Goal: Navigation & Orientation: Find specific page/section

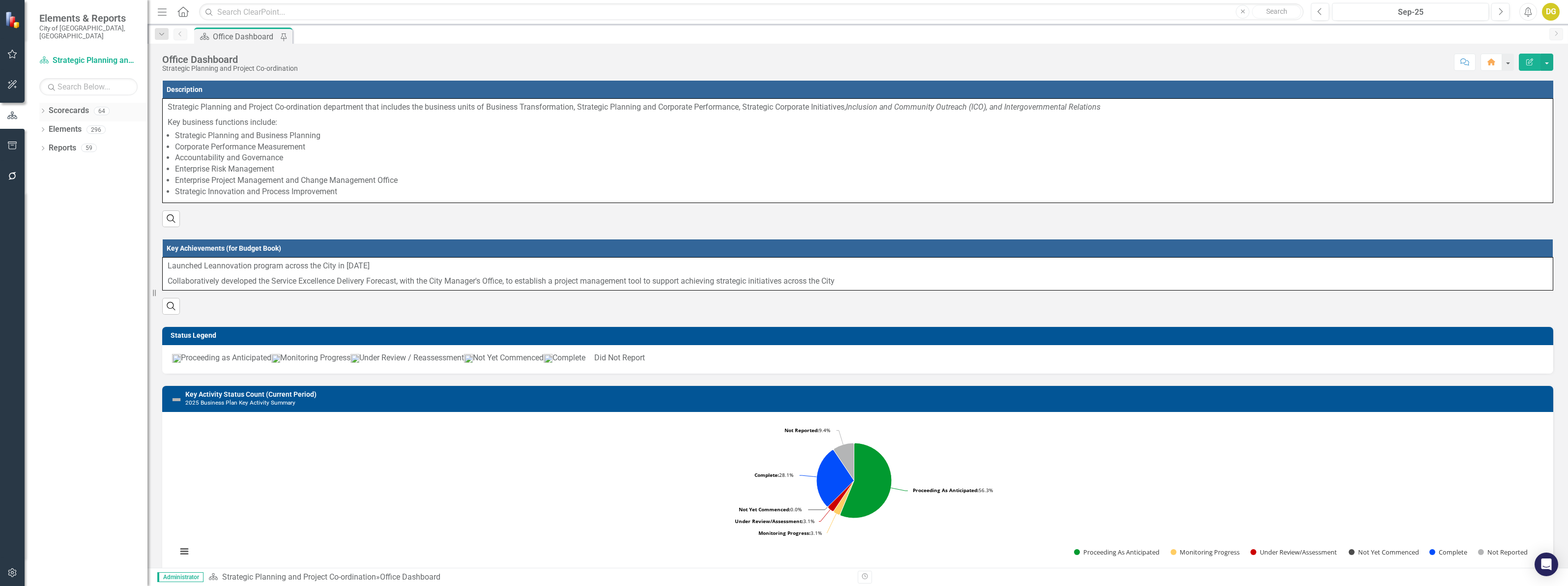
click at [40, 108] on div "Dropdown" at bounding box center [42, 112] width 7 height 8
click at [71, 78] on input "text" at bounding box center [88, 87] width 98 height 17
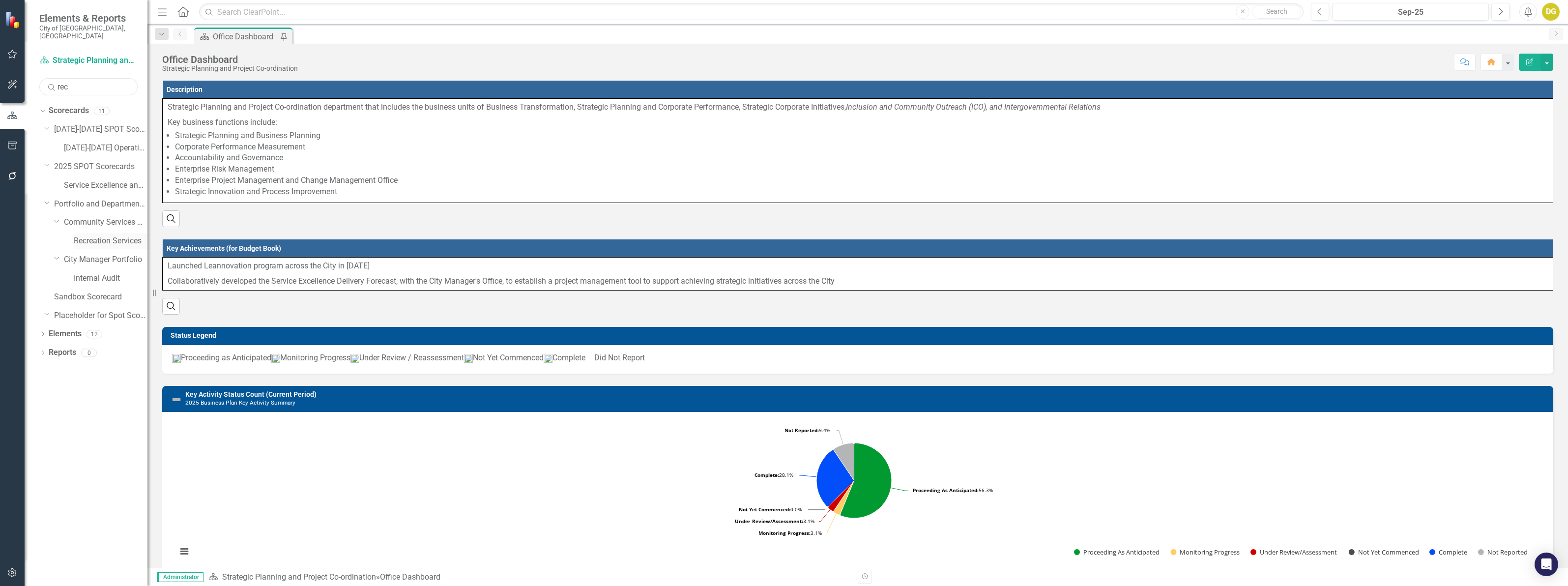
type input "rec"
click at [131, 235] on link "Recreation Services" at bounding box center [110, 241] width 74 height 11
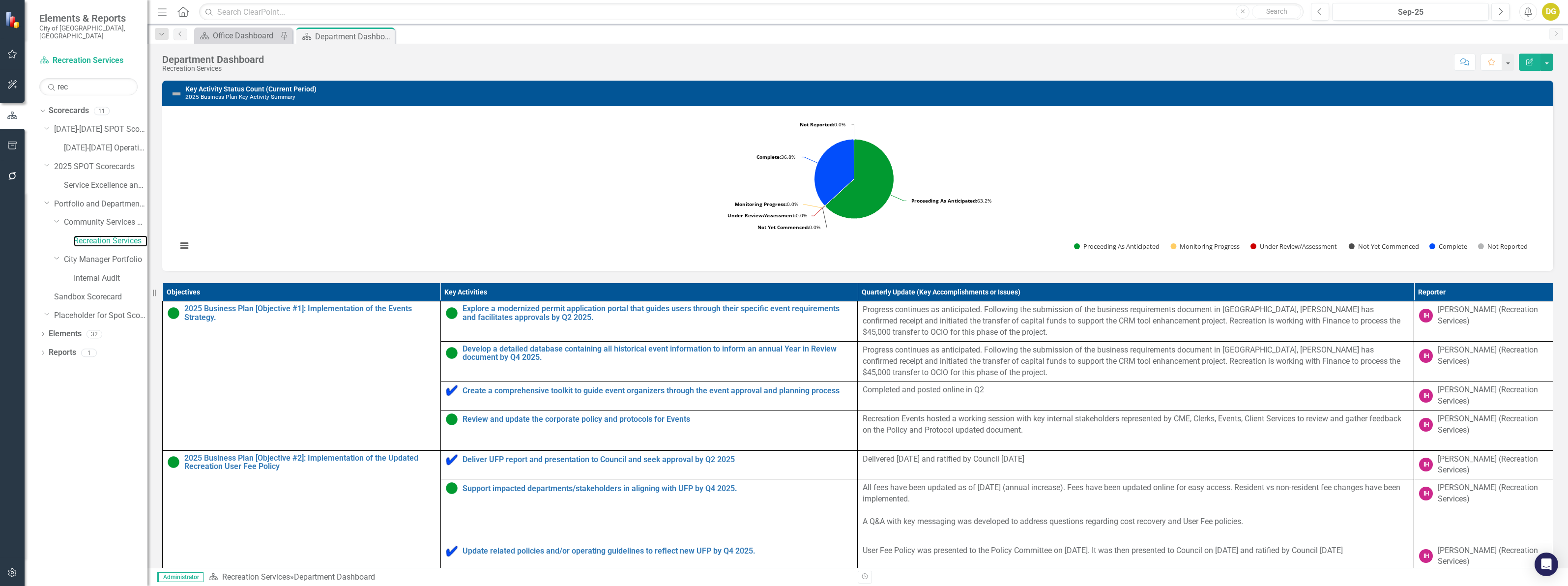
scroll to position [219, 0]
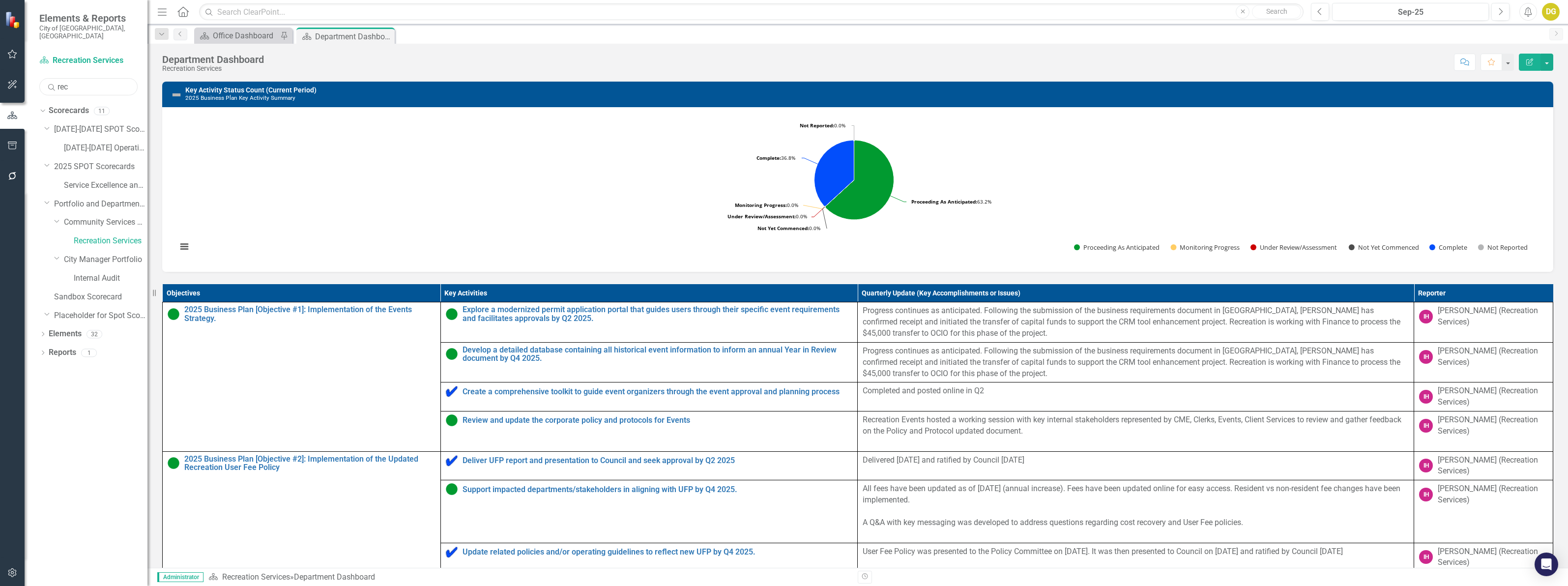
click at [72, 79] on input "rec" at bounding box center [88, 87] width 98 height 17
drag, startPoint x: 72, startPoint y: 79, endPoint x: 23, endPoint y: 67, distance: 50.4
click at [23, 67] on div "Elements & Reports City of Vaughan, ON Scorecard Recreation Services Search rec…" at bounding box center [74, 293] width 147 height 586
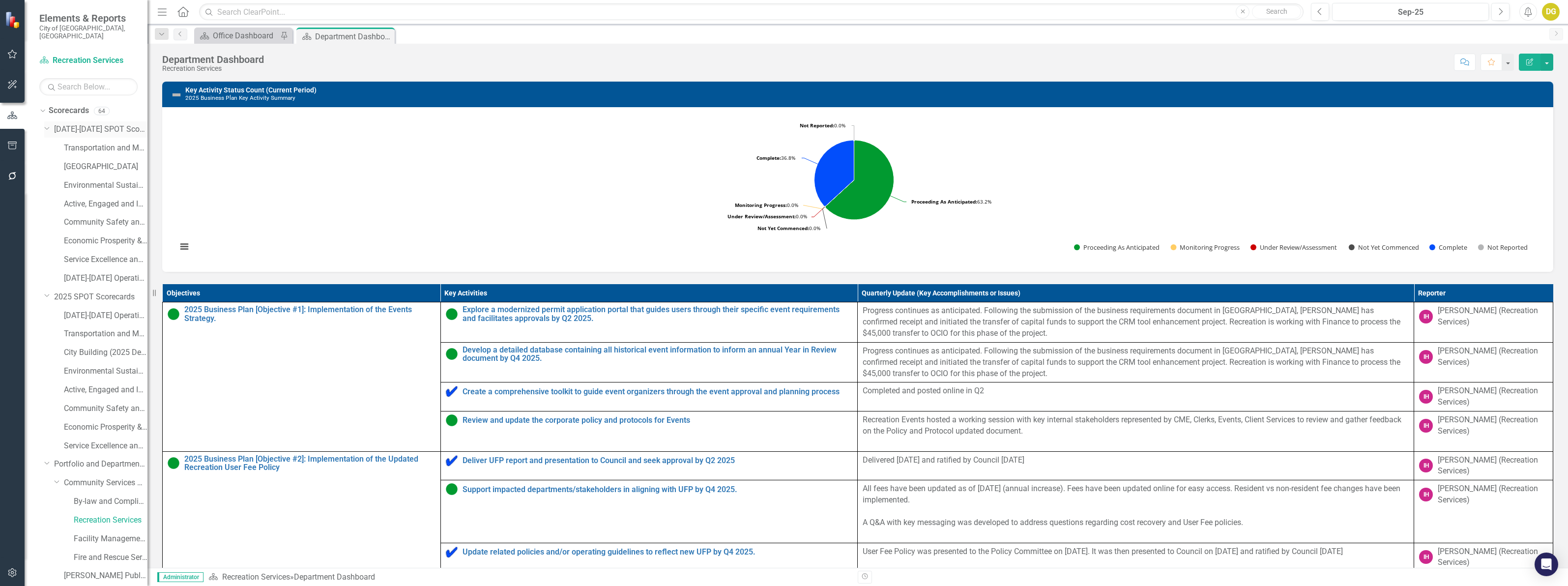
click at [47, 124] on icon "Dropdown" at bounding box center [47, 127] width 6 height 7
click at [47, 140] on div "Dropdown 2025 SPOT Scorecards" at bounding box center [96, 148] width 103 height 16
click at [44, 142] on icon "Dropdown" at bounding box center [47, 145] width 6 height 7
click at [92, 199] on link "By-law and Compliance, Licensing and Permit Services" at bounding box center [110, 204] width 74 height 11
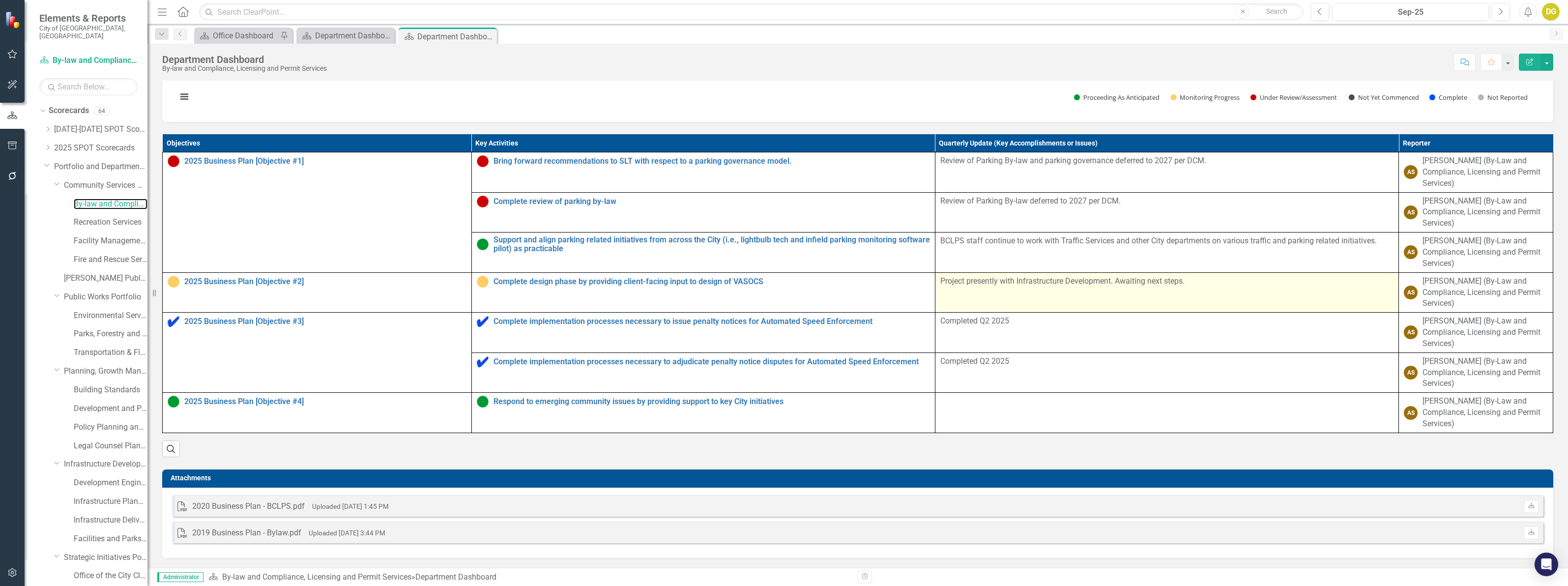
scroll to position [476, 0]
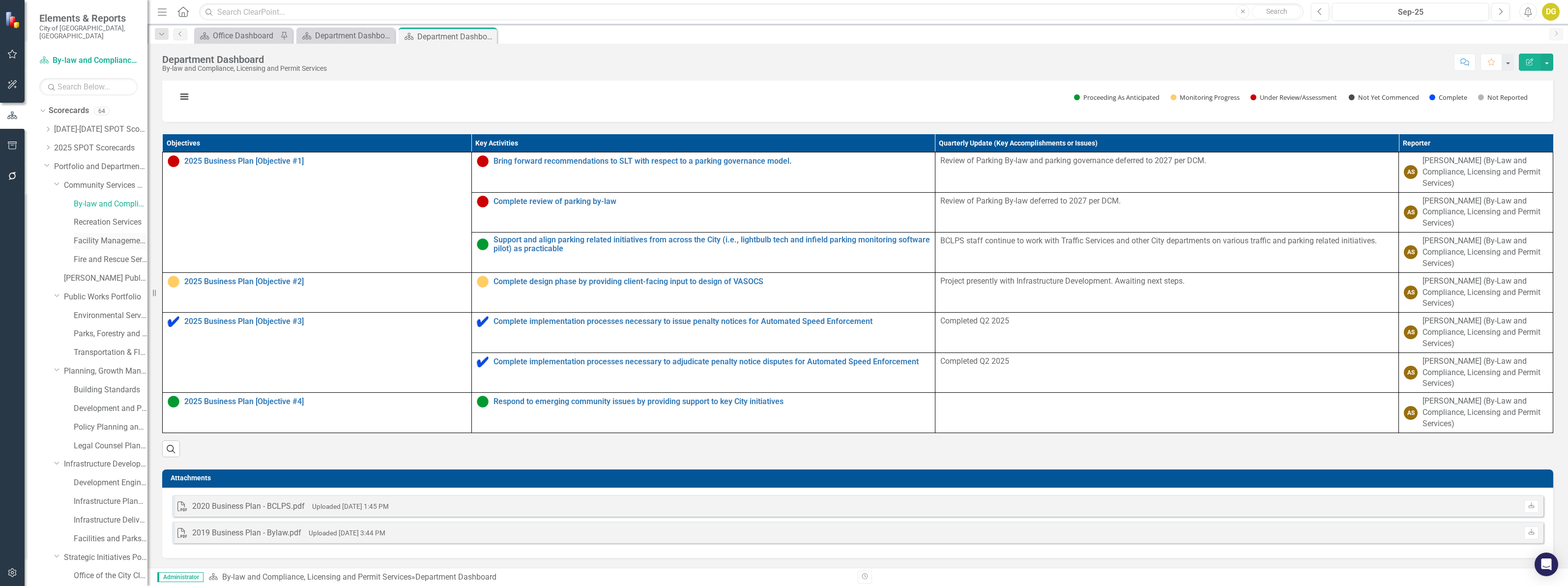
click at [111, 235] on link "Facility Management Operations" at bounding box center [110, 241] width 74 height 11
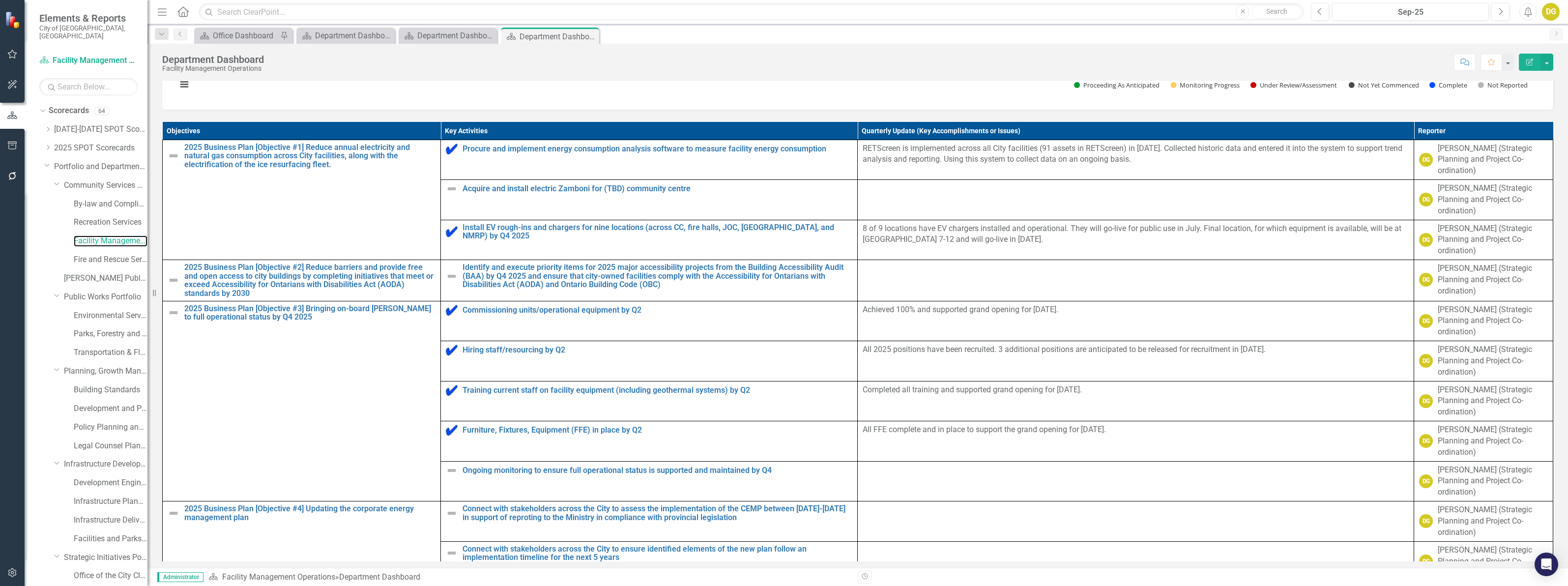
scroll to position [615, 0]
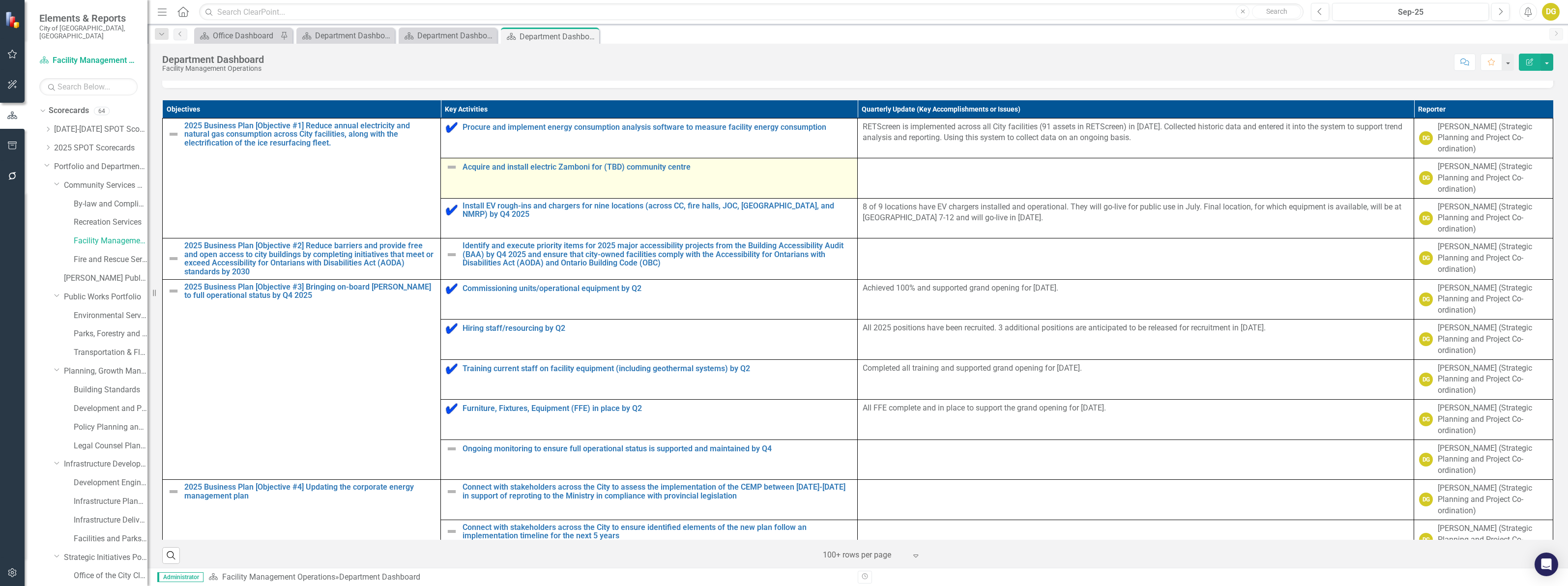
click at [451, 171] on img at bounding box center [452, 167] width 11 height 11
click at [451, 159] on td "Procure and implement energy consumption analysis software to measure facility …" at bounding box center [650, 137] width 417 height 40
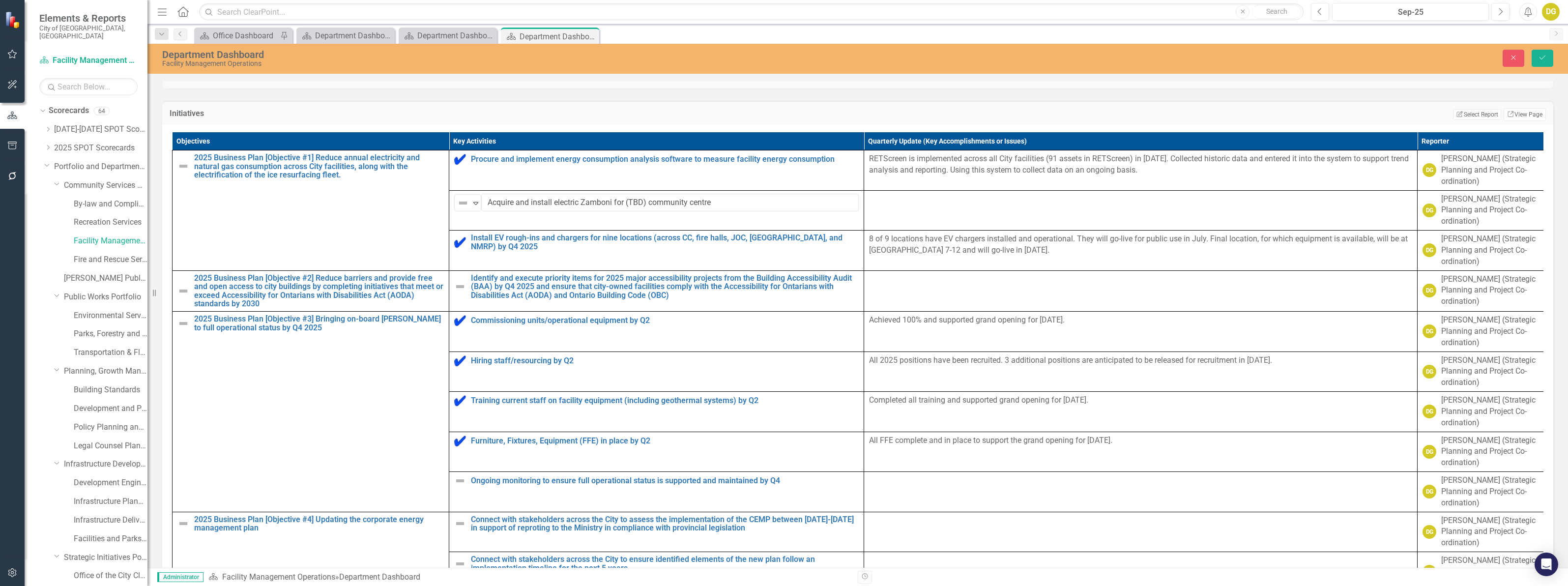
click at [470, 217] on td "Not Defined Expand Acquire and install electric Zamboni for (TBD) community cen…" at bounding box center [657, 210] width 415 height 40
click at [470, 210] on div "Not Defined" at bounding box center [463, 203] width 15 height 14
click at [485, 248] on div "Proceeding as Anticipated" at bounding box center [503, 241] width 98 height 16
click at [1546, 56] on icon "Save" at bounding box center [1542, 57] width 9 height 7
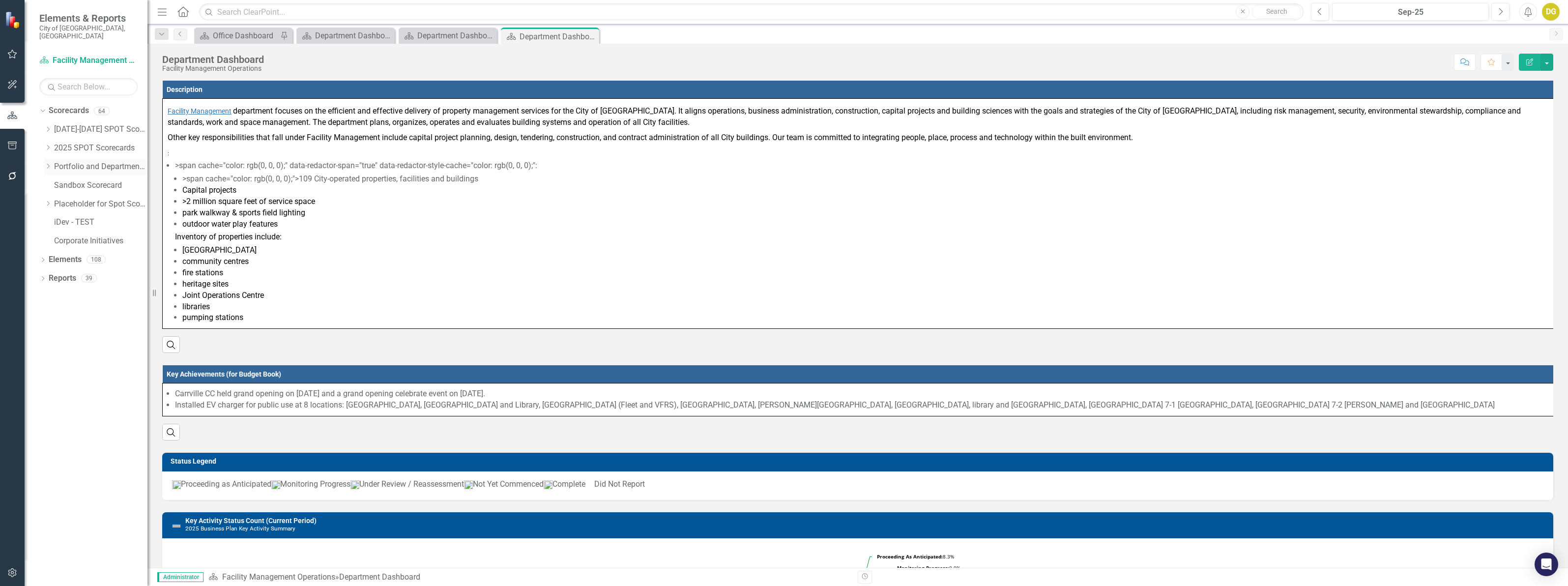
click at [47, 163] on icon "Dropdown" at bounding box center [47, 166] width 7 height 6
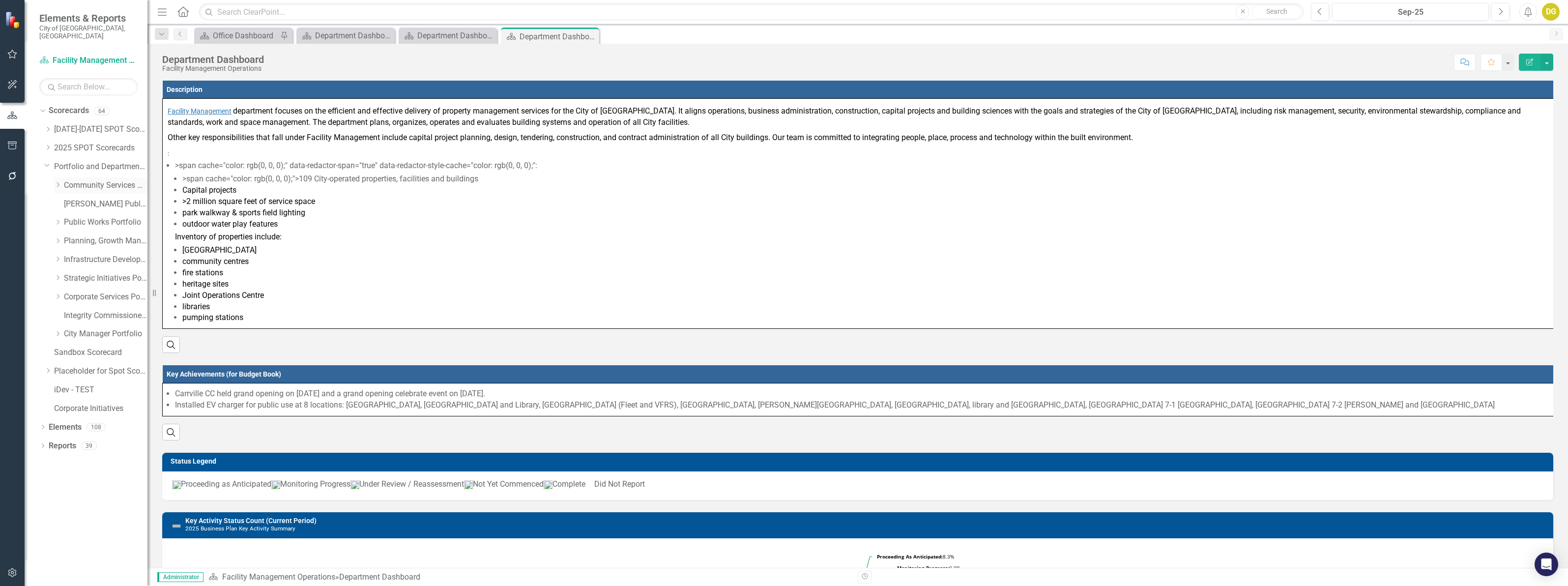
click at [56, 182] on icon "Dropdown" at bounding box center [57, 185] width 7 height 6
click at [95, 254] on link "Fire and Rescue Service" at bounding box center [110, 260] width 74 height 11
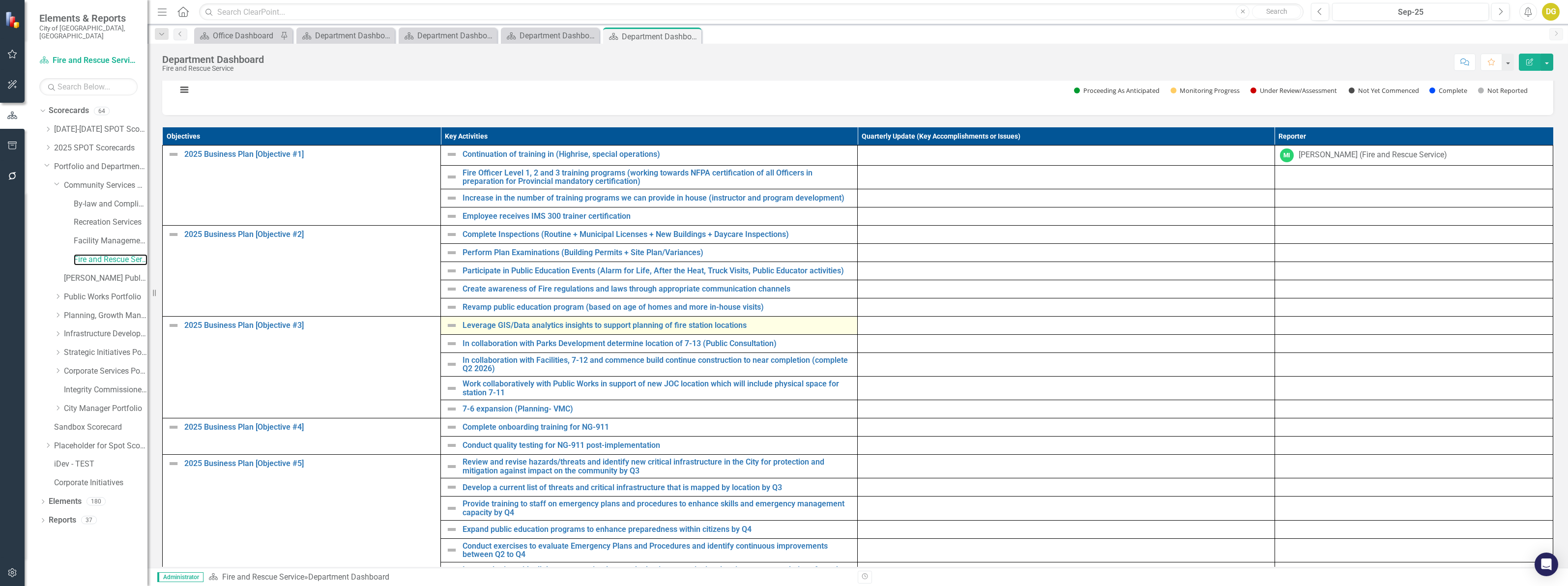
scroll to position [430, 0]
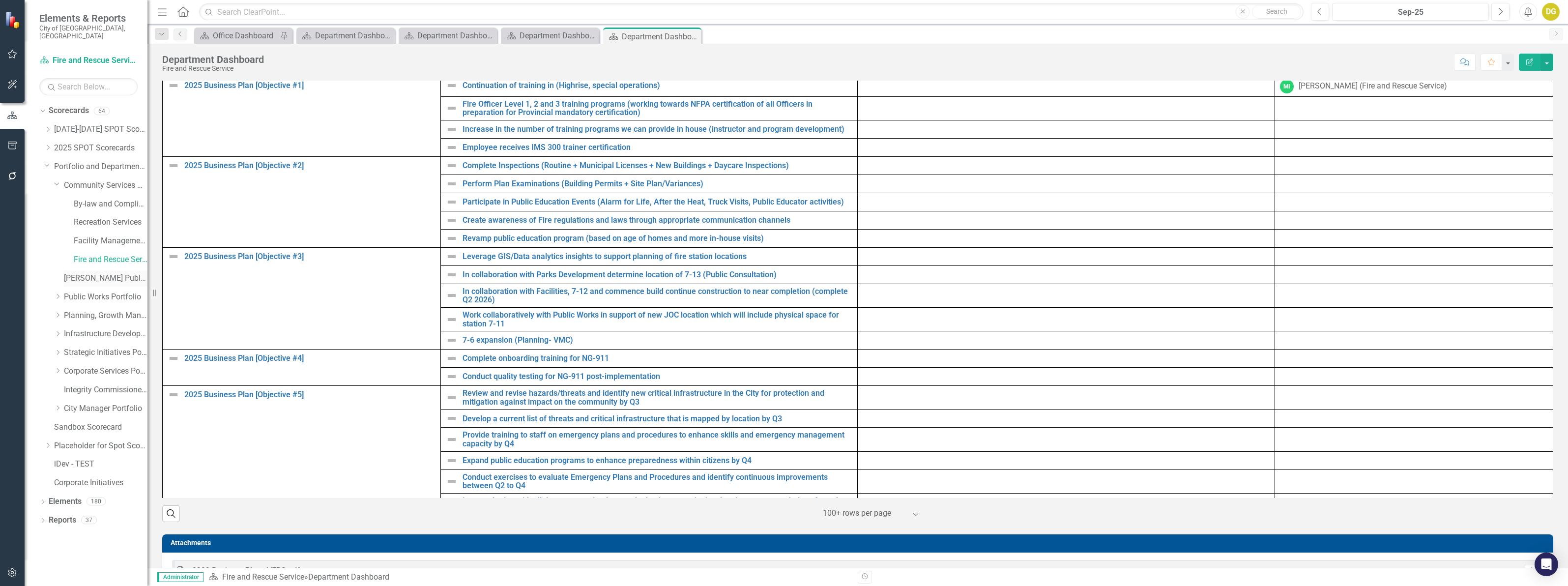
click at [78, 273] on link "[PERSON_NAME] Public Libraries" at bounding box center [105, 279] width 83 height 11
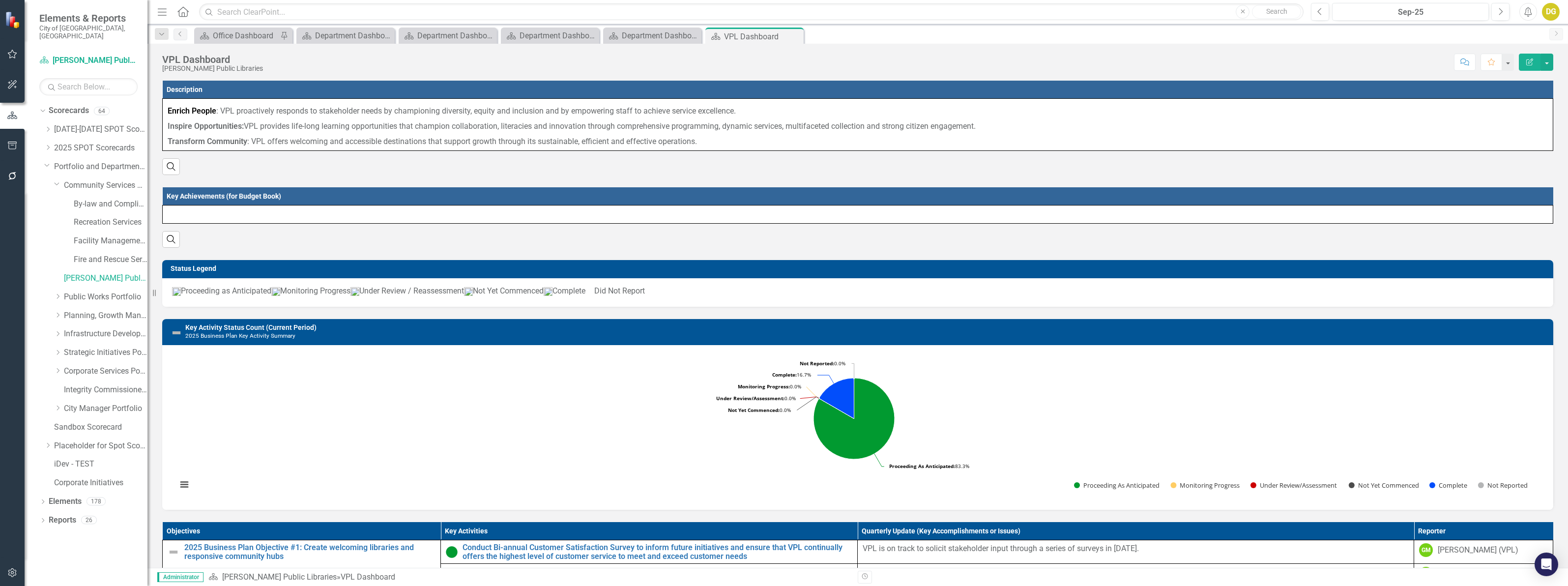
drag, startPoint x: 794, startPoint y: 35, endPoint x: 757, endPoint y: 97, distance: 72.2
click at [0, 0] on icon "Close" at bounding box center [0, 0] width 0 height 0
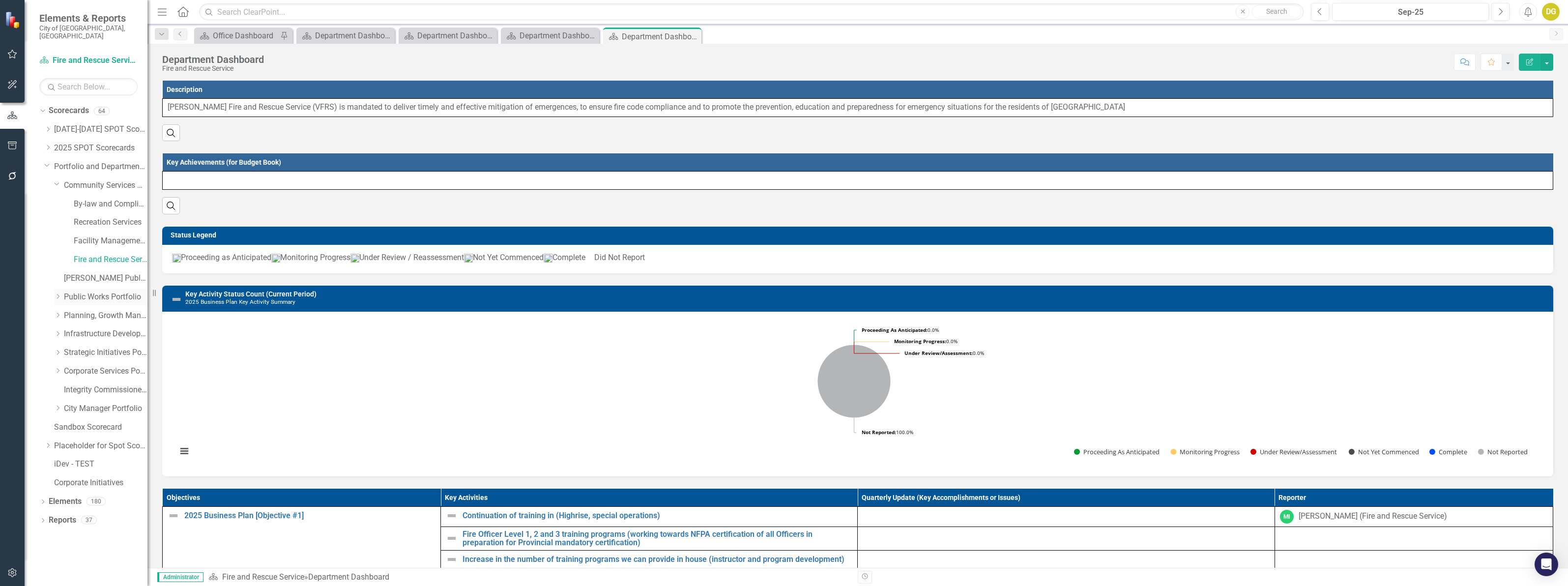
click at [60, 293] on icon "Dropdown" at bounding box center [57, 296] width 7 height 6
click at [86, 311] on link "Environmental Services" at bounding box center [110, 316] width 74 height 11
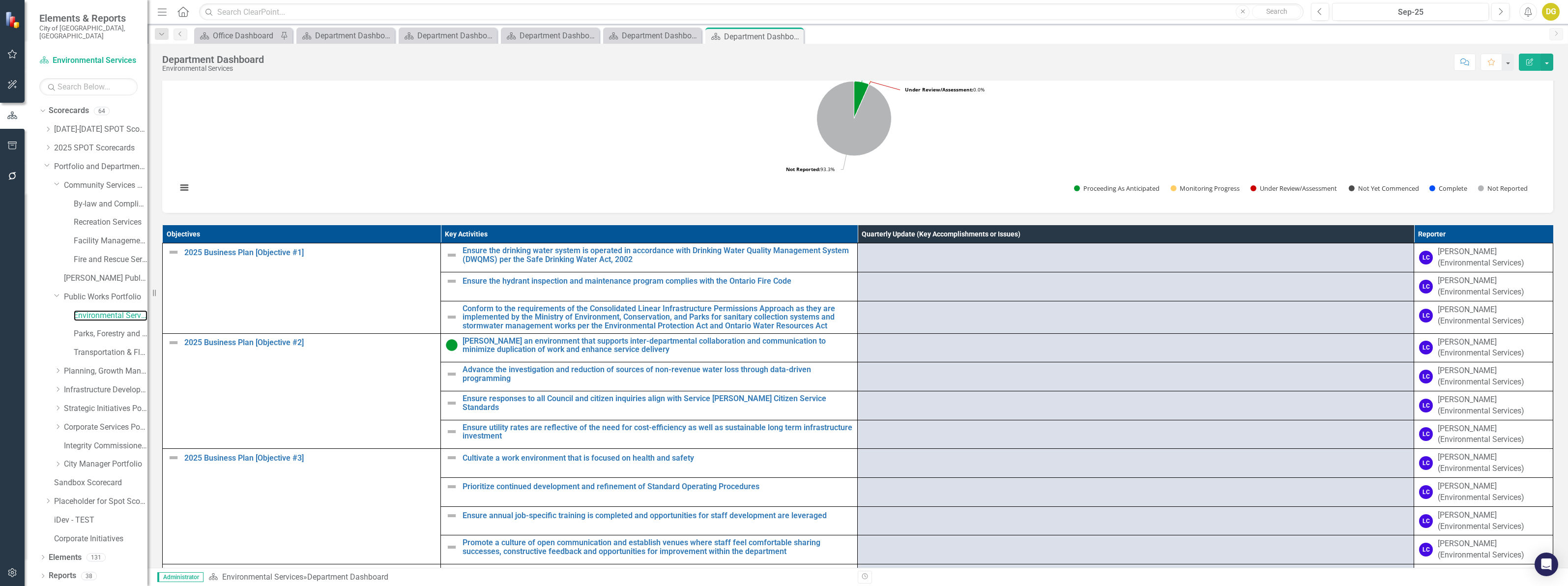
scroll to position [430, 0]
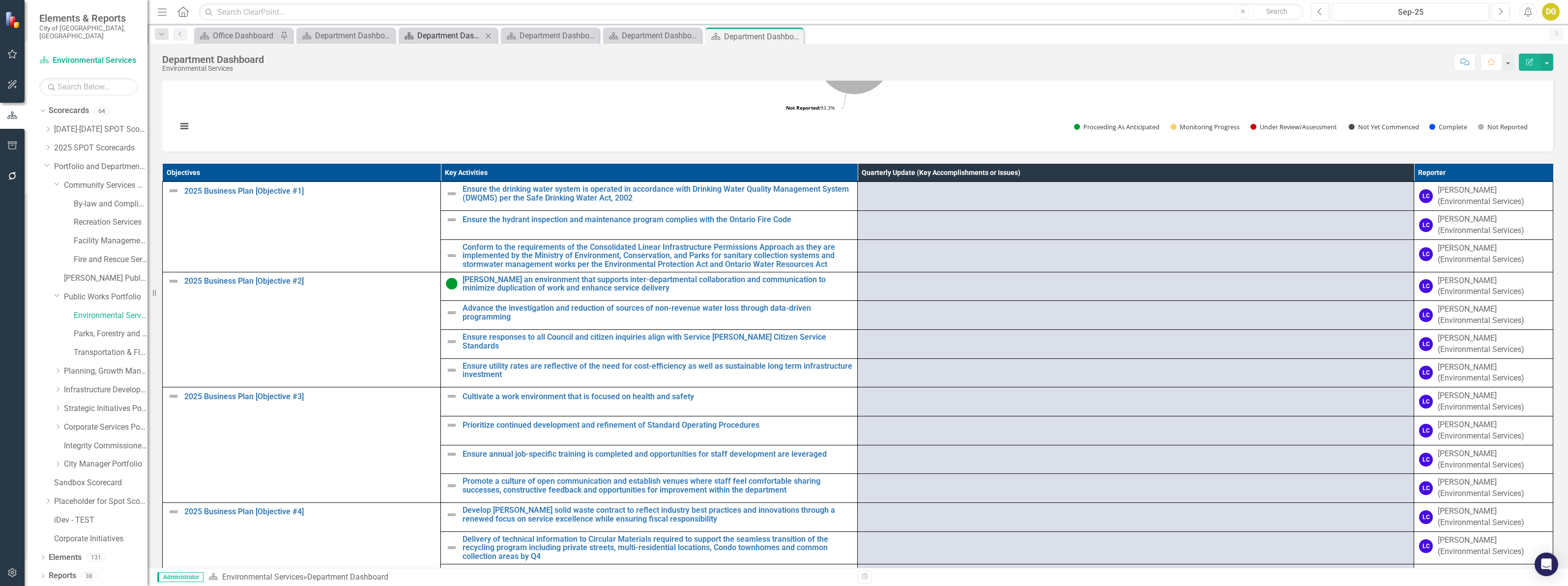
click at [428, 40] on div "Department Dashboard" at bounding box center [449, 35] width 65 height 12
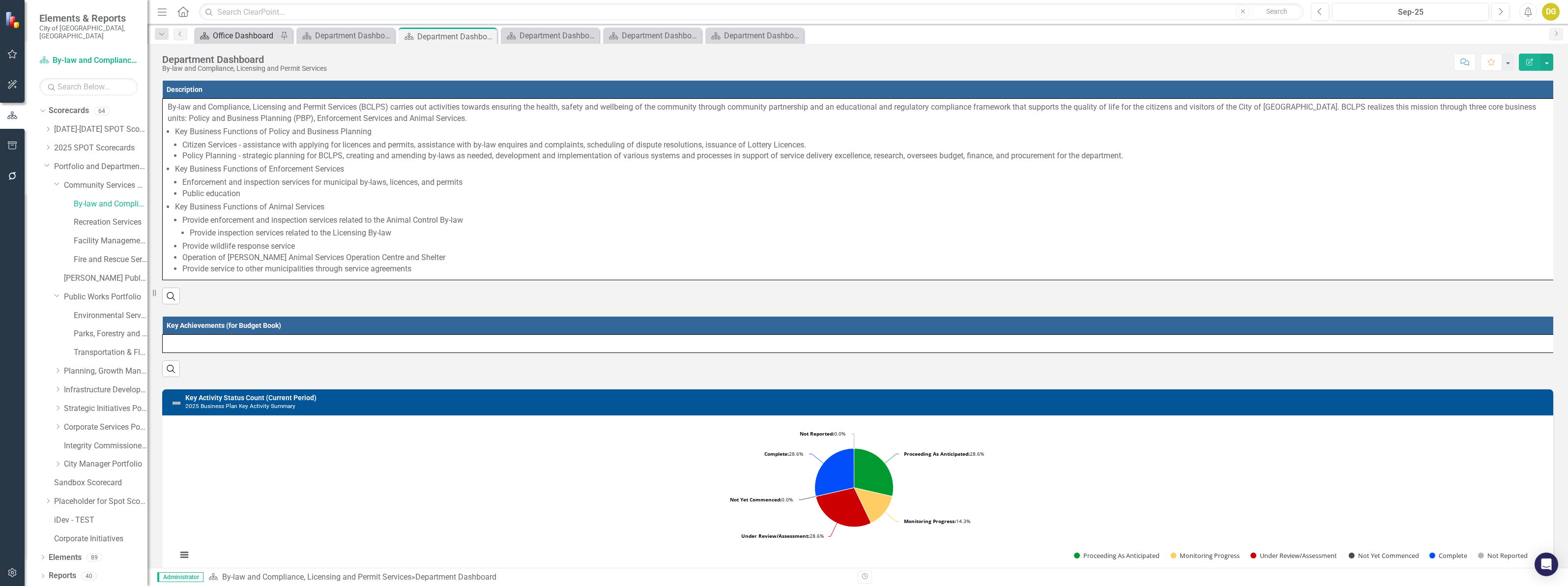
click at [230, 35] on div "Office Dashboard" at bounding box center [244, 35] width 65 height 12
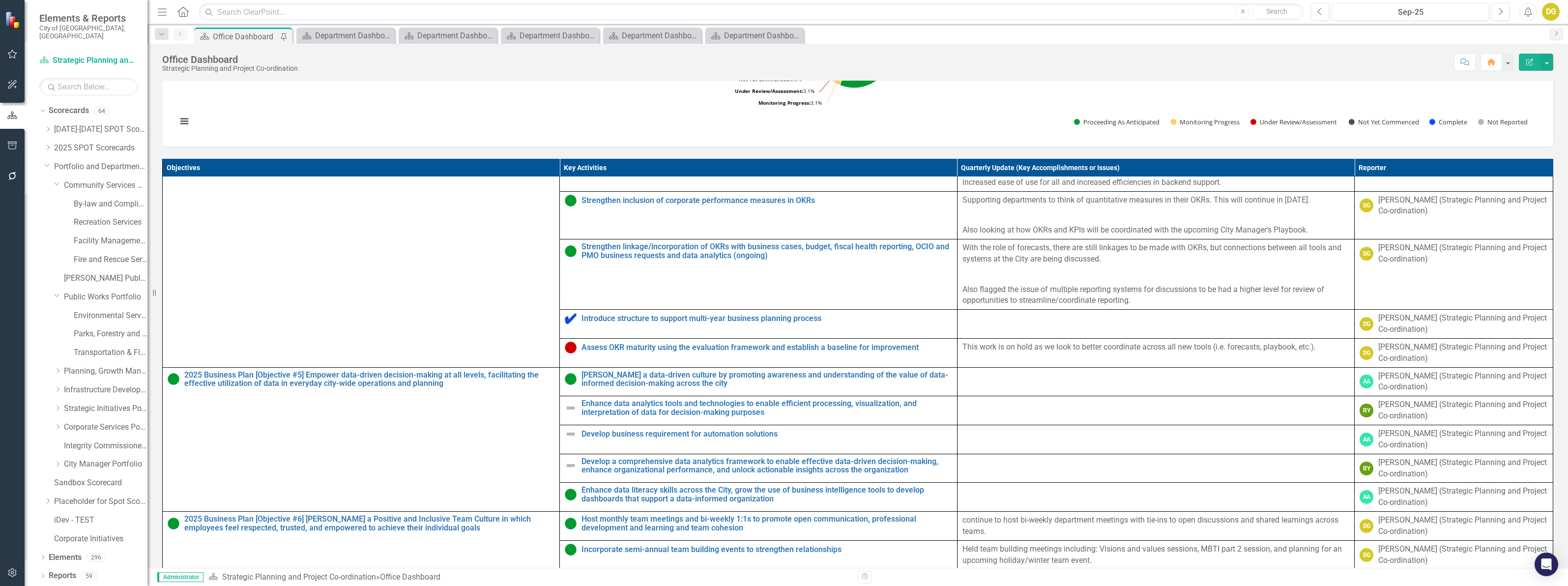
scroll to position [1942, 0]
click at [567, 414] on img at bounding box center [570, 408] width 11 height 11
click at [565, 414] on img at bounding box center [570, 408] width 11 height 11
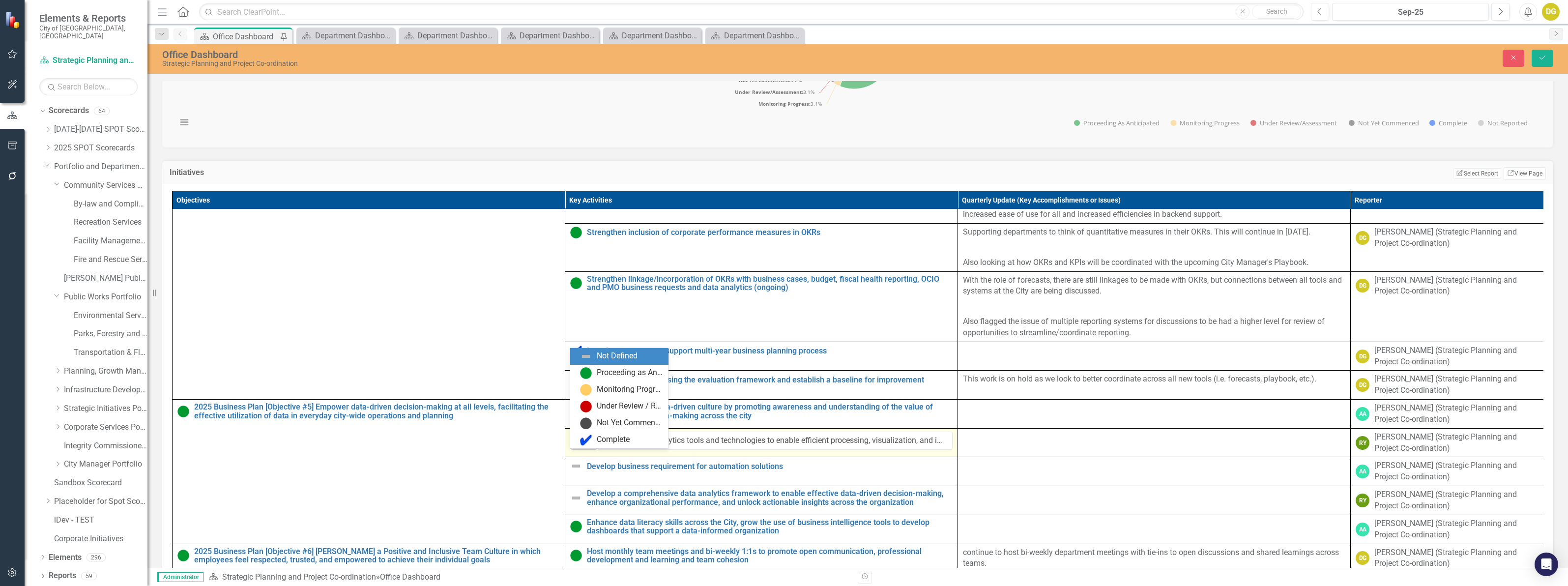
click at [587, 450] on div "Expand" at bounding box center [592, 441] width 10 height 16
click at [587, 374] on img at bounding box center [586, 373] width 11 height 11
drag, startPoint x: 1541, startPoint y: 56, endPoint x: 1417, endPoint y: 13, distance: 131.2
click at [1541, 55] on icon "Save" at bounding box center [1542, 57] width 9 height 7
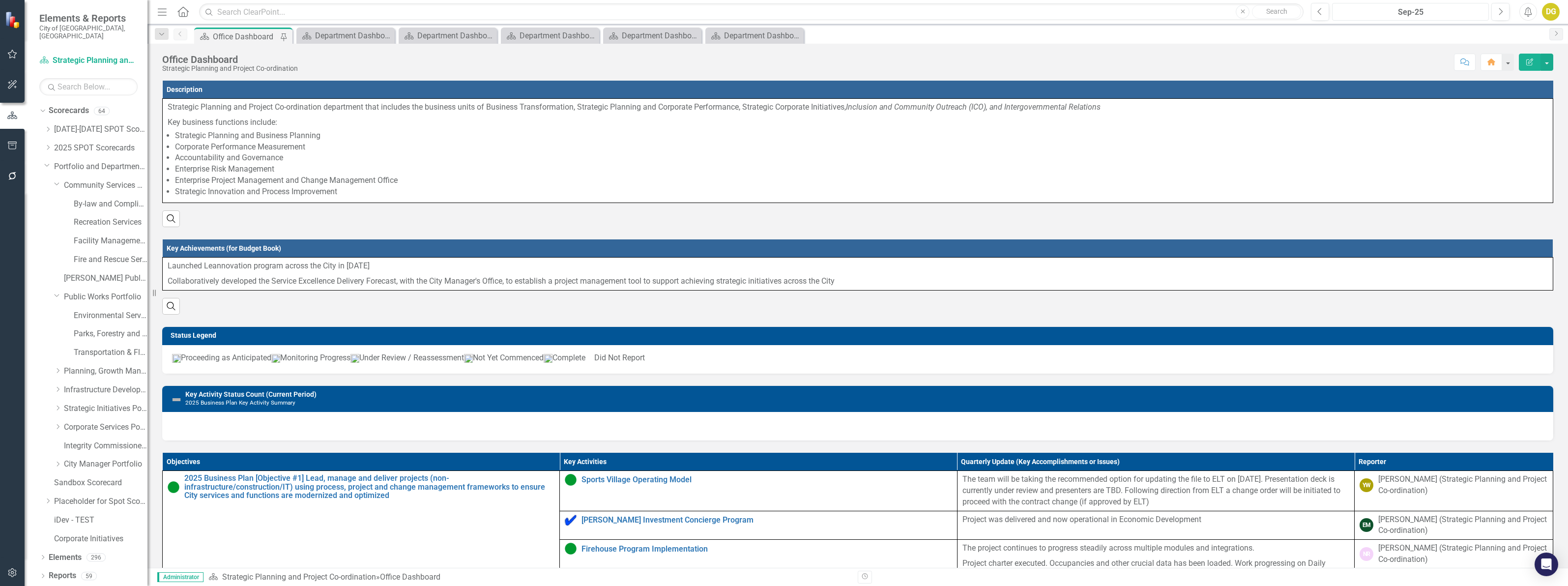
click at [1364, 7] on div "Sep-25" at bounding box center [1409, 12] width 150 height 11
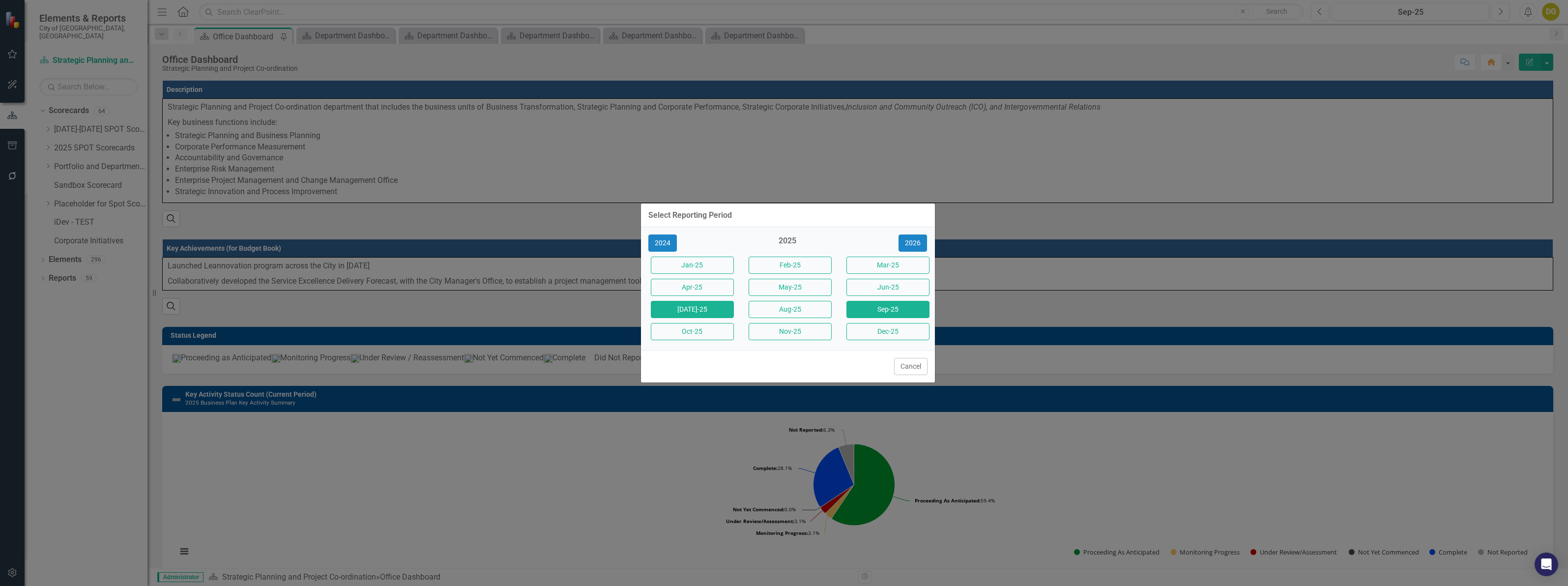
click at [701, 312] on button "[DATE]-25" at bounding box center [692, 309] width 83 height 17
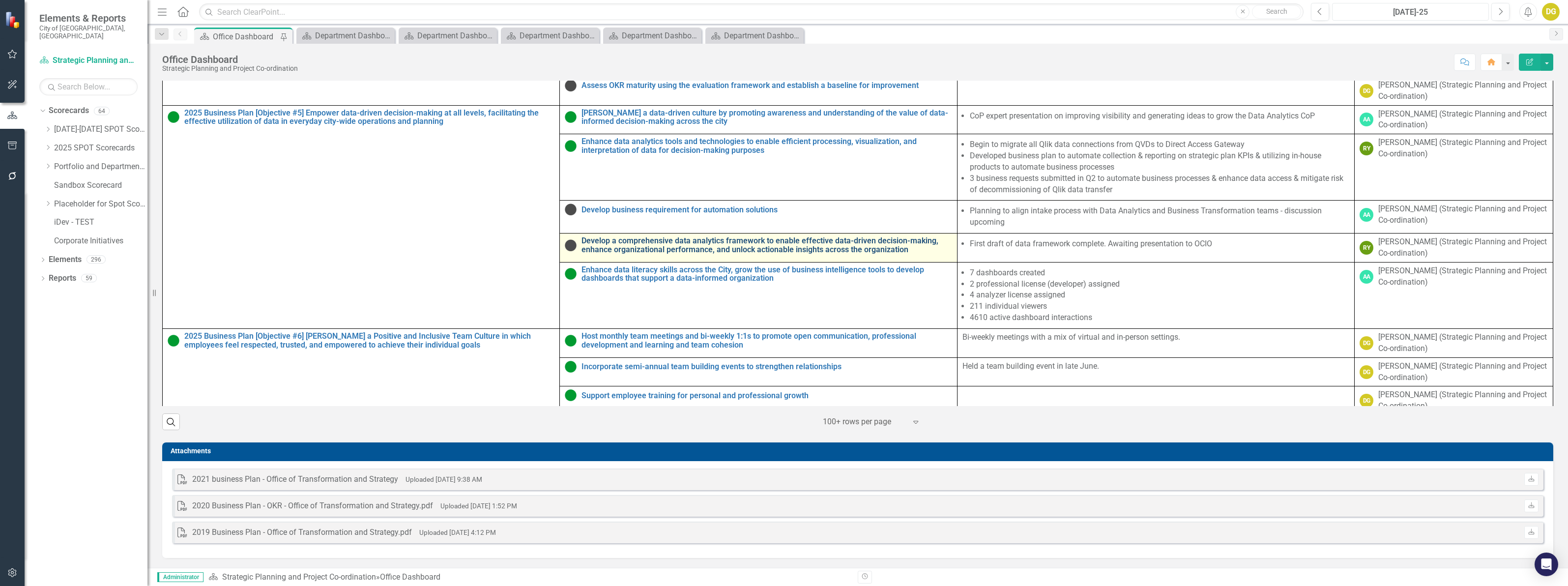
scroll to position [1042, 0]
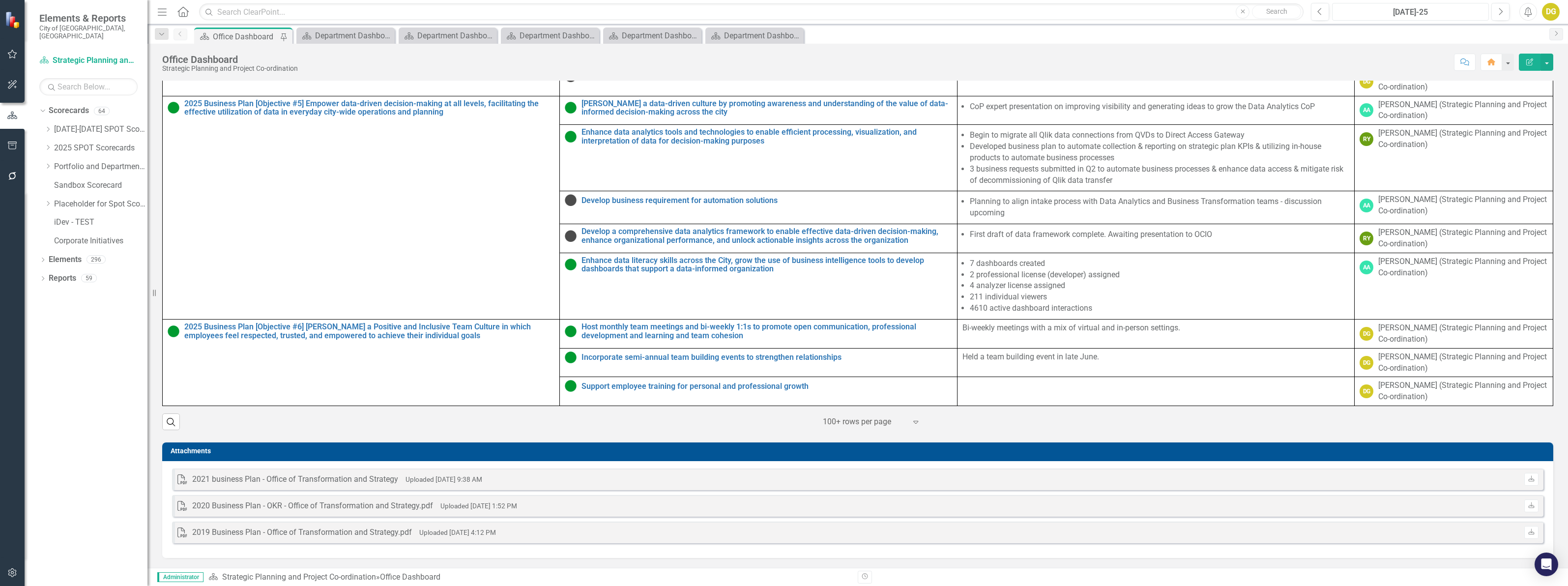
click at [1397, 12] on div "[DATE]-25" at bounding box center [1409, 12] width 150 height 11
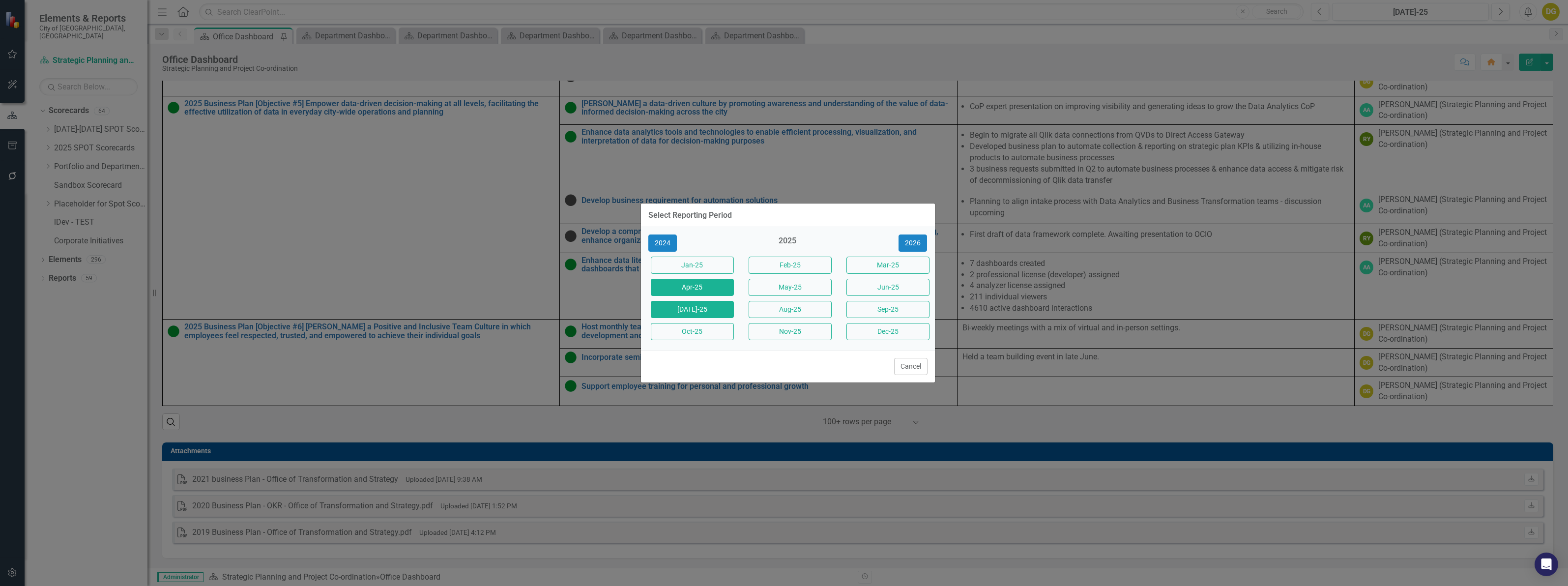
click at [704, 289] on button "Apr-25" at bounding box center [692, 287] width 83 height 17
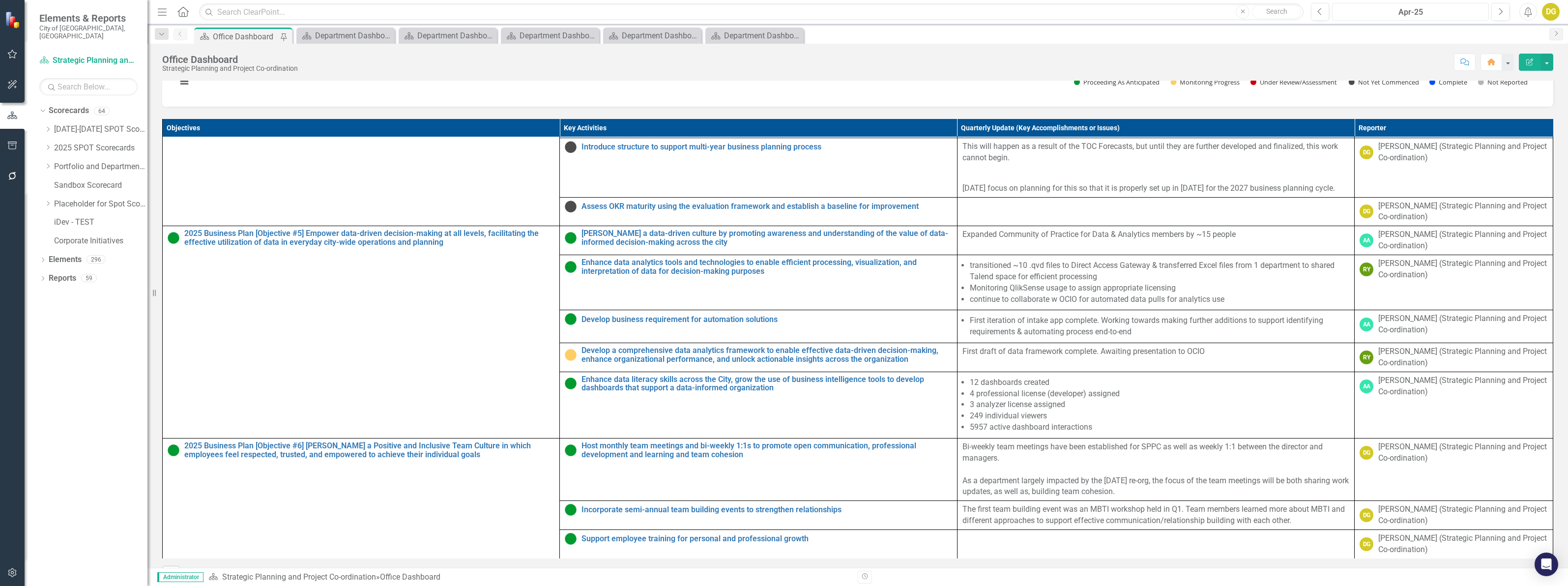
scroll to position [1304, 0]
click at [1379, 9] on div "Apr-25" at bounding box center [1409, 12] width 150 height 11
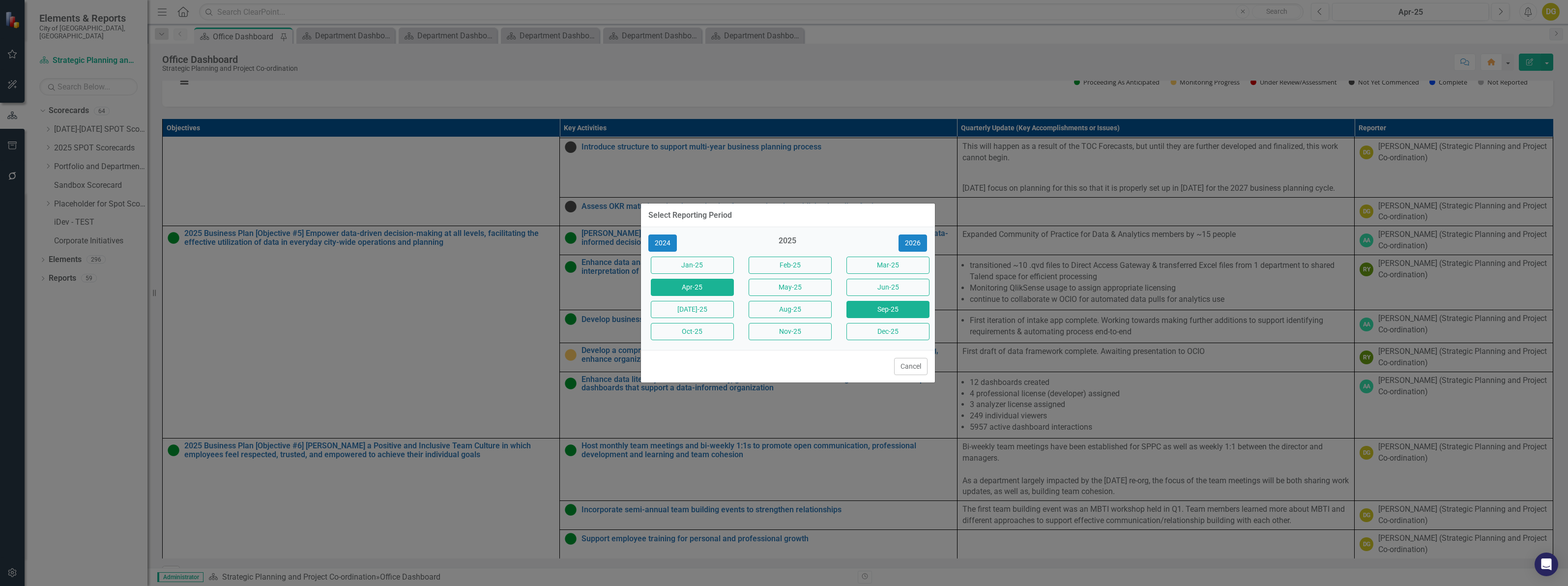
click at [878, 311] on button "Sep-25" at bounding box center [888, 309] width 83 height 17
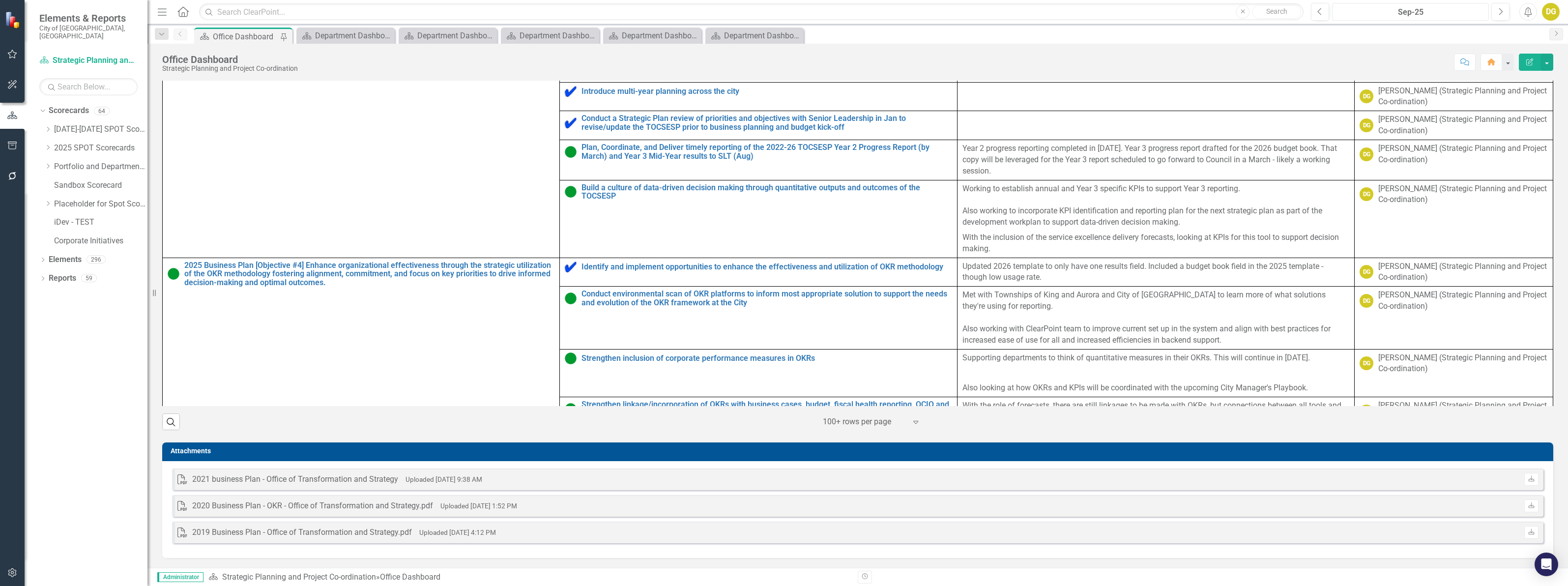
scroll to position [1905, 0]
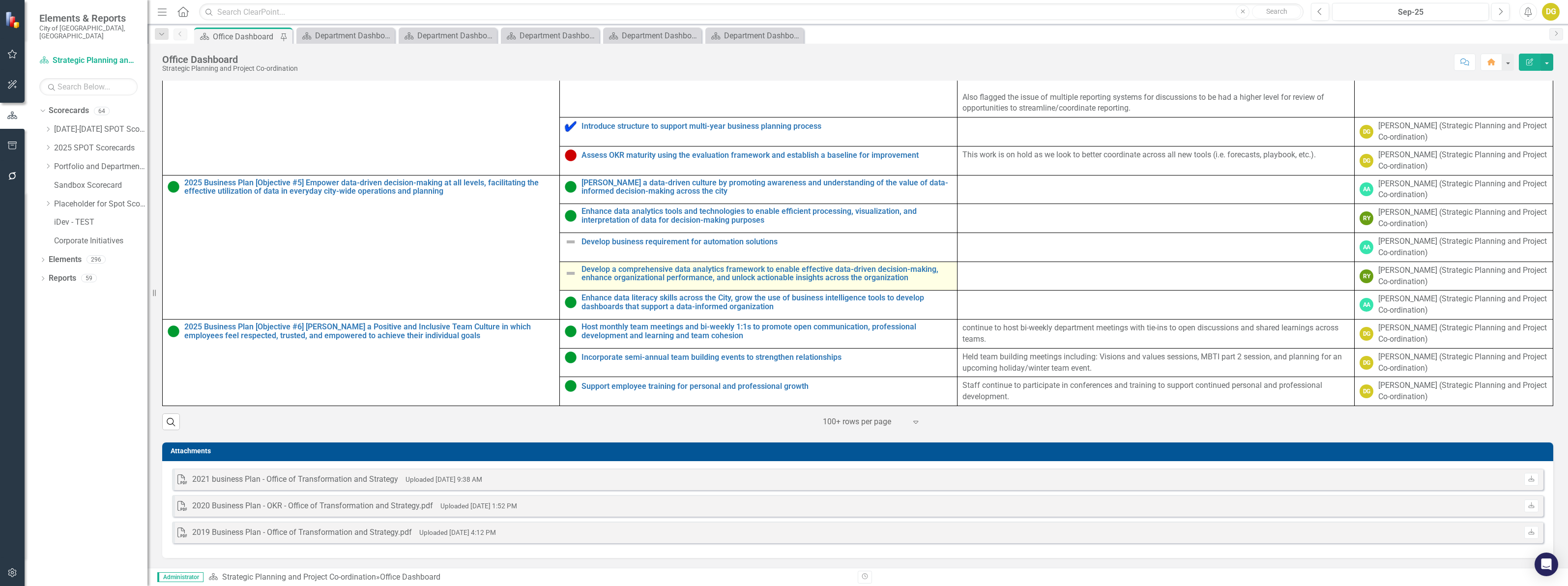
click at [565, 280] on img at bounding box center [570, 273] width 11 height 11
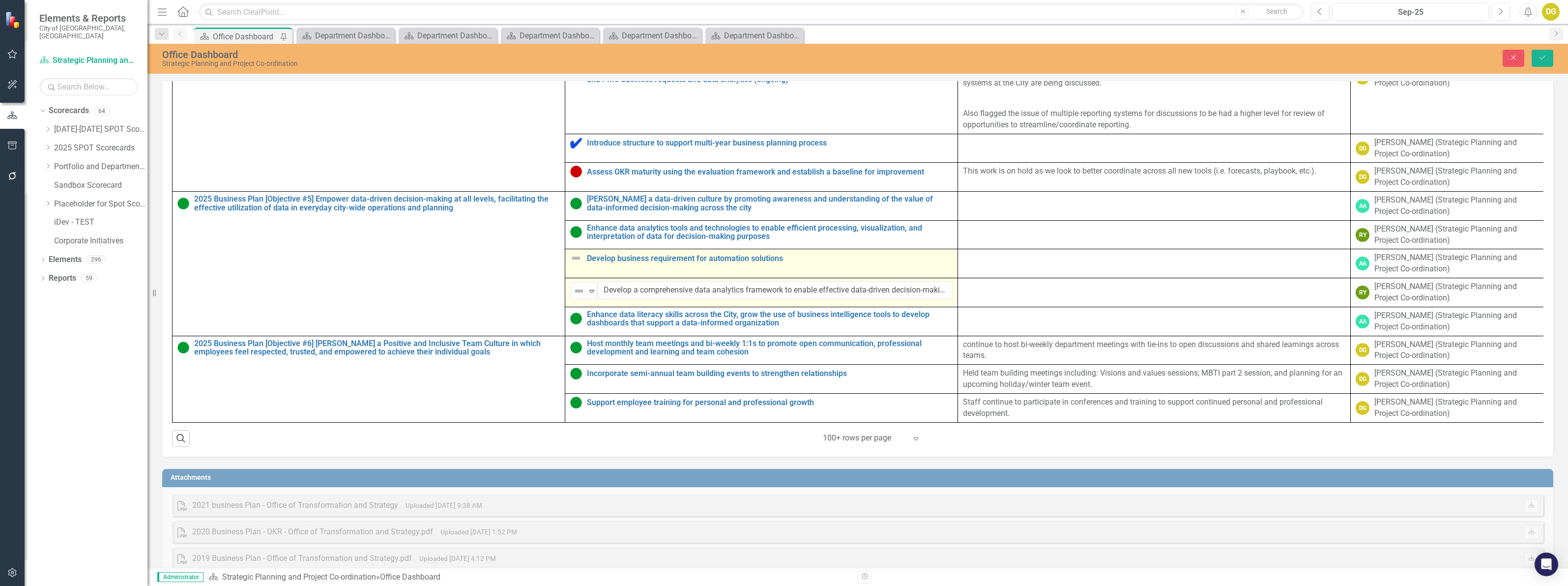
click at [581, 264] on img at bounding box center [576, 258] width 11 height 11
click at [575, 264] on img at bounding box center [576, 258] width 11 height 11
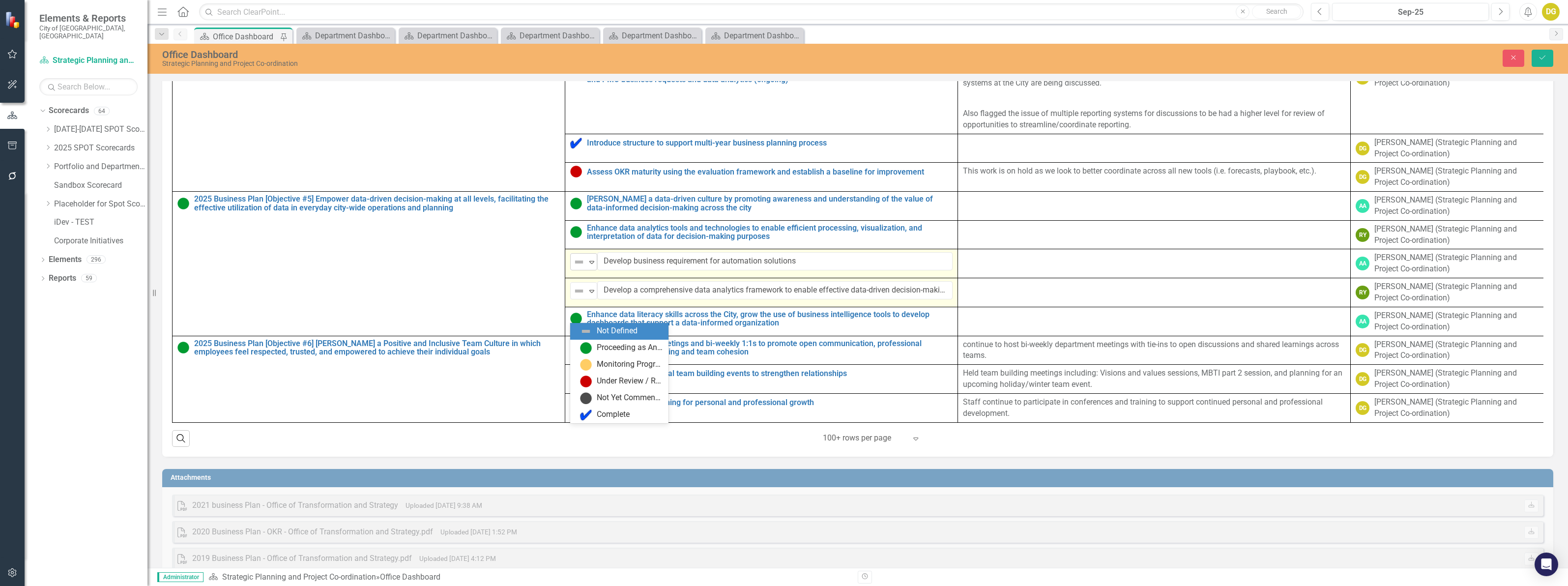
click at [578, 268] on img at bounding box center [579, 262] width 11 height 11
click at [619, 399] on div "Not Yet Commenced / On Hold" at bounding box center [629, 398] width 66 height 11
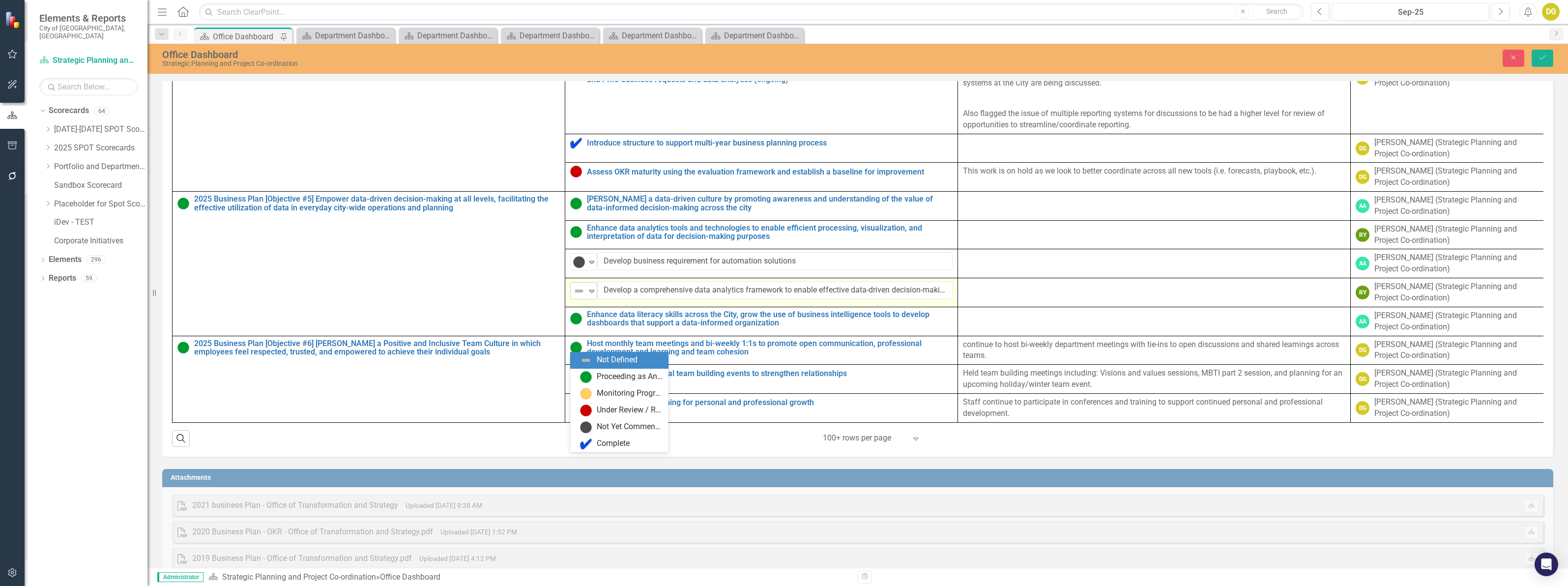
click at [576, 297] on img at bounding box center [579, 291] width 11 height 11
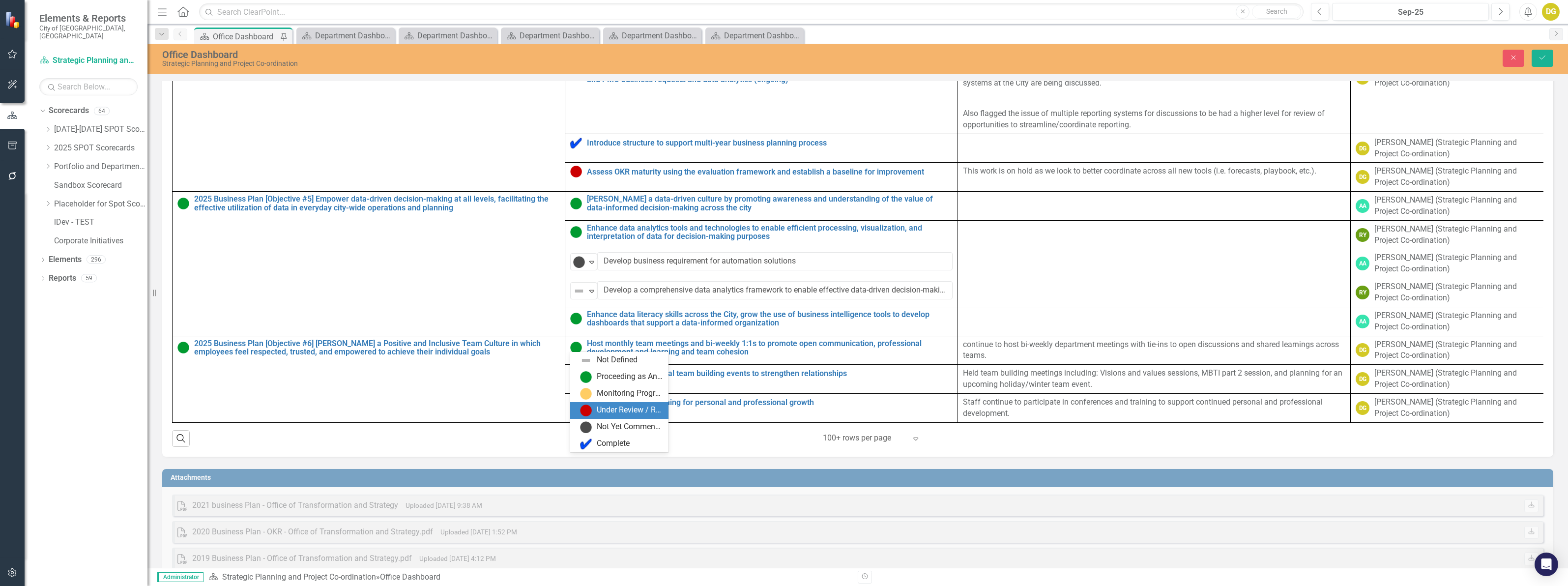
click at [601, 406] on div "Under Review / Reassessment" at bounding box center [629, 410] width 66 height 11
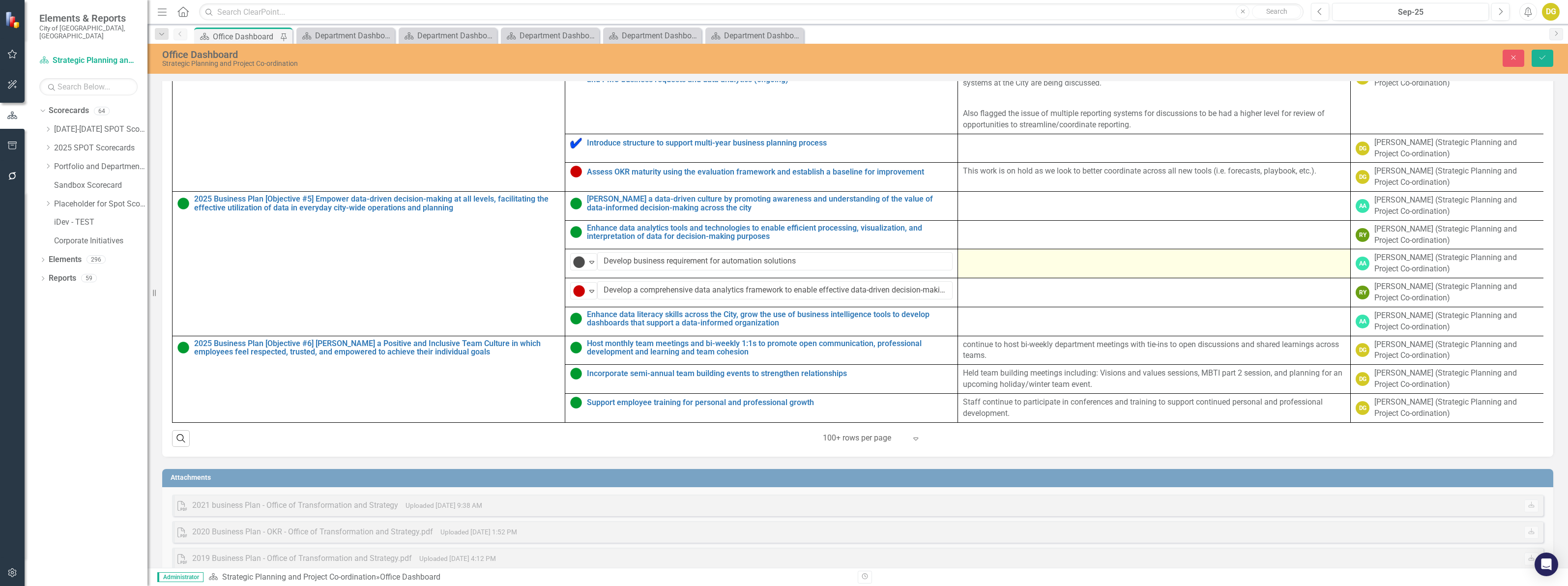
click at [1055, 278] on td at bounding box center [1154, 263] width 393 height 29
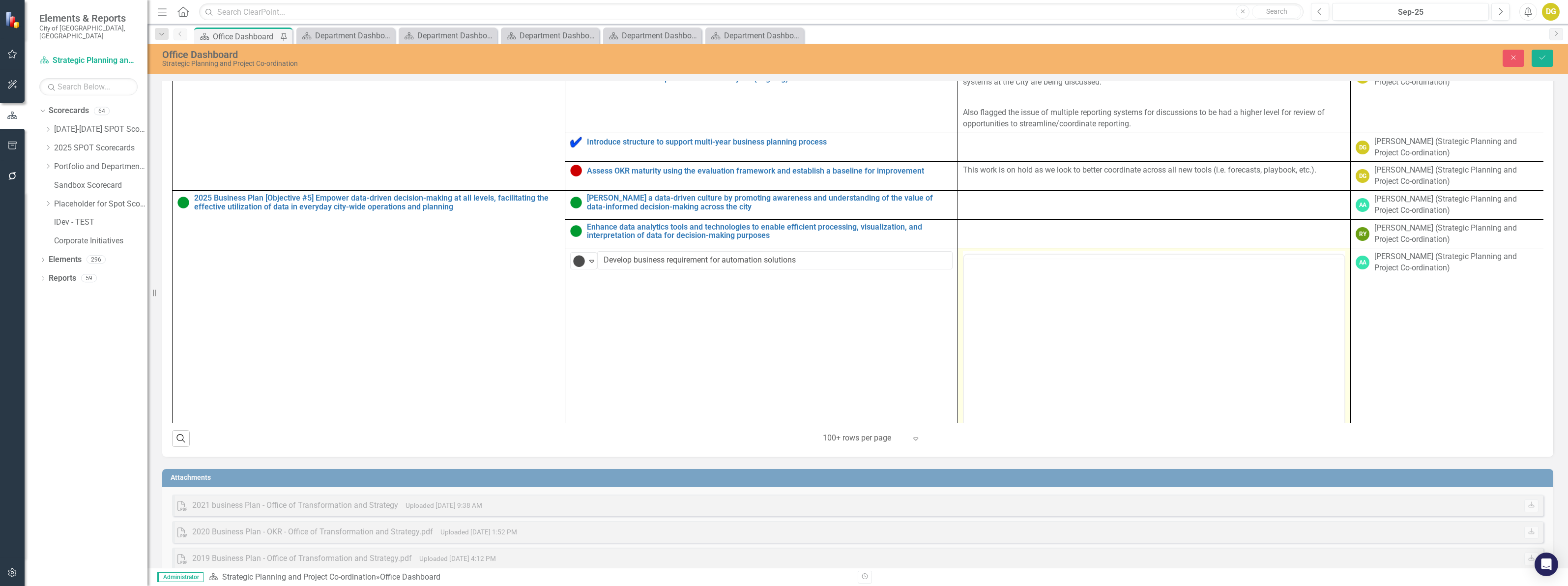
scroll to position [0, 0]
click at [1008, 297] on body "Rich Text Area. Press ALT-0 for help." at bounding box center [1155, 351] width 381 height 147
click at [1020, 284] on p "The intake form is set to resume in Q4." at bounding box center [1155, 286] width 376 height 11
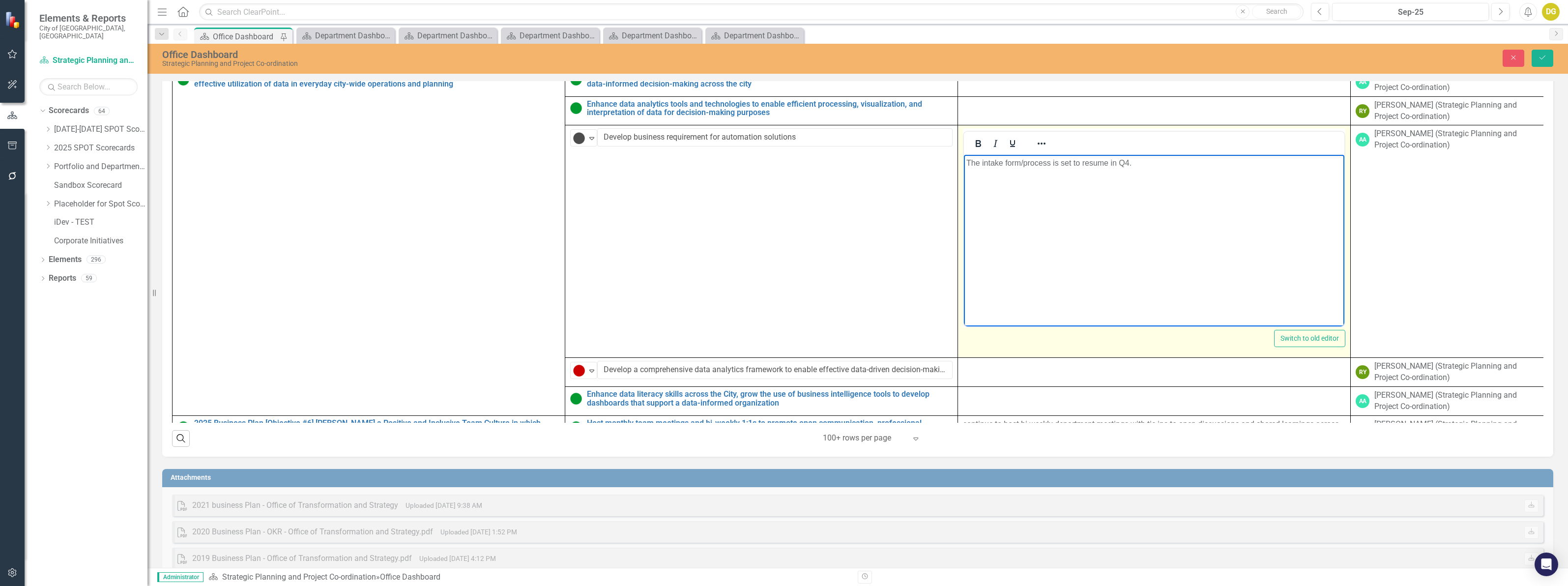
scroll to position [2089, 0]
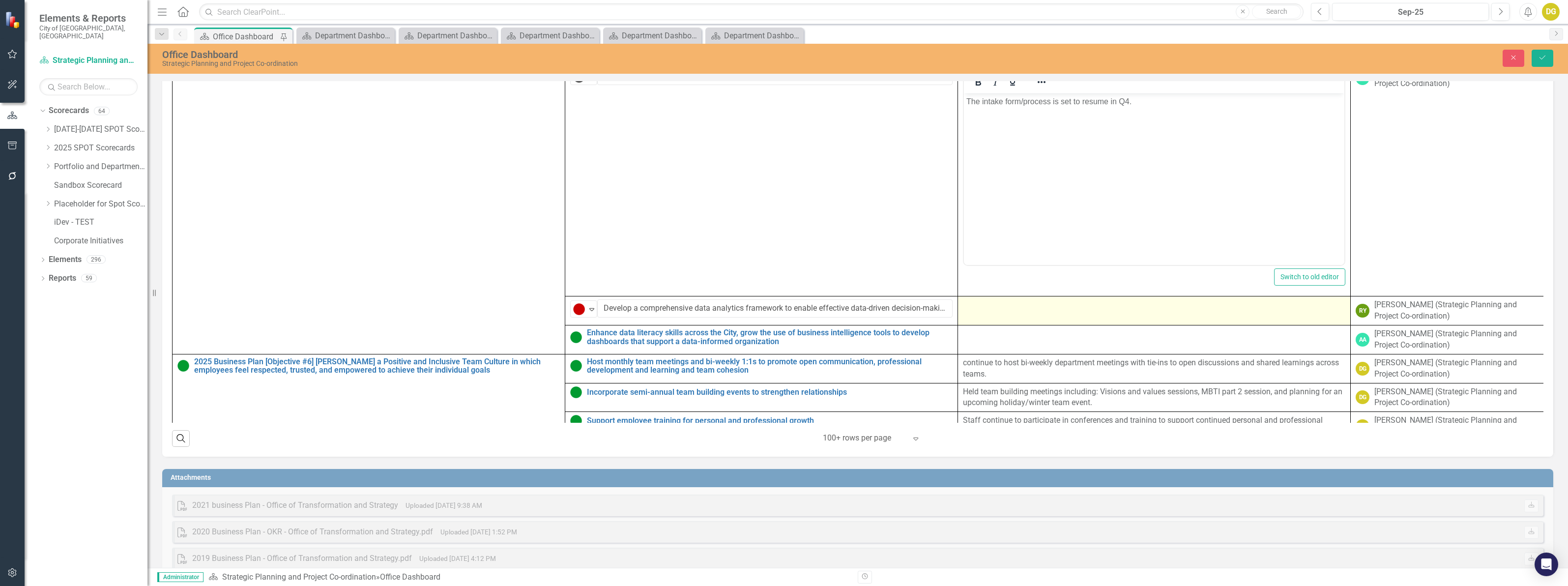
click at [1015, 325] on td at bounding box center [1154, 311] width 393 height 29
click at [1014, 325] on td at bounding box center [1154, 311] width 393 height 29
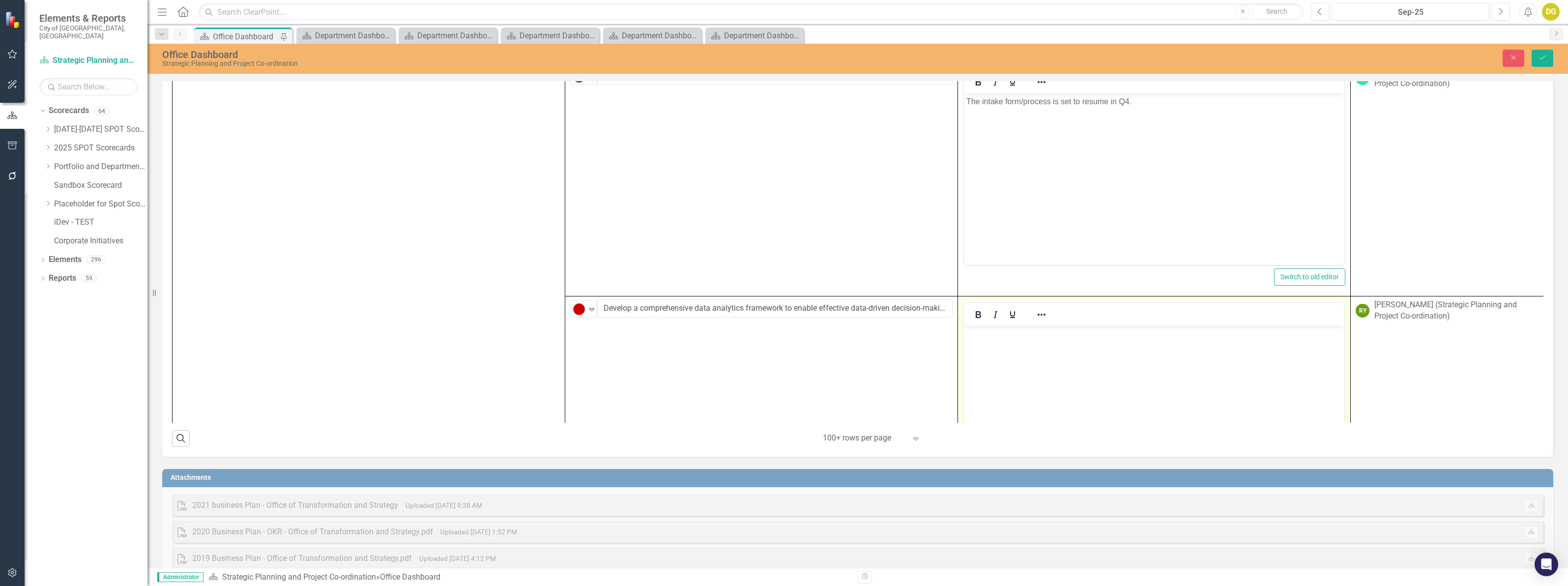
scroll to position [0, 0]
click at [1016, 335] on p "Rich Text Area. Press ALT-0 for help." at bounding box center [1155, 334] width 376 height 11
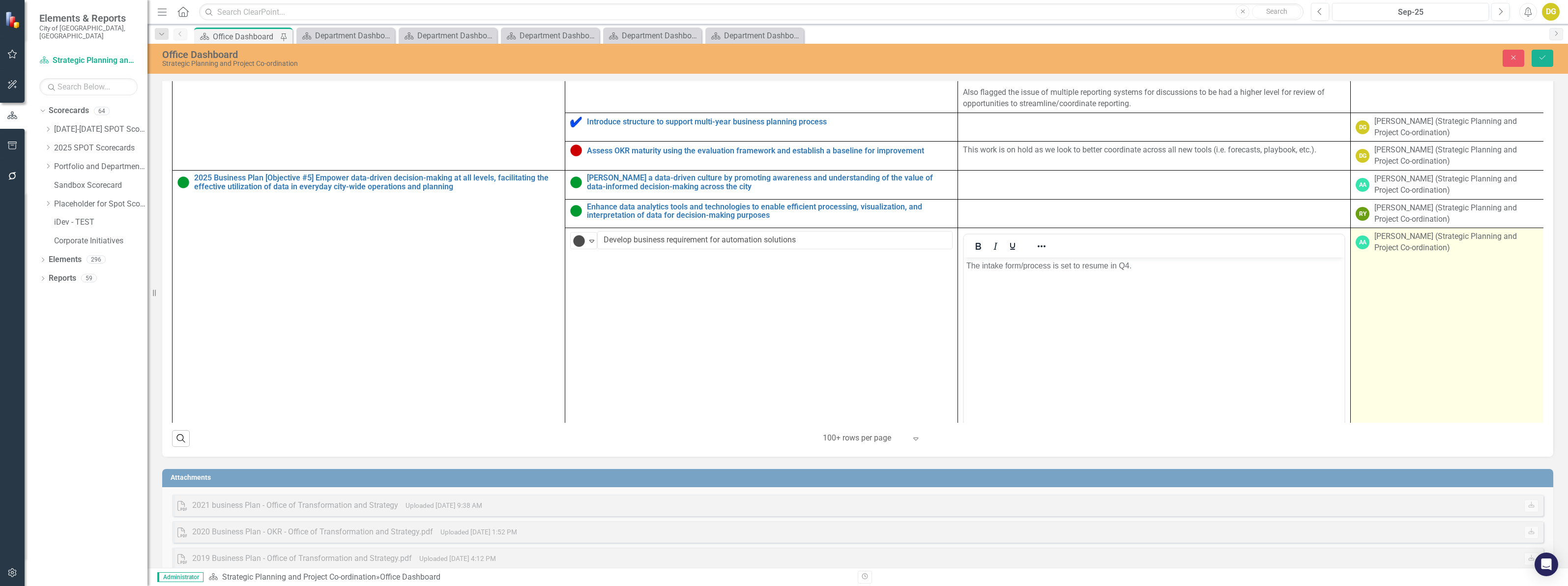
scroll to position [1905, 0]
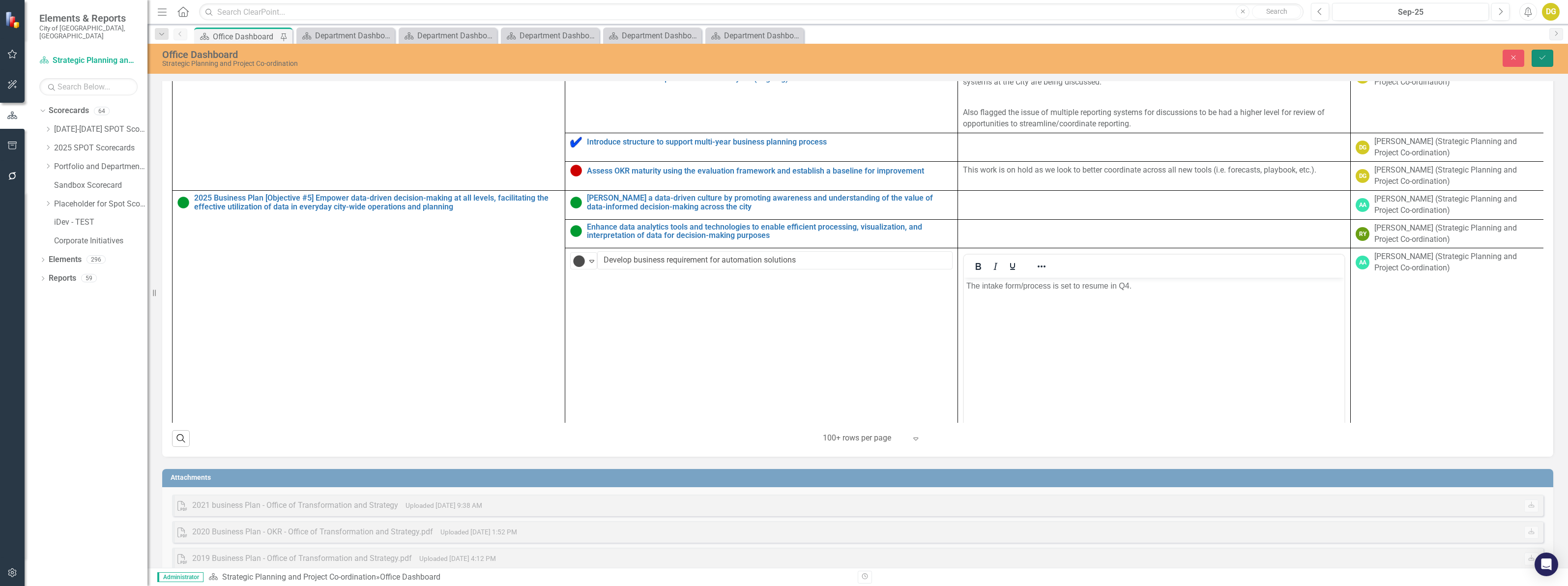
click at [1548, 58] on button "Save" at bounding box center [1542, 58] width 21 height 17
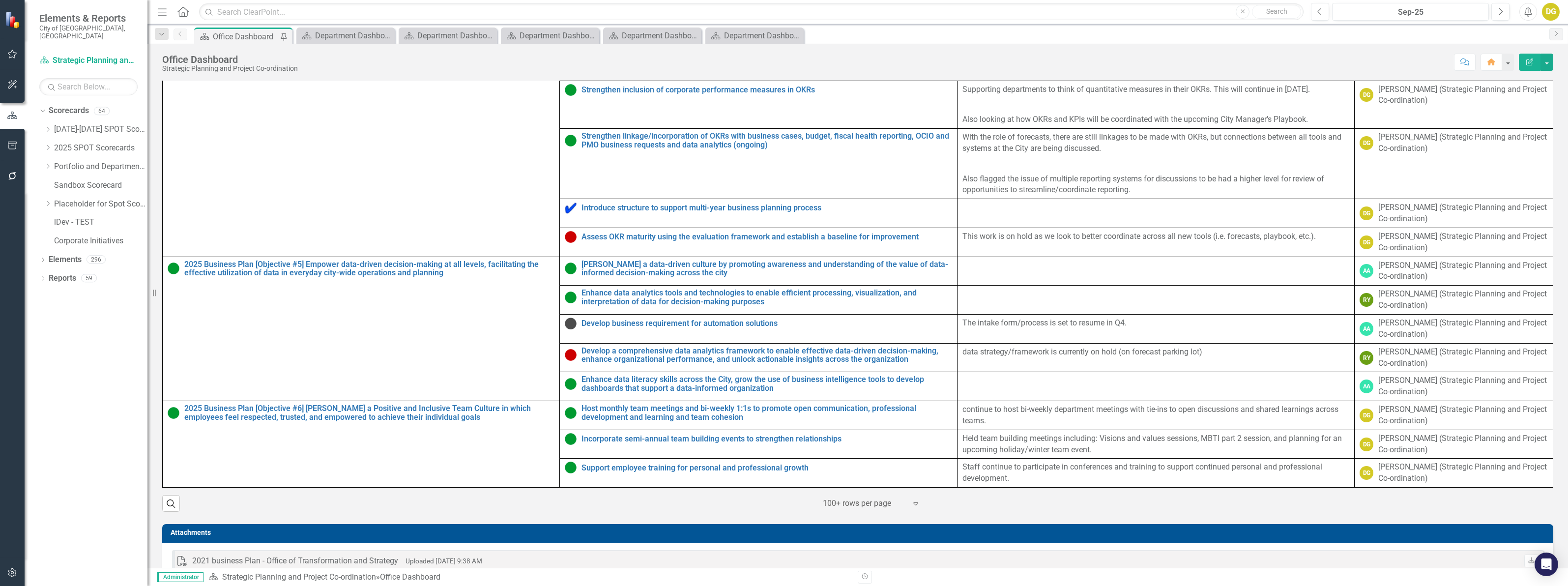
scroll to position [553, 0]
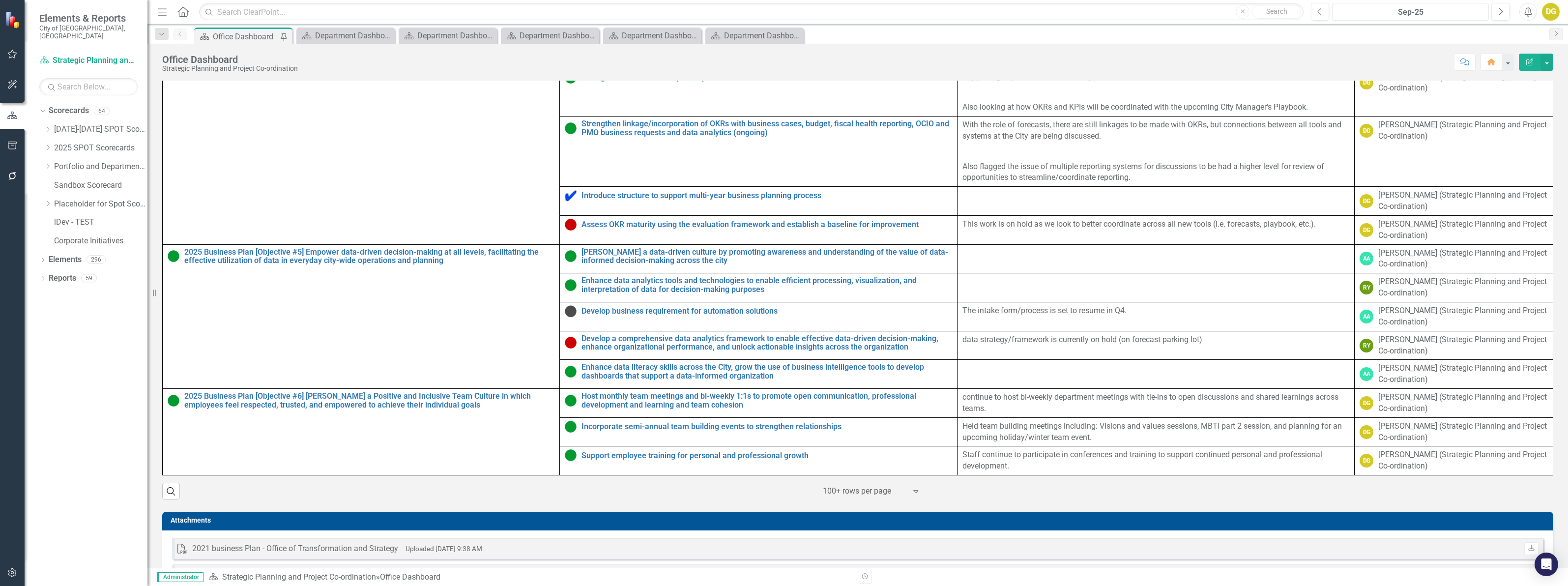
click at [1386, 13] on div "Sep-25" at bounding box center [1409, 12] width 150 height 11
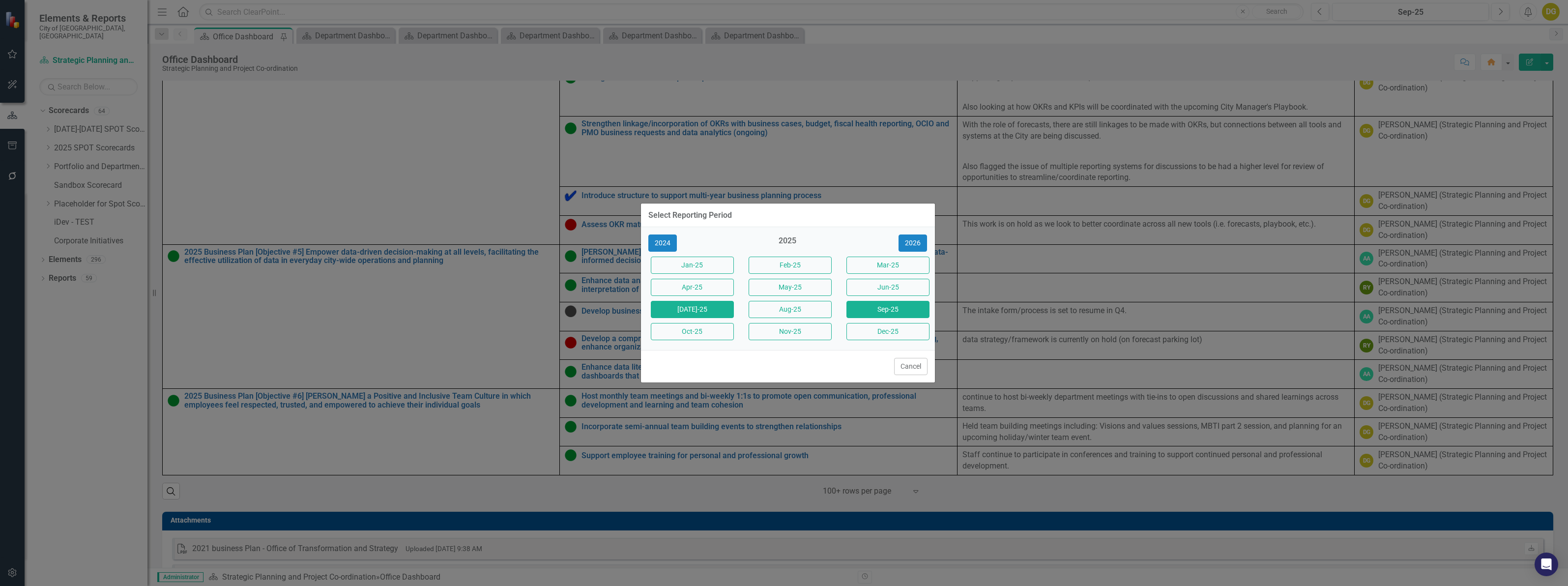
click at [674, 312] on button "[DATE]-25" at bounding box center [692, 309] width 83 height 17
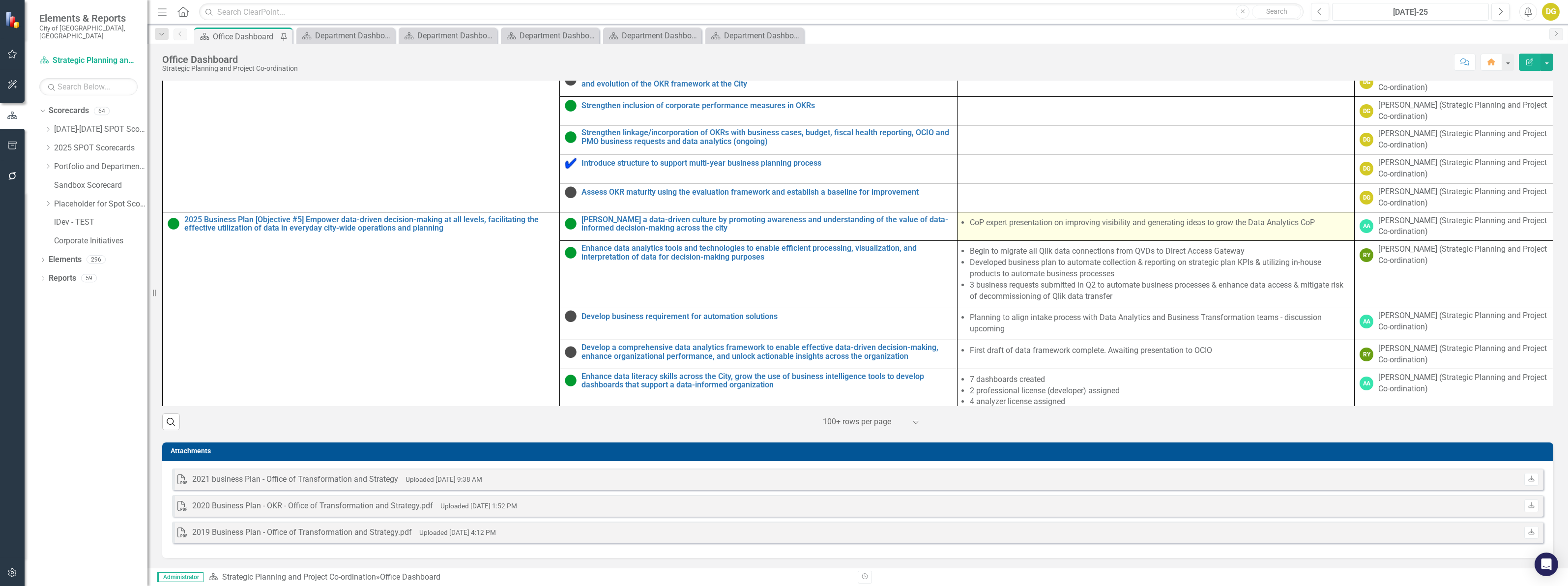
scroll to position [983, 0]
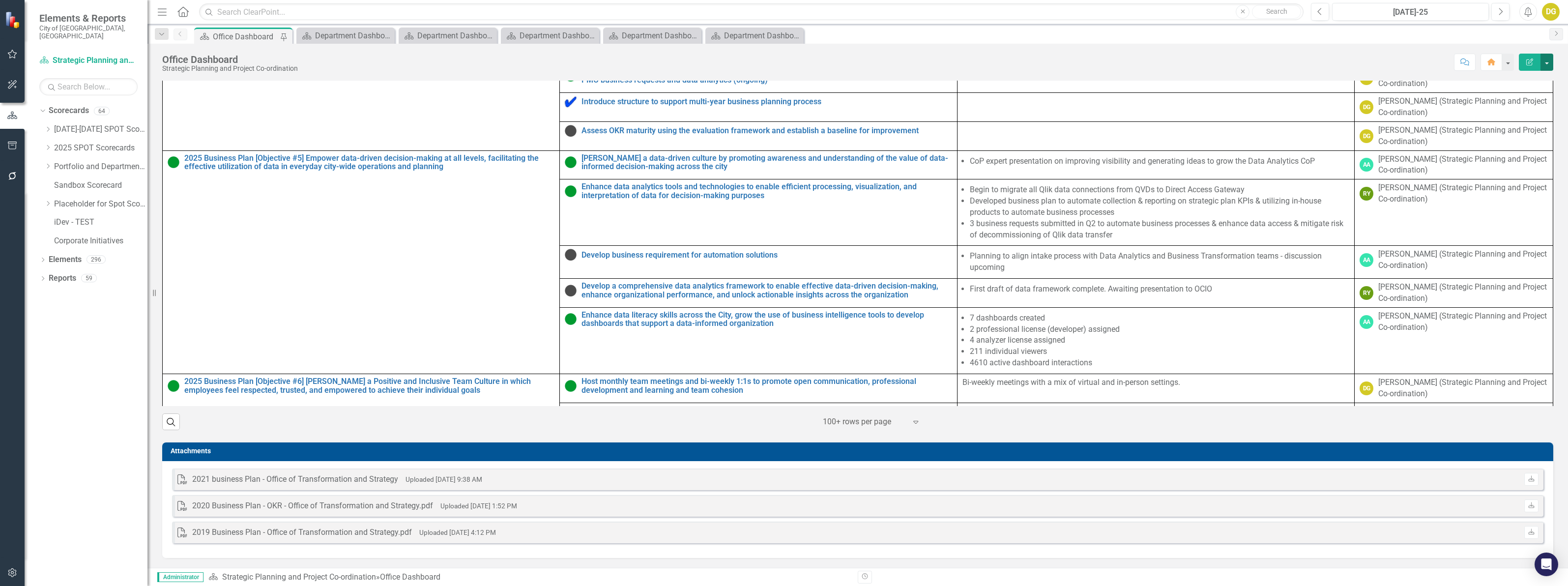
click at [1548, 63] on button "button" at bounding box center [1547, 62] width 13 height 17
click at [1543, 141] on link "PDF Export to PDF" at bounding box center [1512, 138] width 79 height 18
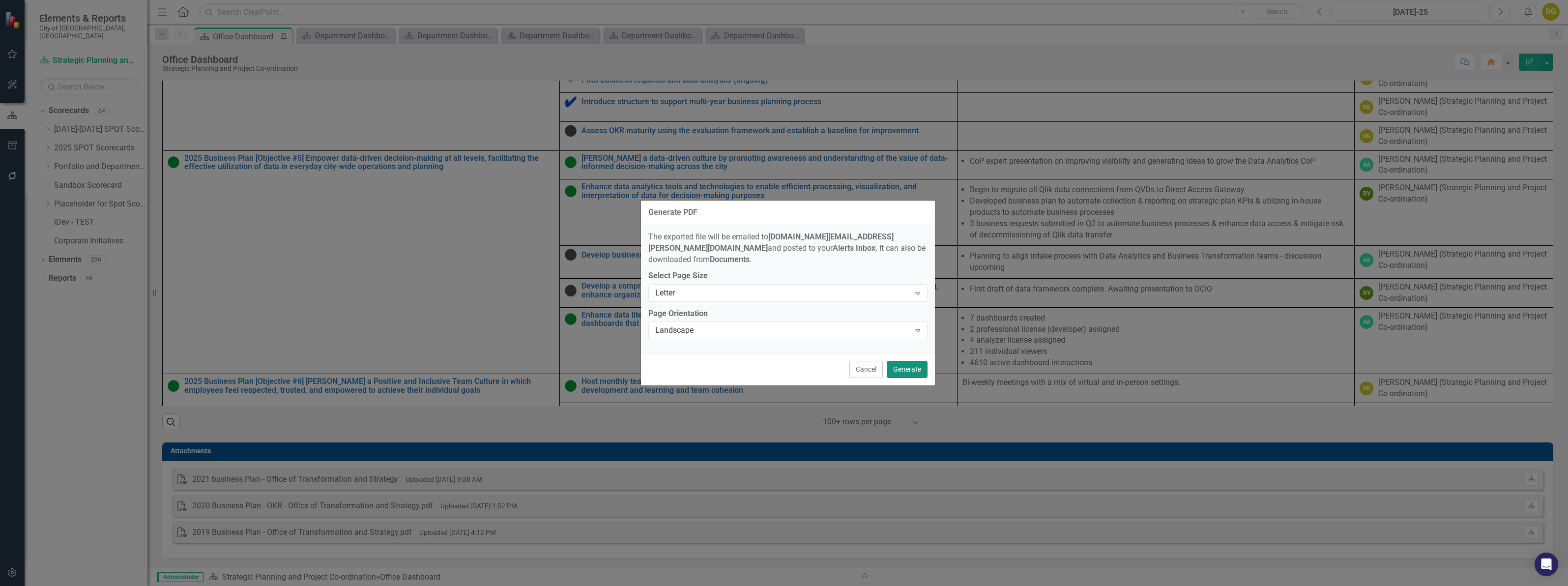
click at [909, 365] on button "Generate" at bounding box center [907, 369] width 41 height 17
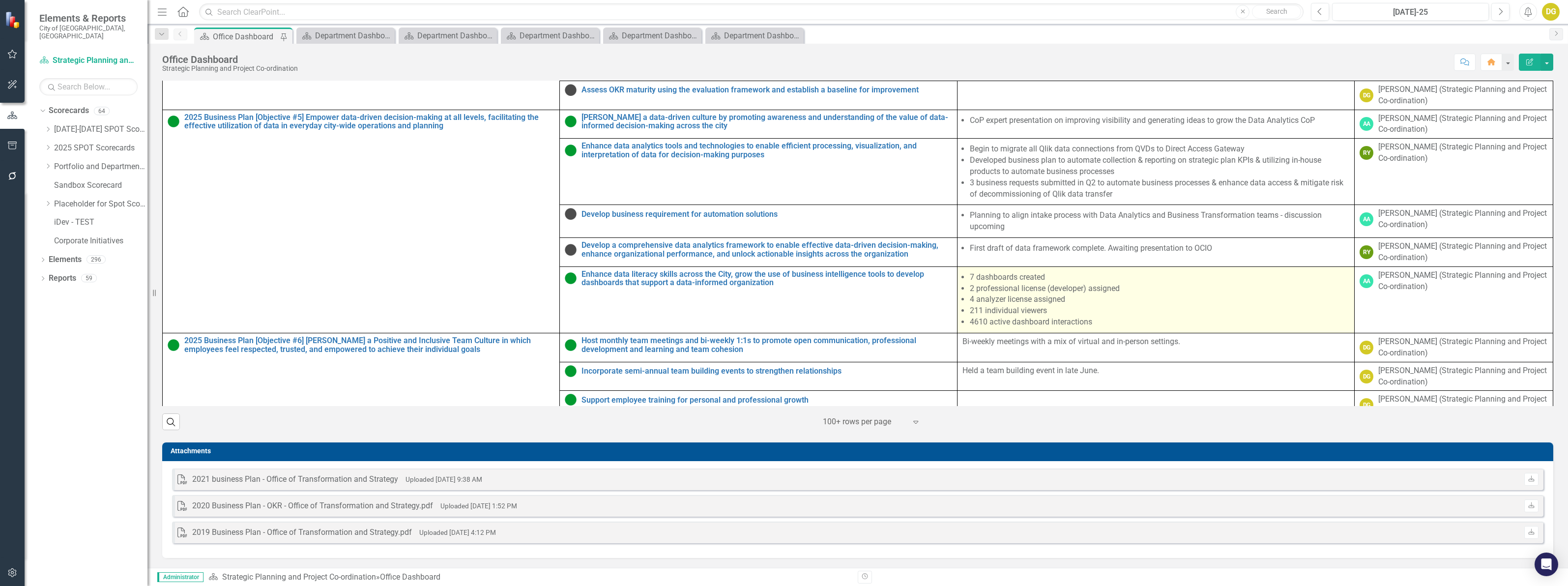
scroll to position [1042, 0]
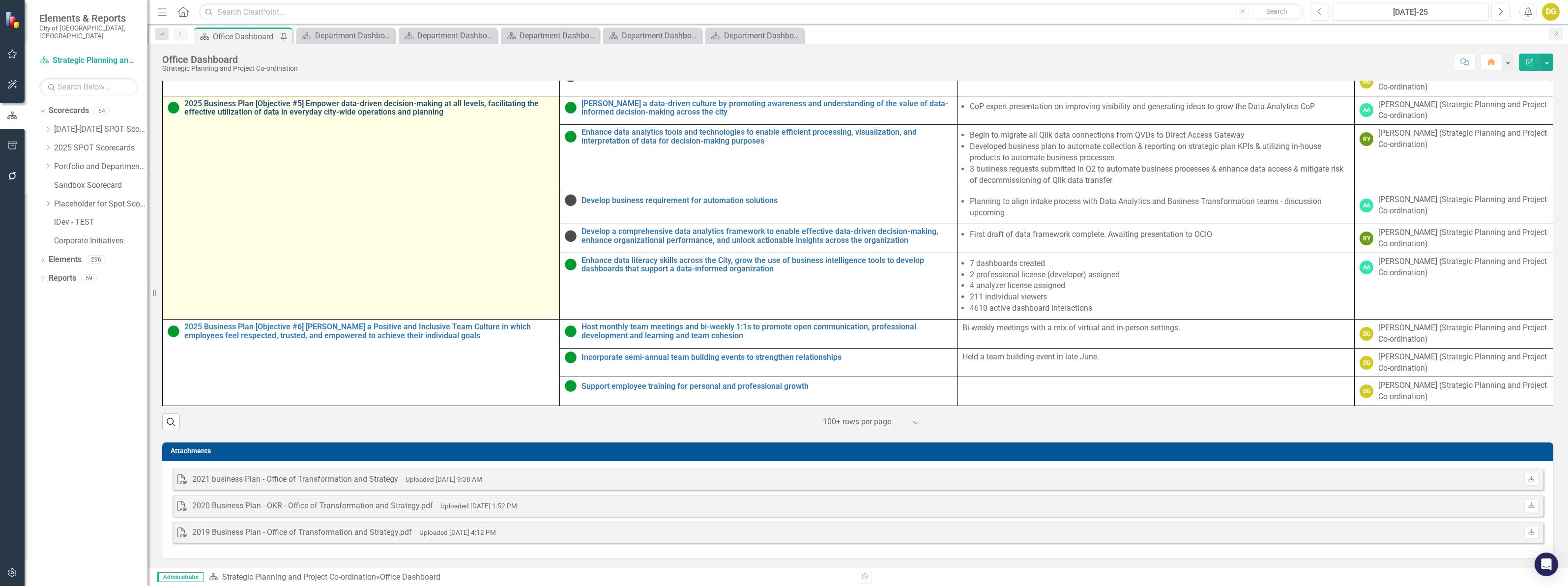
click at [315, 102] on link "2025 Business Plan [Objective #5] Empower data-driven decision-making at all le…" at bounding box center [369, 108] width 370 height 17
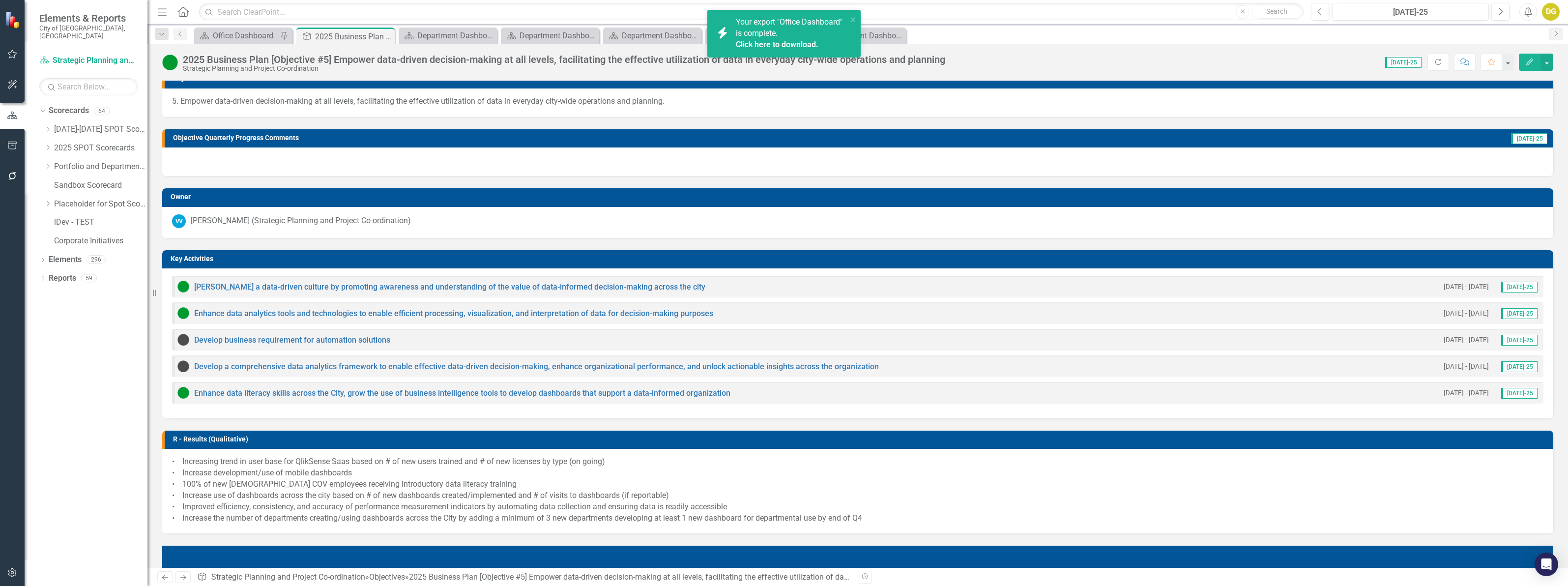
scroll to position [286, 0]
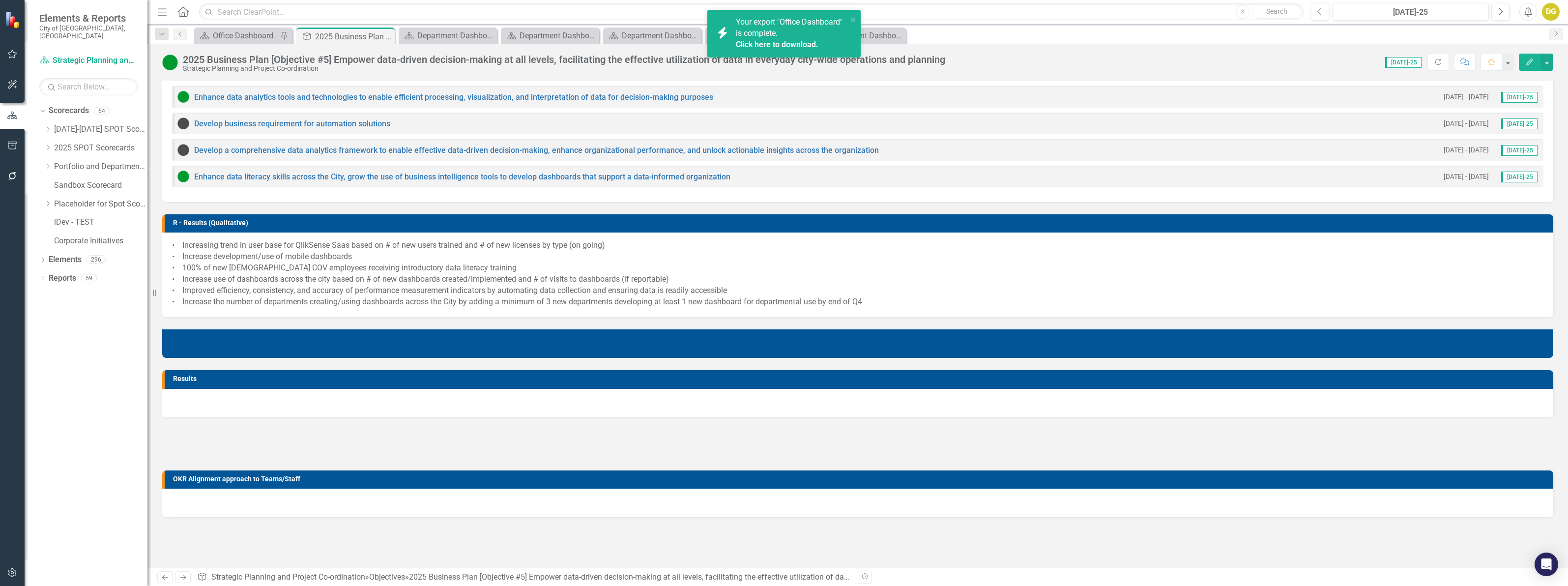
click at [198, 243] on p "• Increasing trend in user base for QlikSense Saas based on # of new users trai…" at bounding box center [858, 274] width 1371 height 67
click at [230, 35] on div "Office Dashboard" at bounding box center [244, 35] width 65 height 12
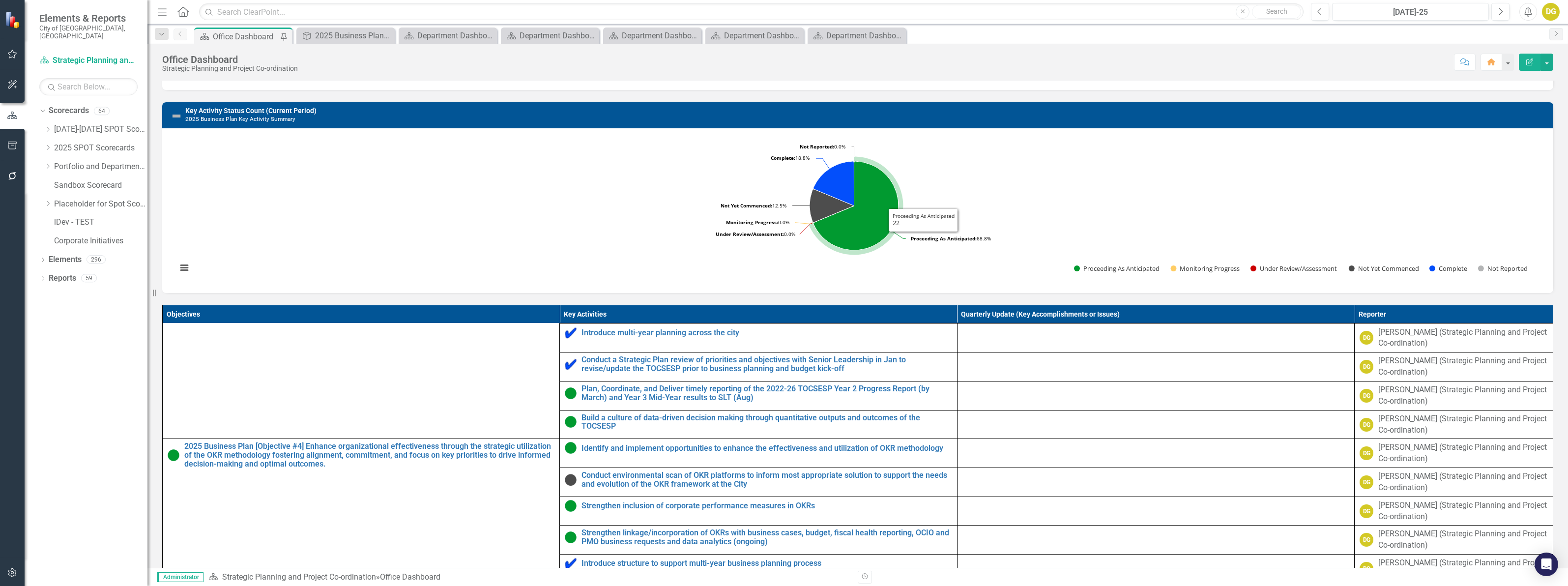
scroll to position [246, 0]
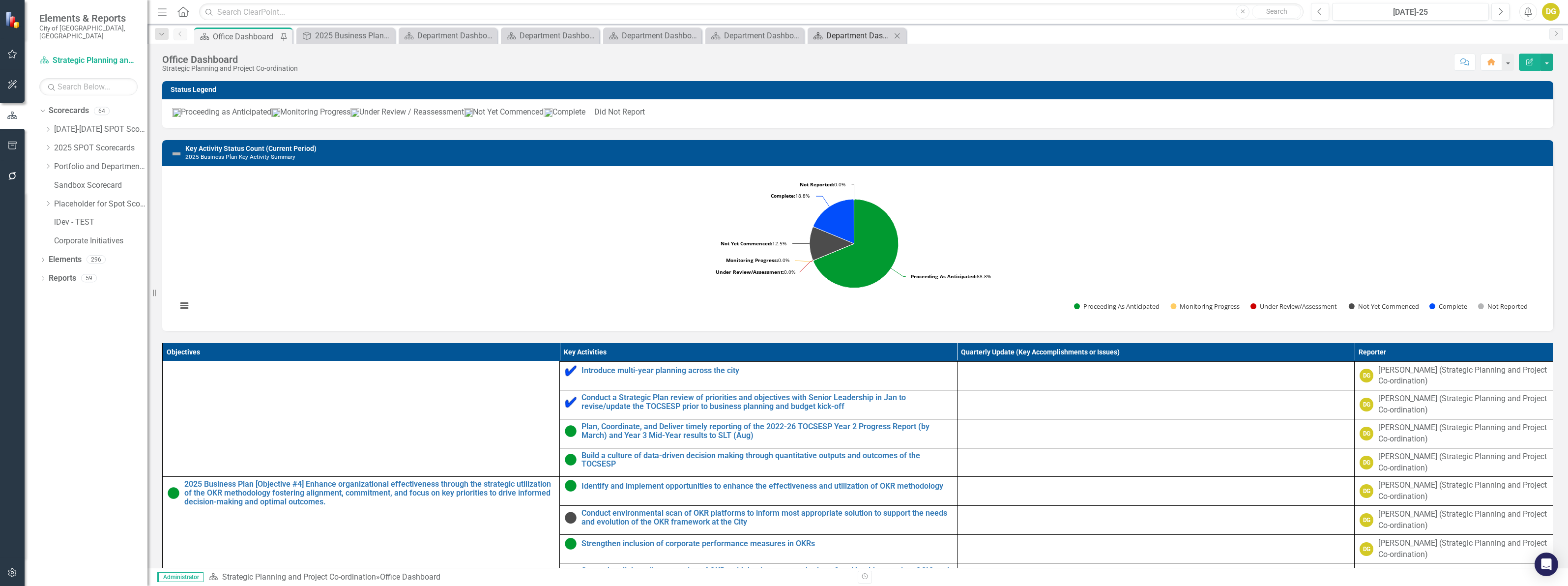
click at [855, 35] on div "Department Dashboard" at bounding box center [858, 35] width 65 height 12
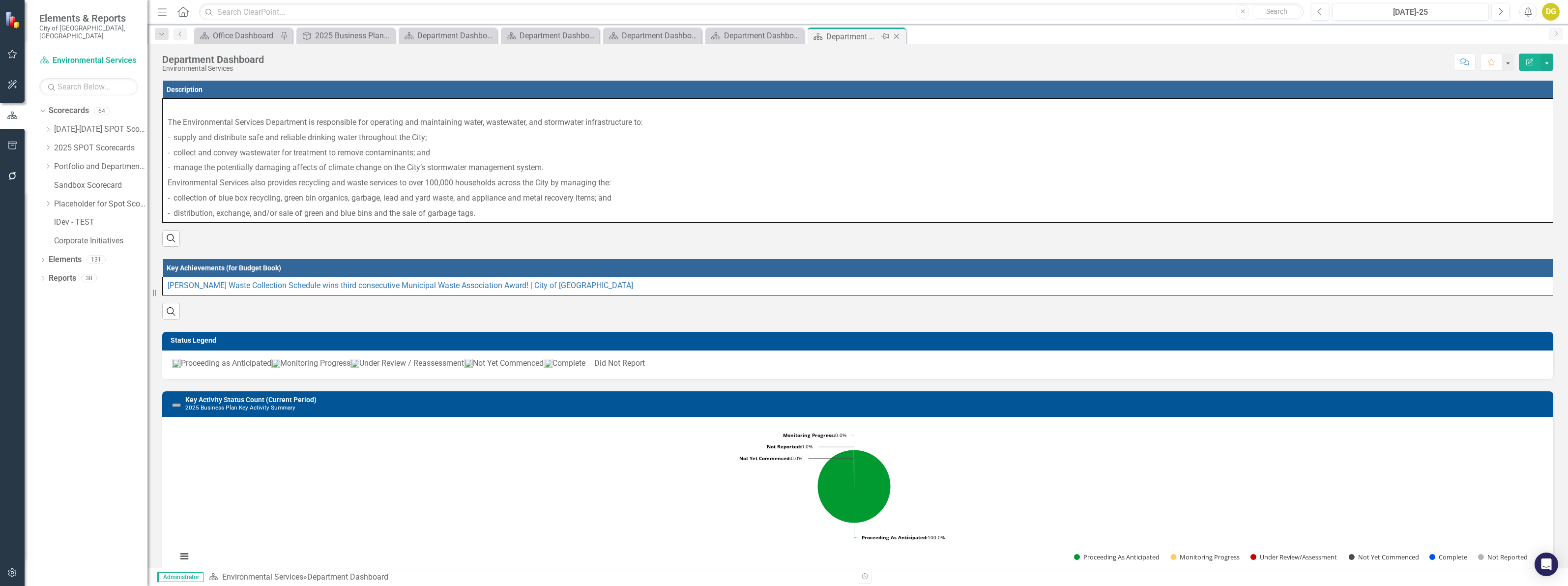
click at [900, 40] on div "Close" at bounding box center [897, 36] width 12 height 12
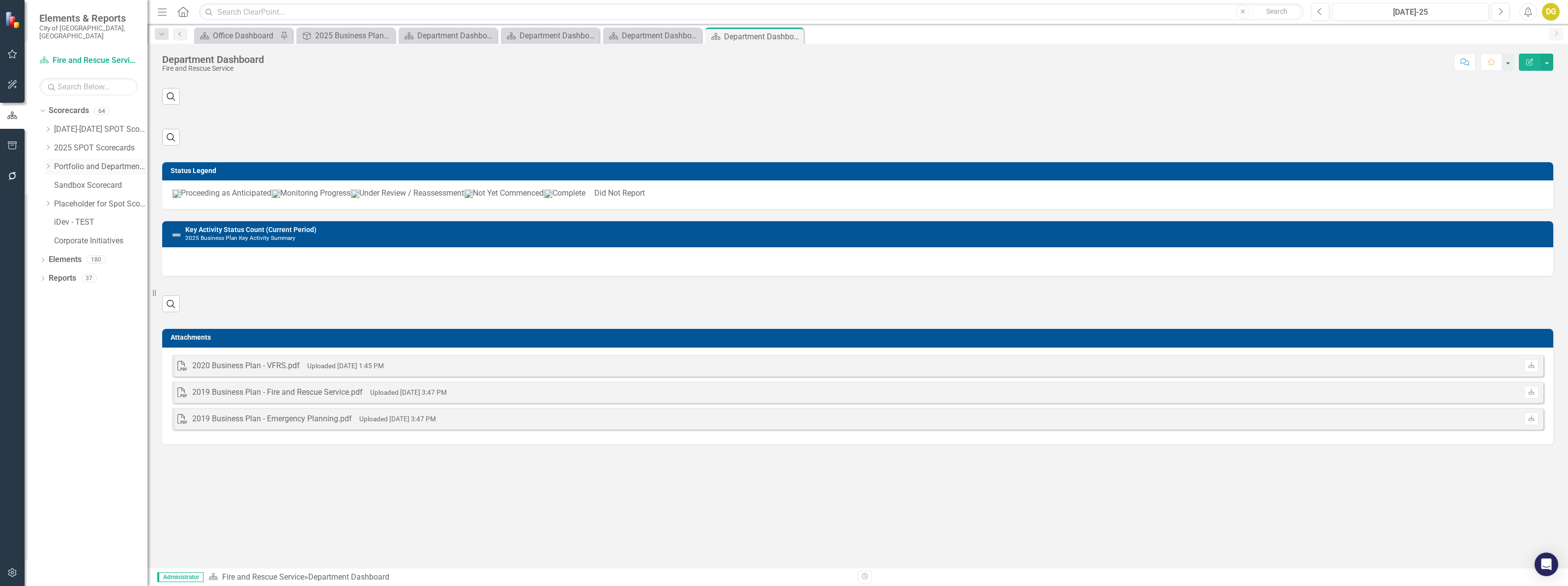
click at [47, 163] on icon "Dropdown" at bounding box center [47, 166] width 7 height 6
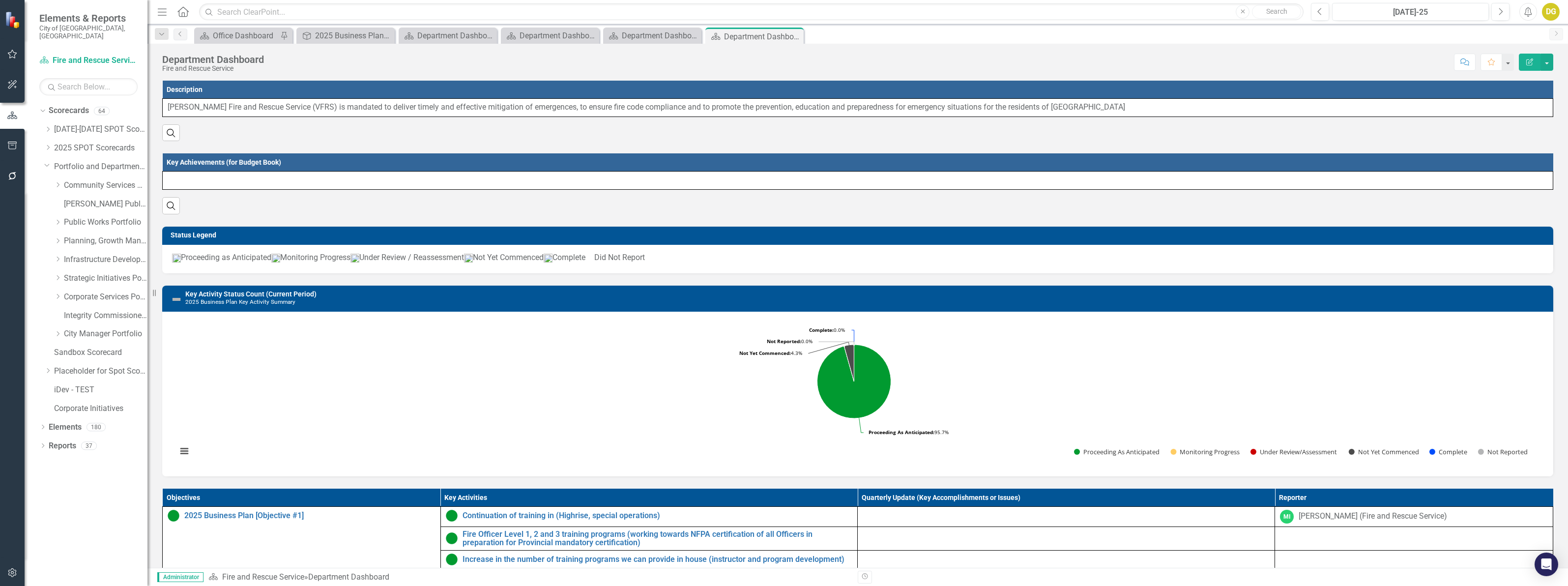
click at [53, 215] on div "Dropdown Public Works Portfolio" at bounding box center [96, 223] width 103 height 19
click at [57, 219] on icon "Dropdown" at bounding box center [57, 221] width 7 height 6
click at [60, 217] on icon "Dropdown" at bounding box center [56, 221] width 6 height 7
drag, startPoint x: 59, startPoint y: 234, endPoint x: 163, endPoint y: 168, distance: 123.2
click at [59, 238] on icon "Dropdown" at bounding box center [57, 240] width 7 height 6
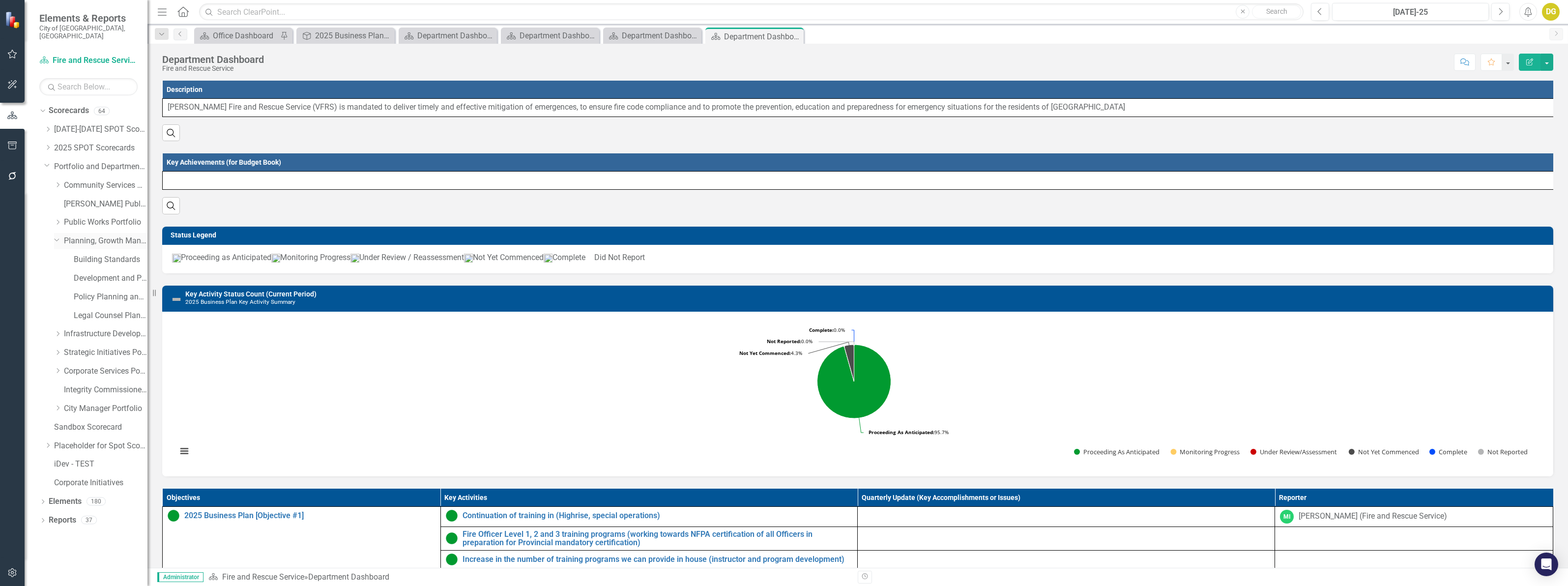
click at [57, 235] on icon "Dropdown" at bounding box center [56, 239] width 6 height 7
click at [56, 256] on icon "Dropdown" at bounding box center [57, 258] width 7 height 6
click at [54, 255] on div "Dropdown Infrastructure Development Portfolio" at bounding box center [101, 260] width 93 height 16
click at [60, 350] on div "Dropdown Strategic Initiatives Portfolio" at bounding box center [101, 353] width 93 height 16
click at [55, 350] on icon "Dropdown" at bounding box center [57, 352] width 7 height 6
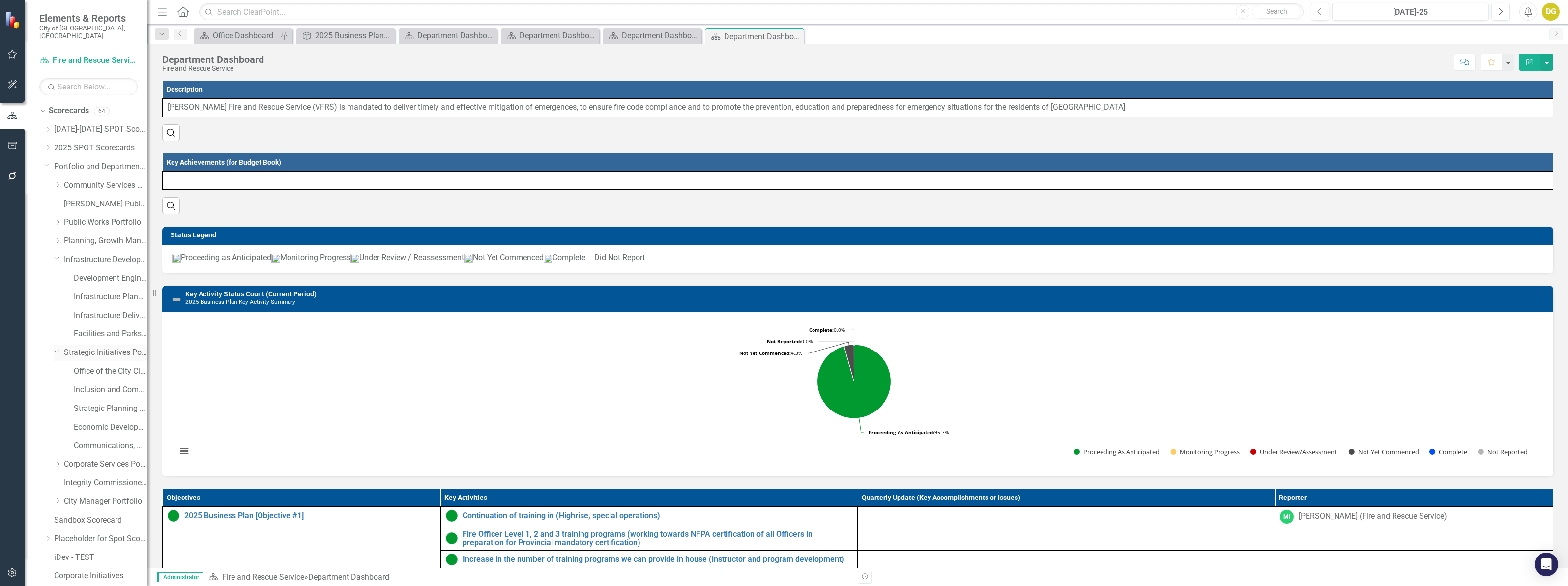
click at [56, 347] on icon "Dropdown" at bounding box center [56, 351] width 6 height 7
click at [57, 368] on icon "Dropdown" at bounding box center [57, 370] width 7 height 6
click at [55, 366] on icon "Dropdown" at bounding box center [56, 369] width 6 height 7
click at [55, 405] on icon "Dropdown" at bounding box center [57, 408] width 7 height 6
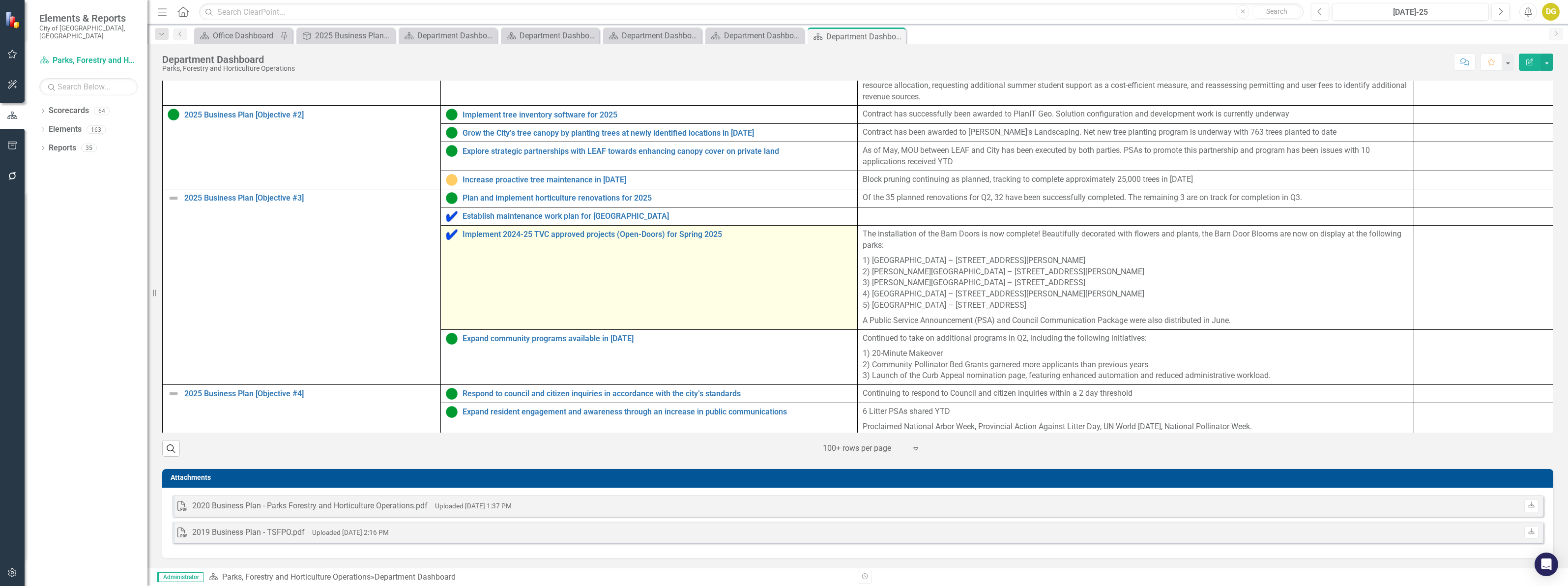
scroll to position [563, 0]
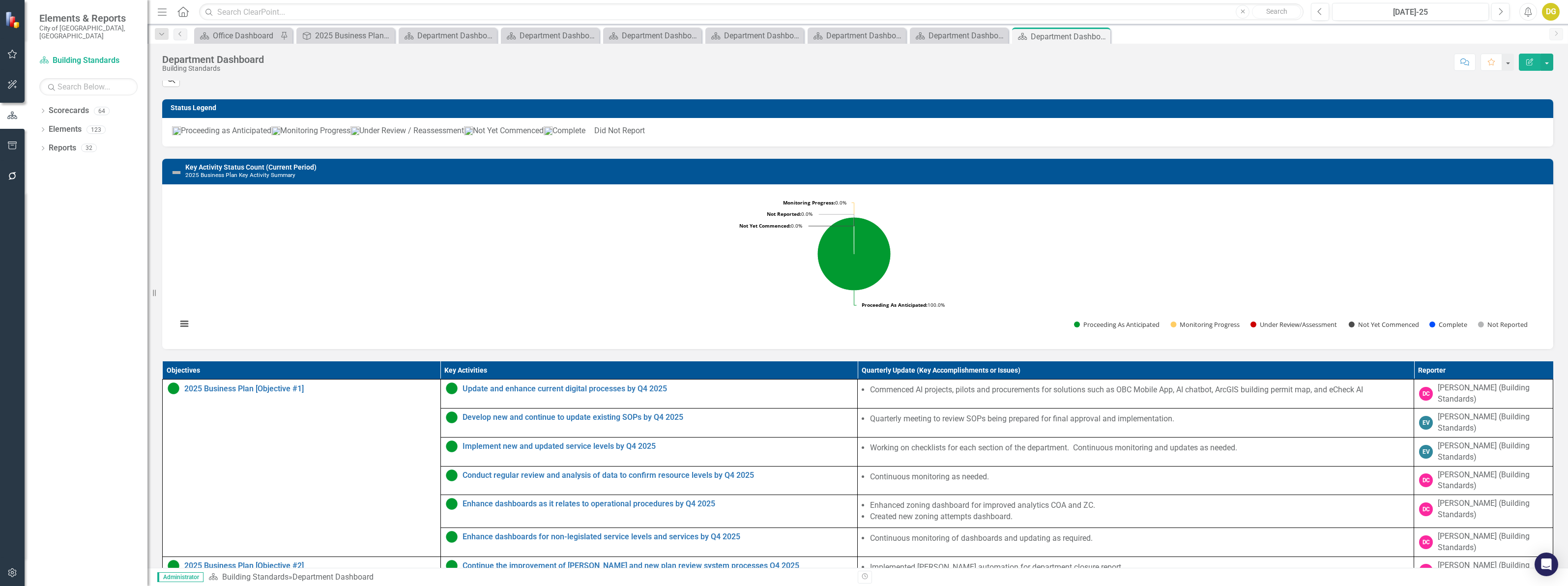
scroll to position [369, 0]
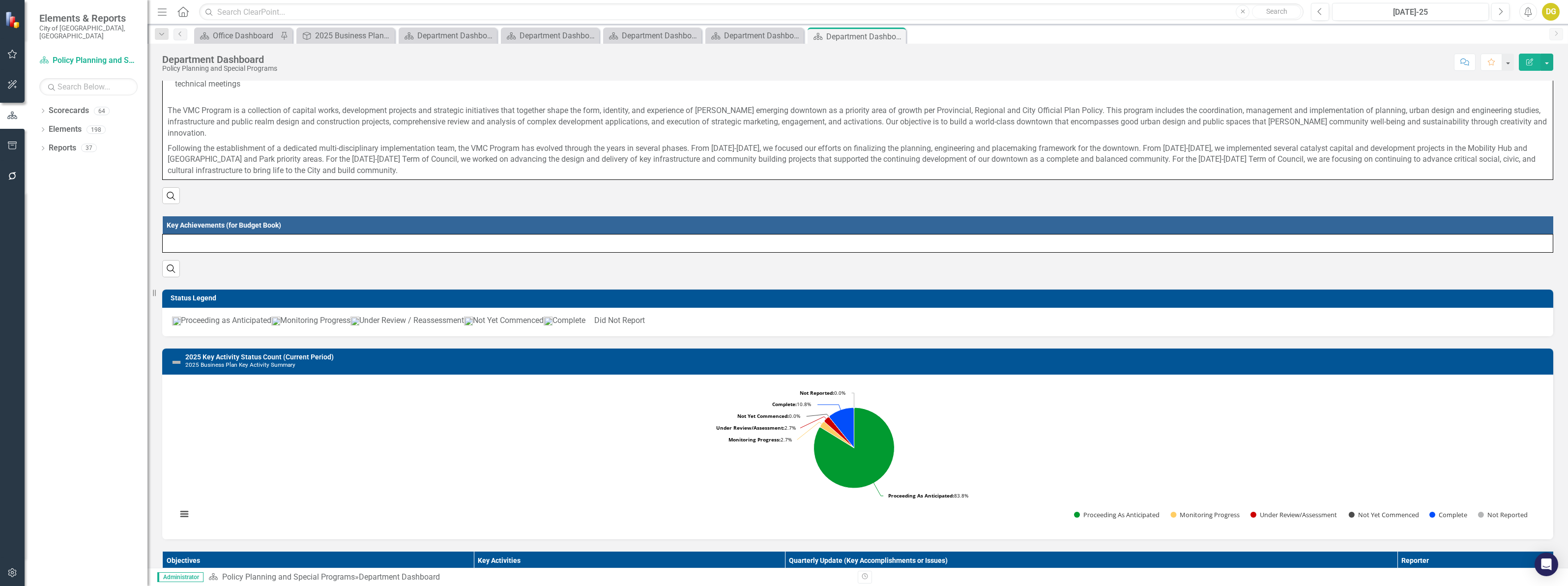
scroll to position [246, 0]
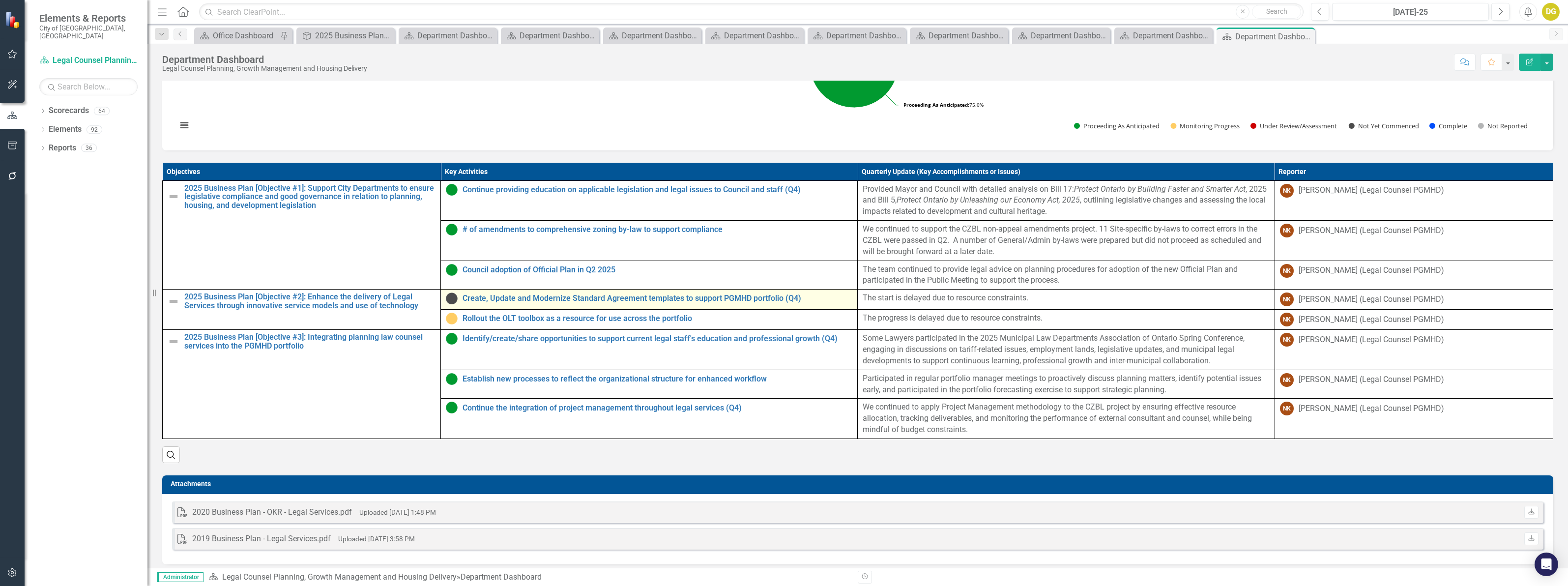
scroll to position [352, 0]
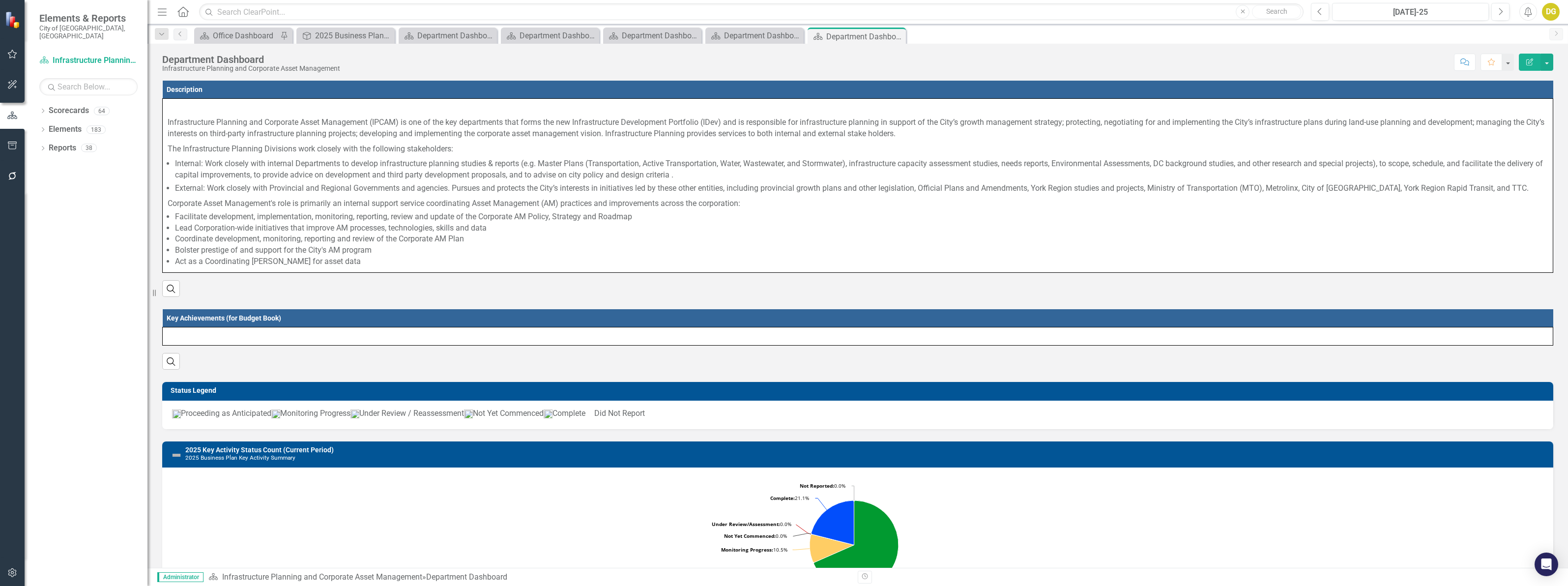
scroll to position [311, 0]
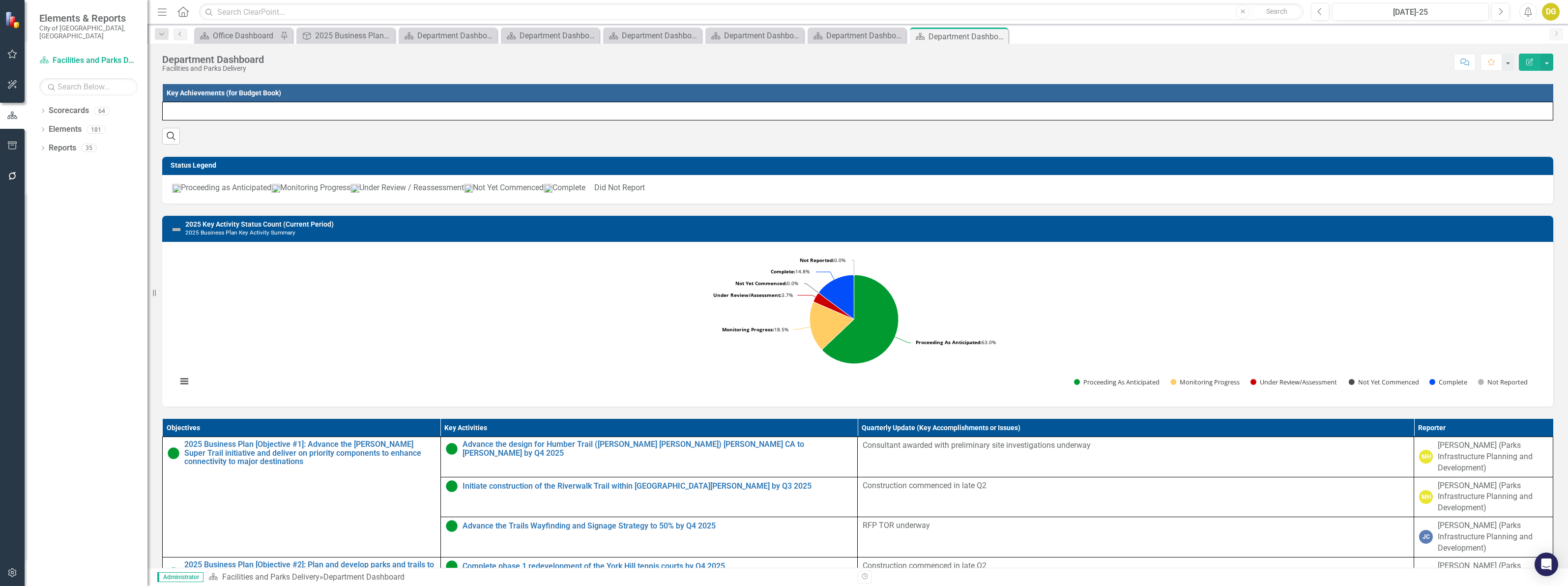
scroll to position [369, 0]
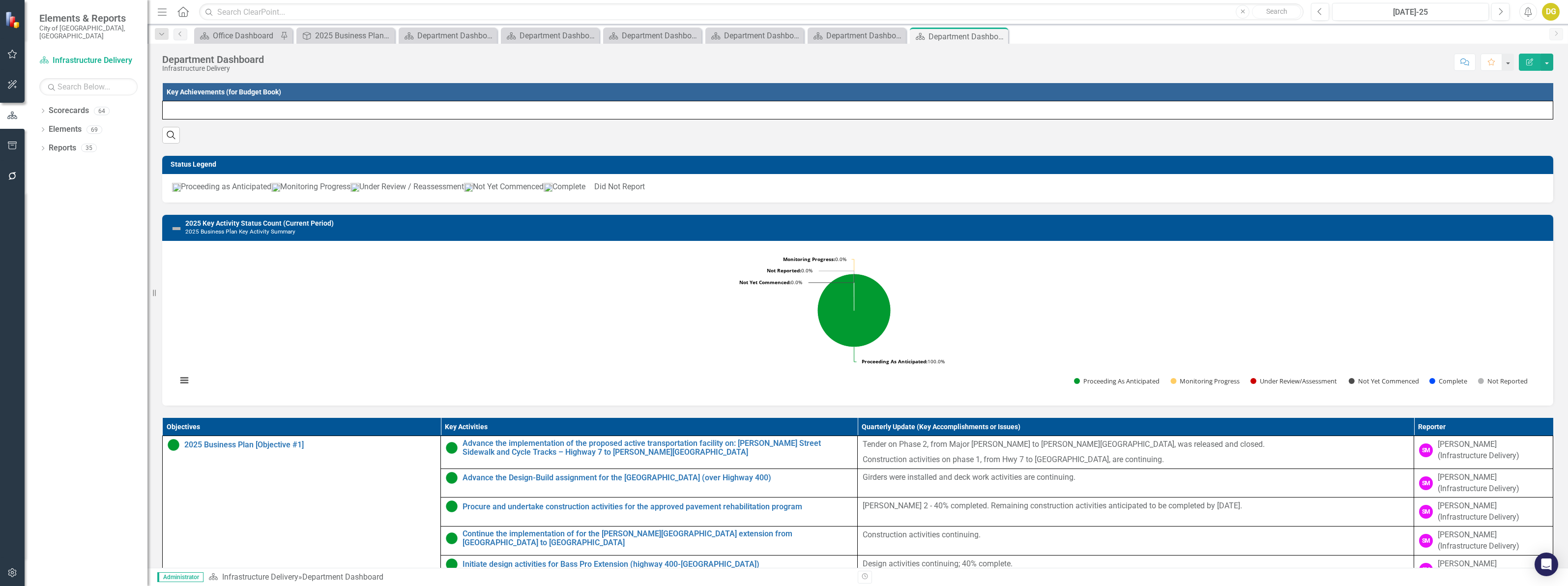
scroll to position [123, 0]
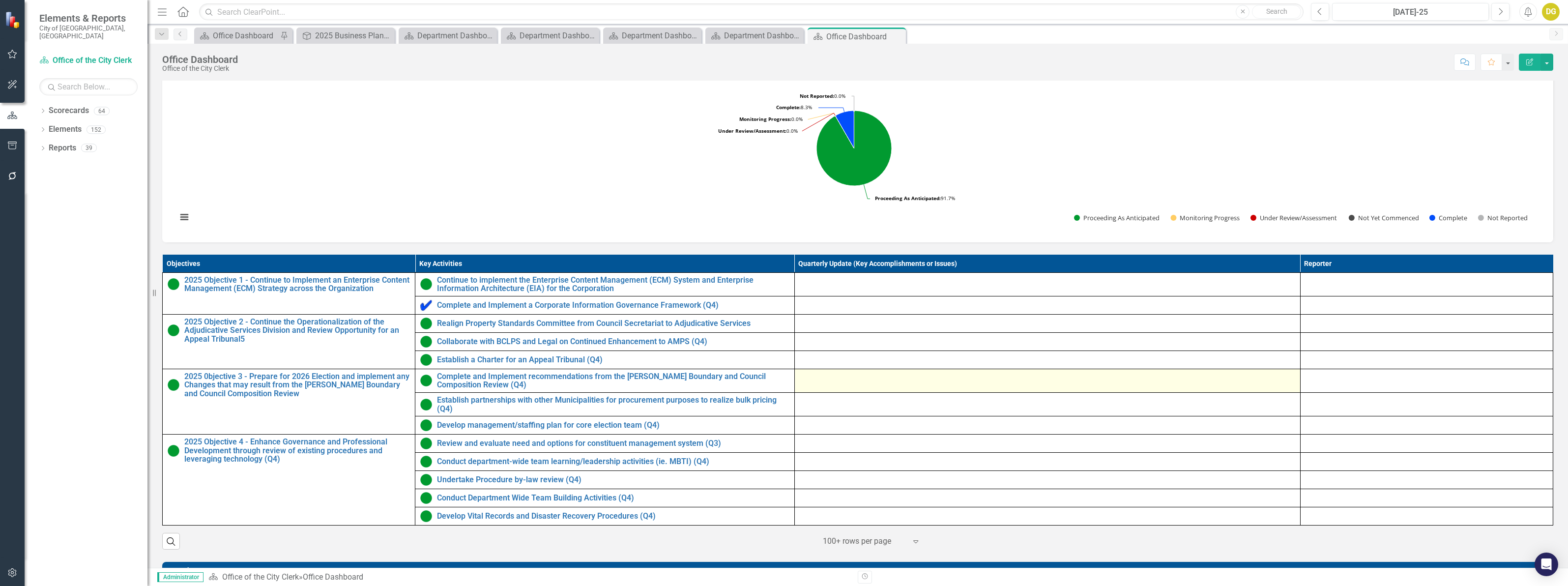
scroll to position [740, 0]
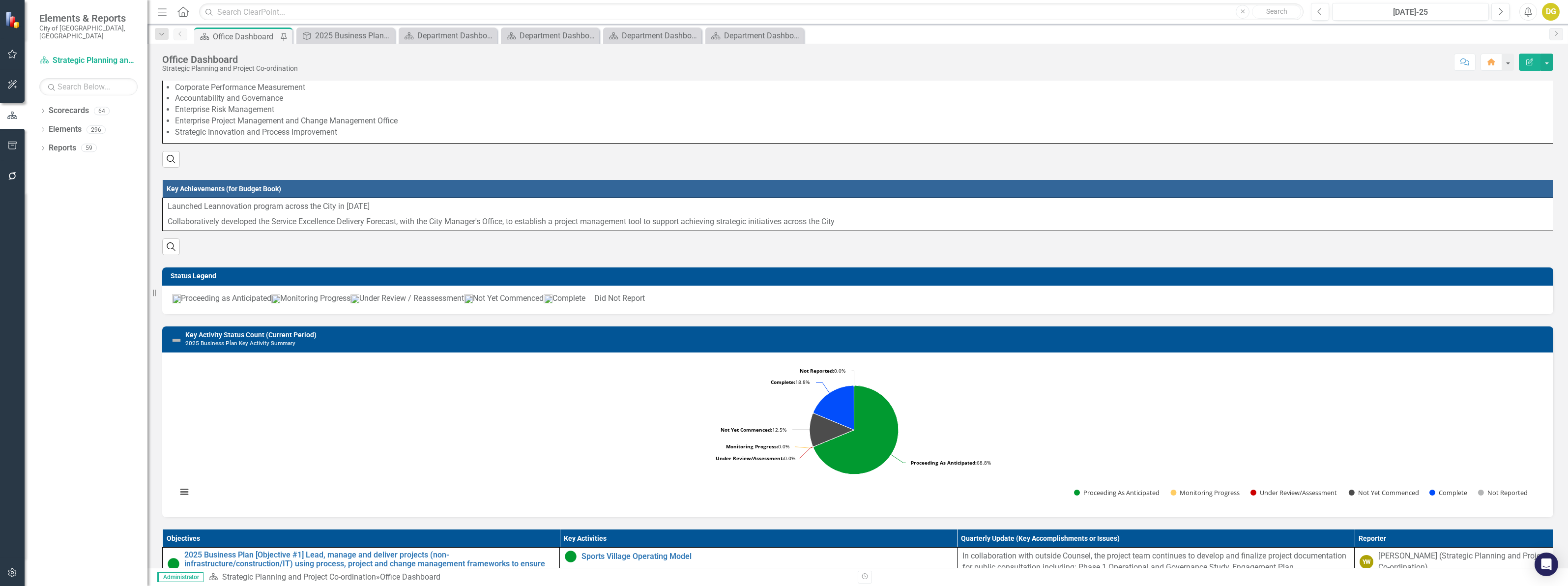
scroll to position [307, 0]
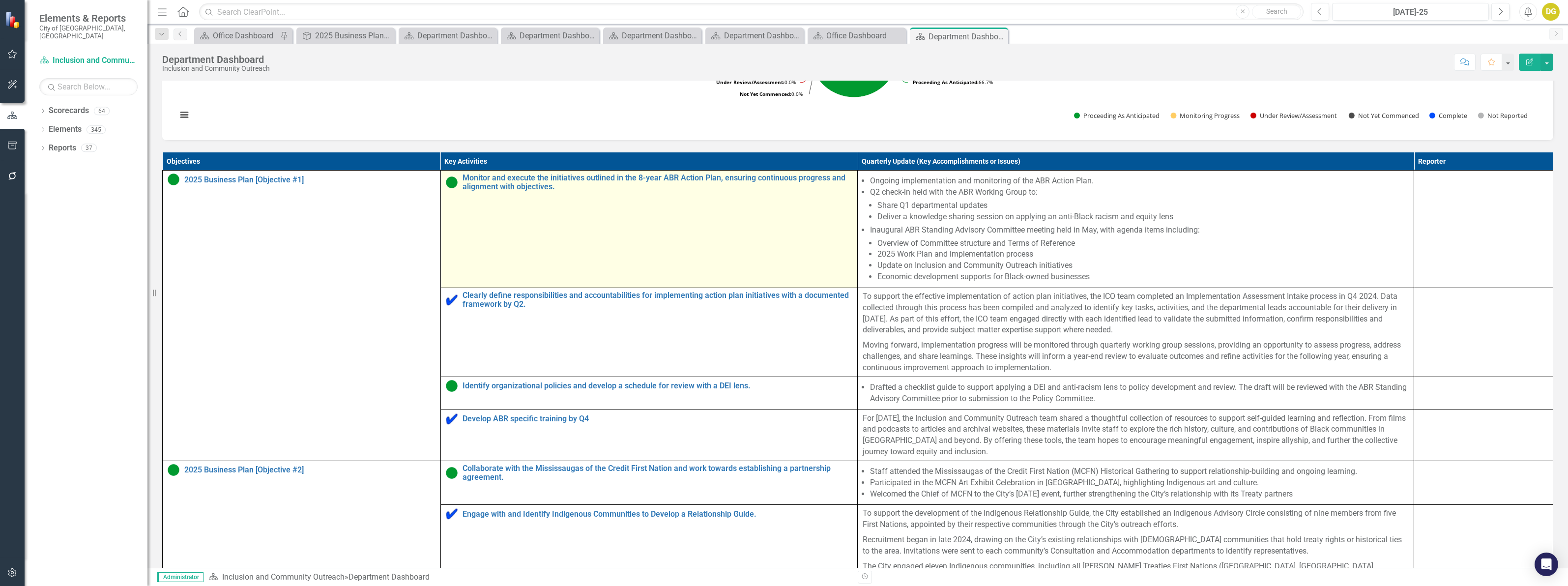
scroll to position [430, 0]
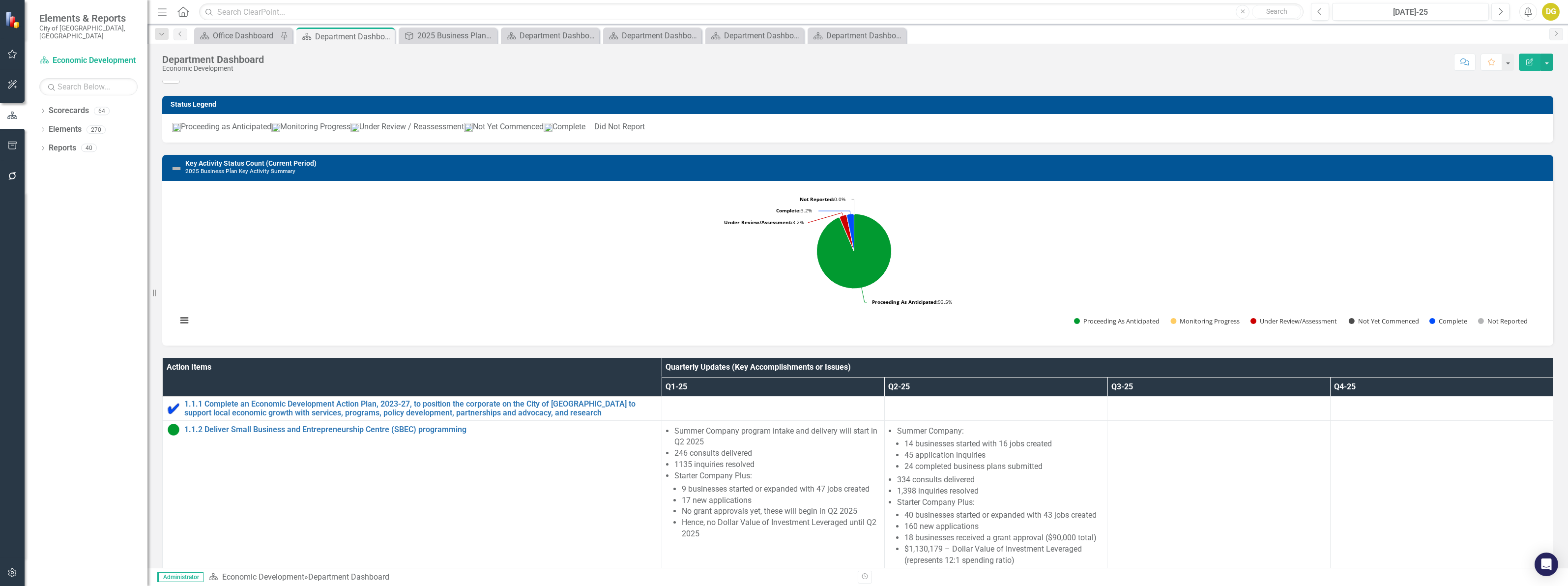
scroll to position [61, 0]
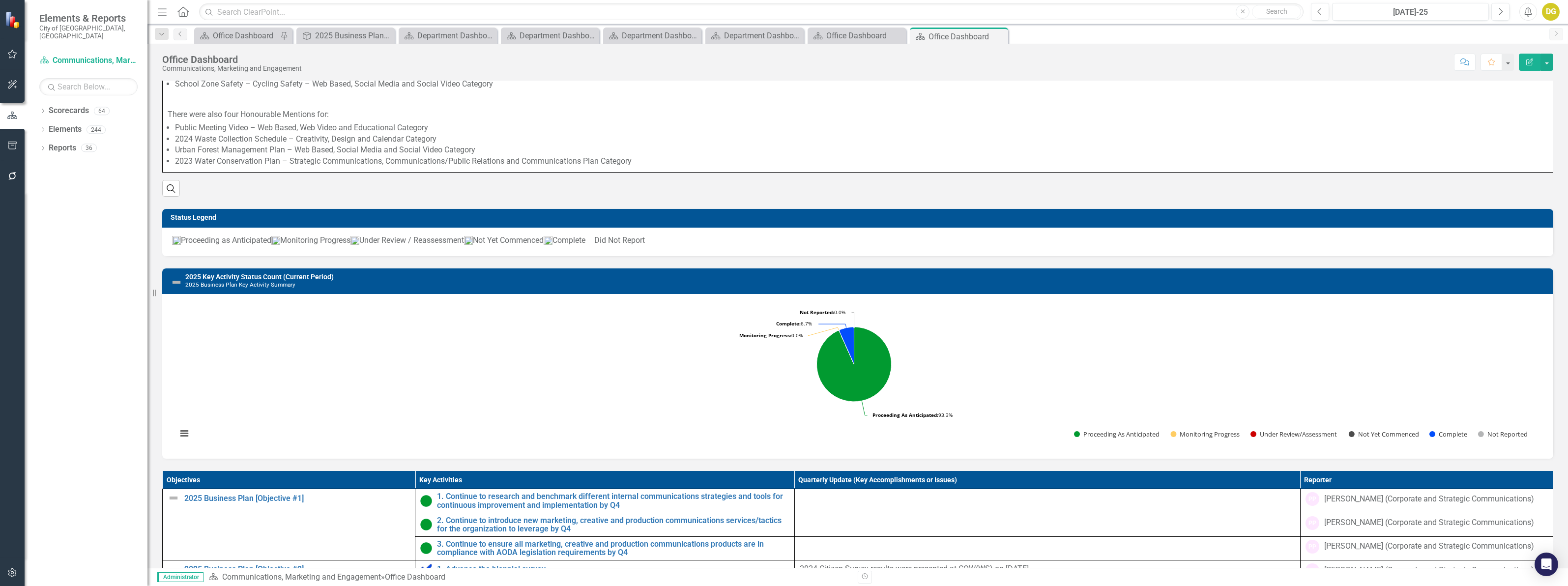
scroll to position [369, 0]
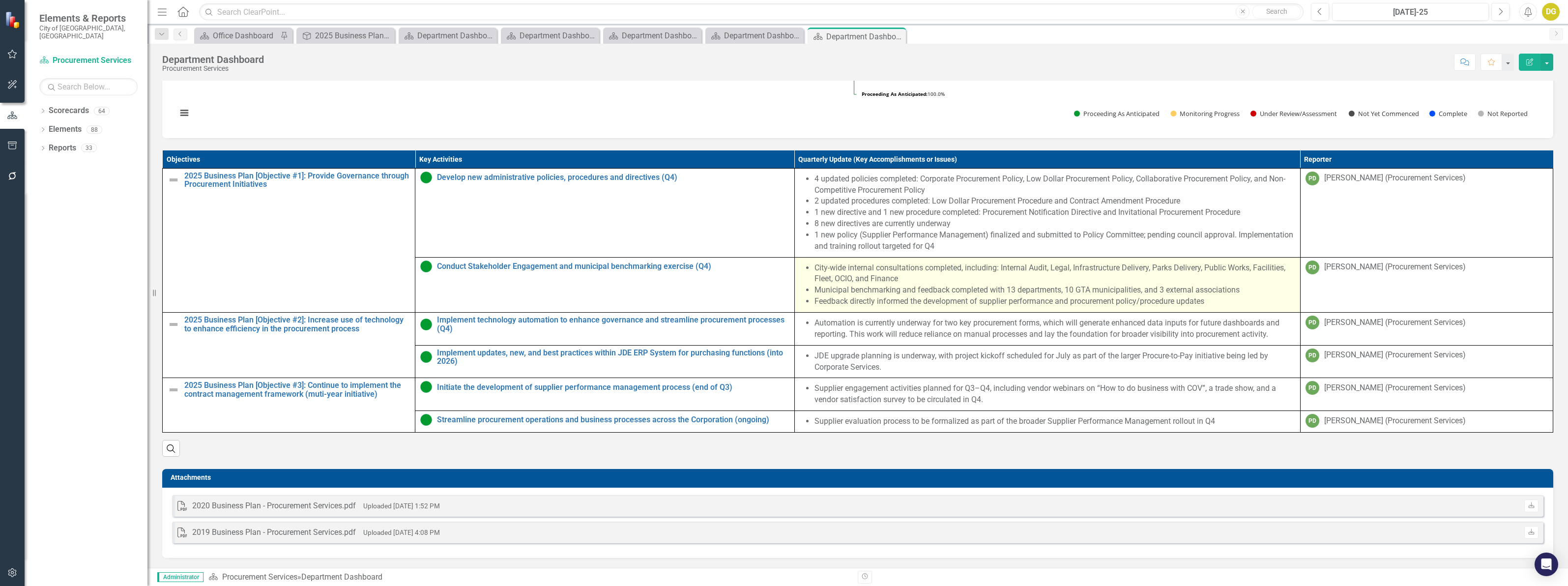
scroll to position [689, 0]
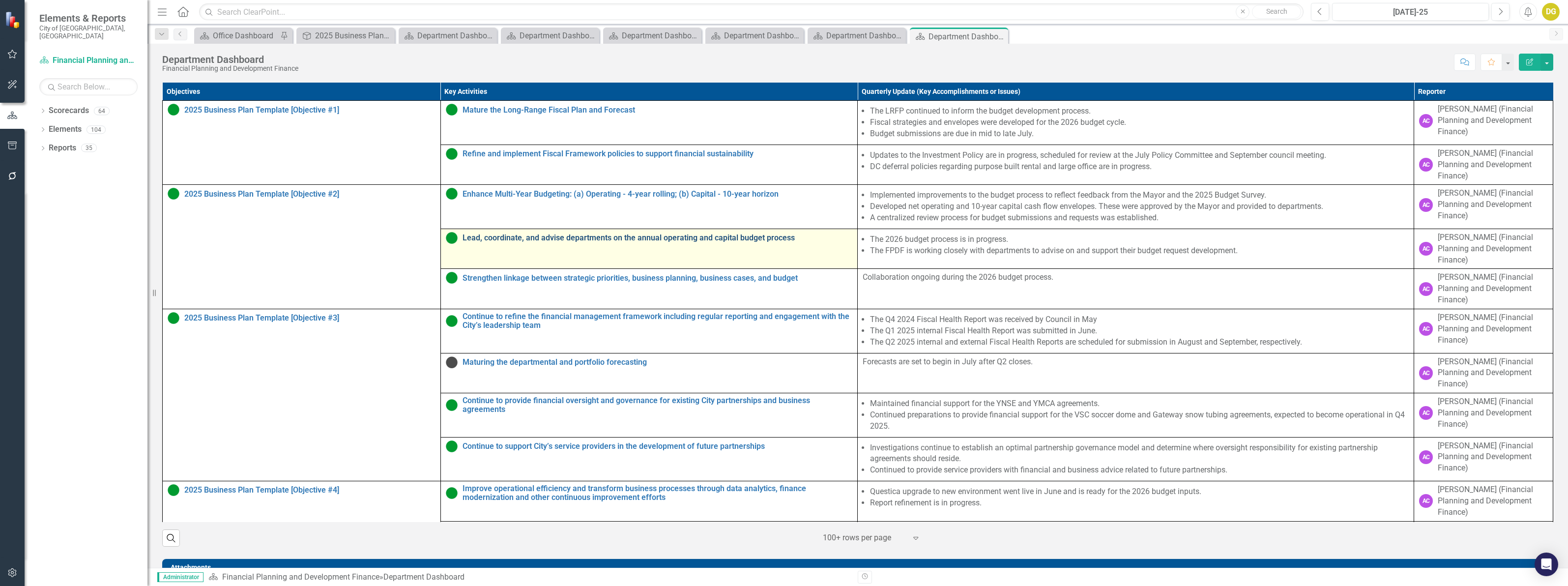
scroll to position [430, 0]
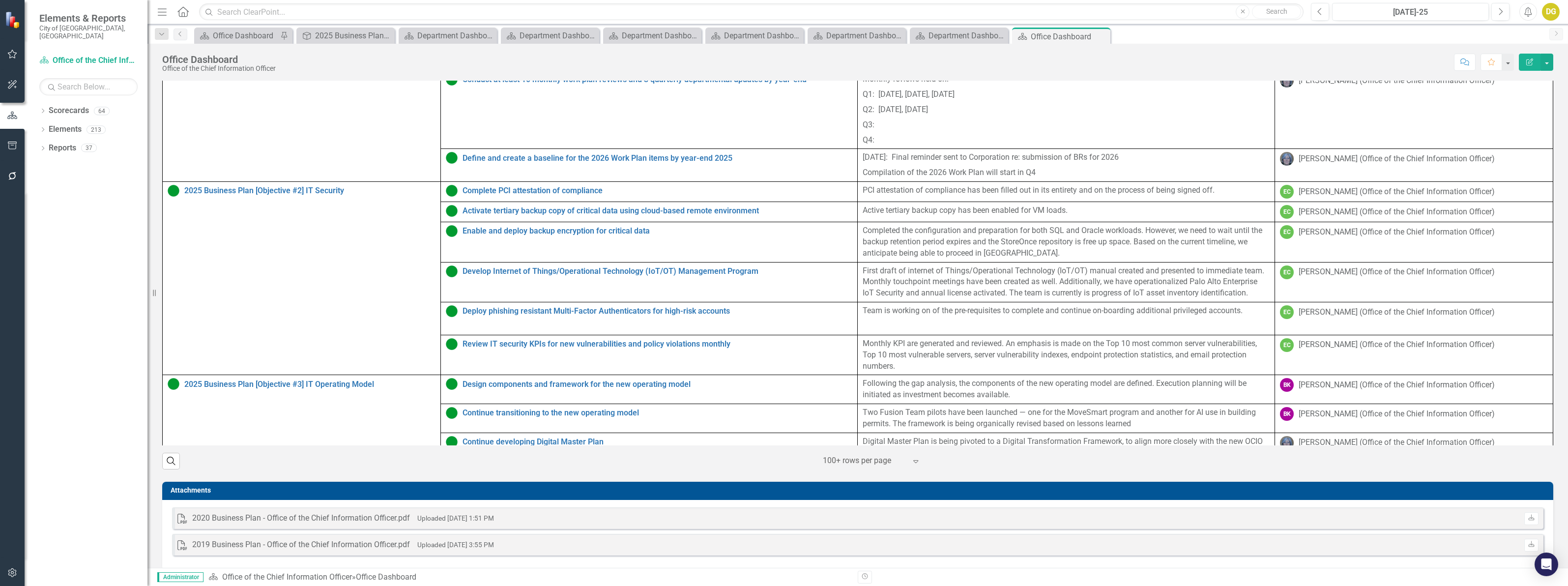
scroll to position [492, 0]
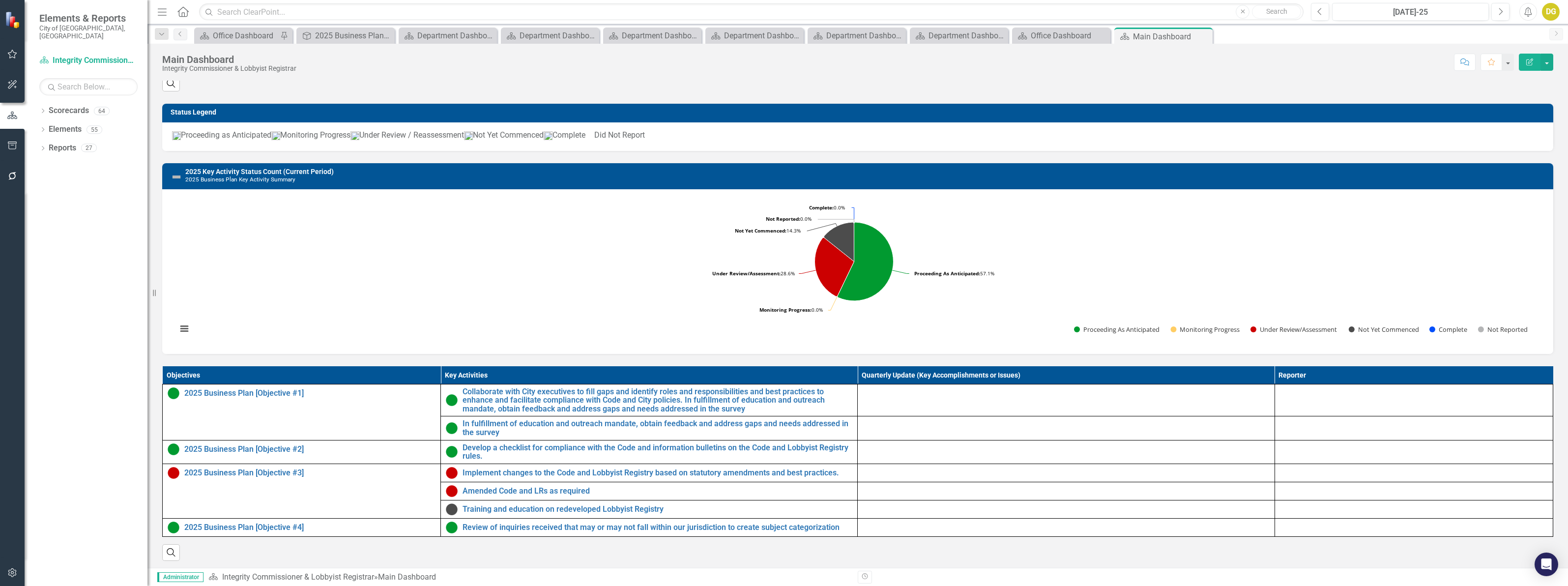
scroll to position [225, 0]
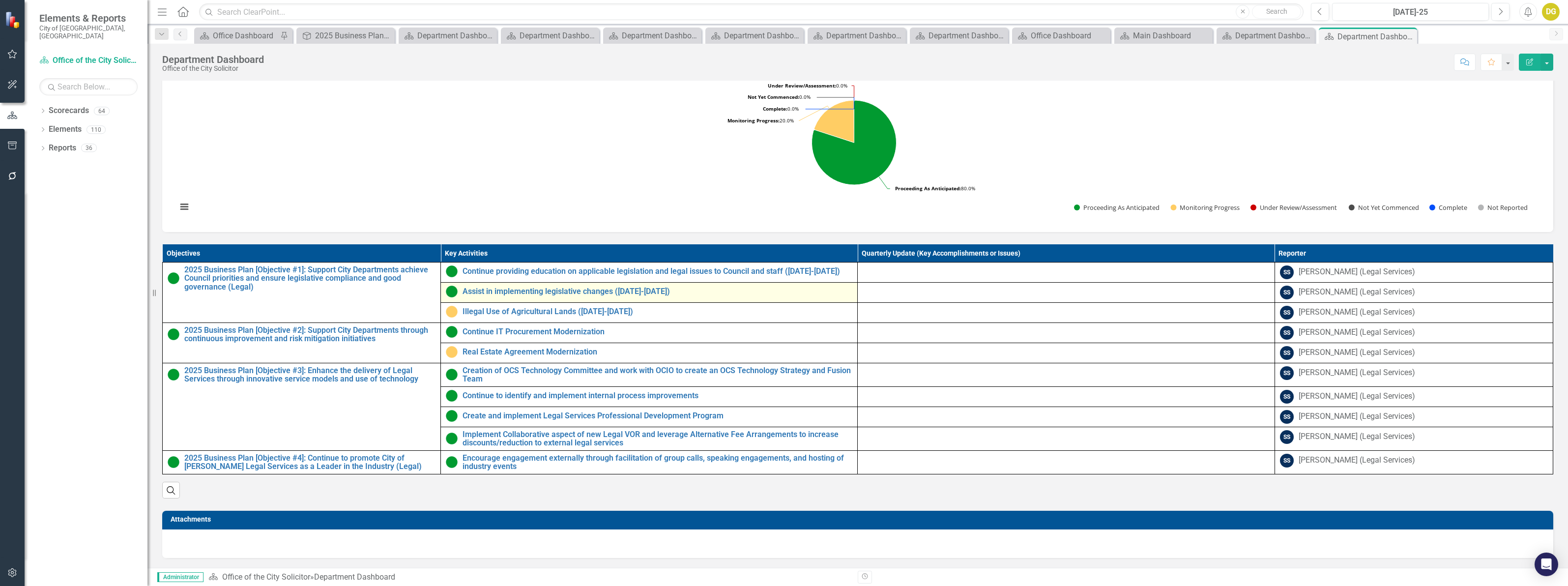
scroll to position [265, 0]
click at [40, 110] on icon "Dropdown" at bounding box center [42, 112] width 7 height 6
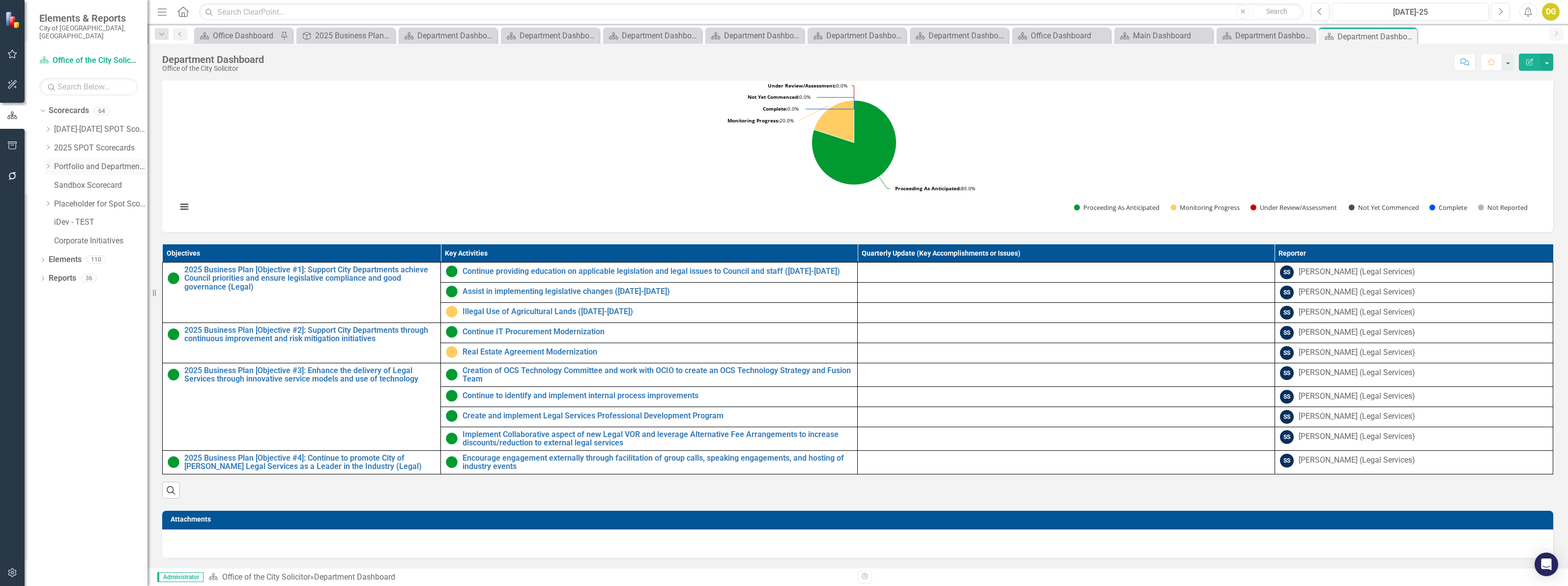
click at [49, 163] on icon "Dropdown" at bounding box center [47, 166] width 7 height 6
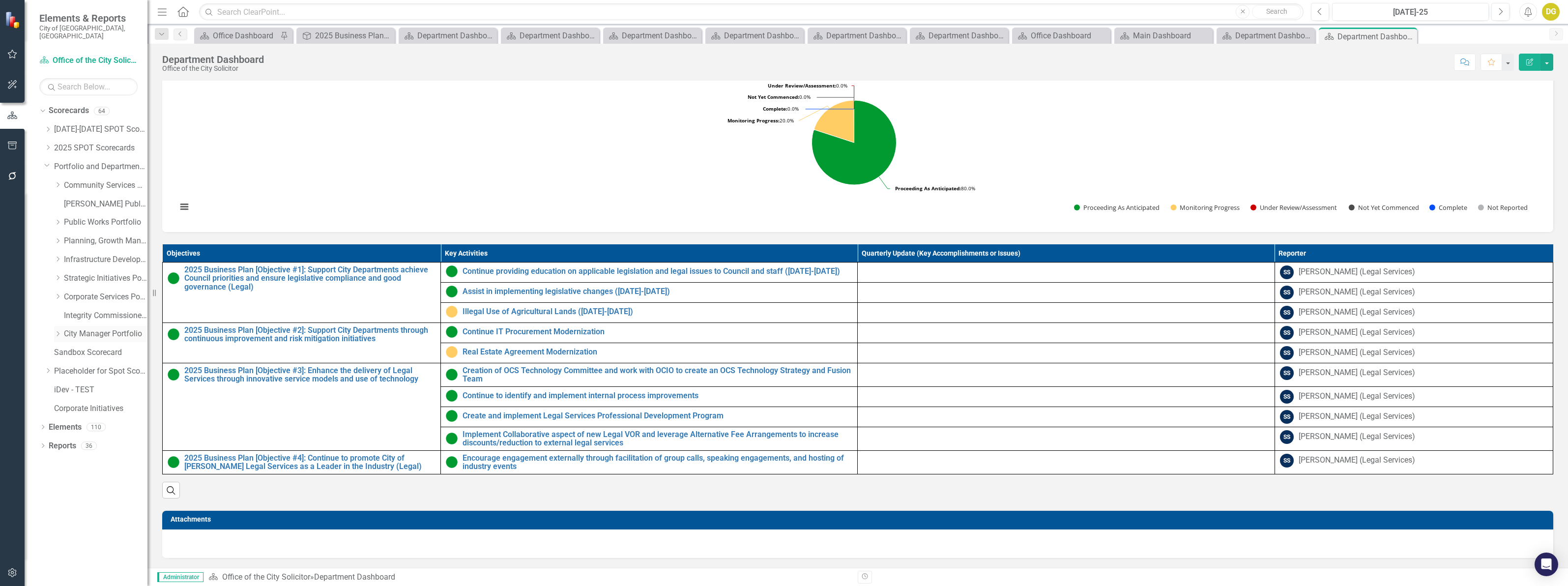
click at [55, 331] on icon "Dropdown" at bounding box center [57, 333] width 7 height 6
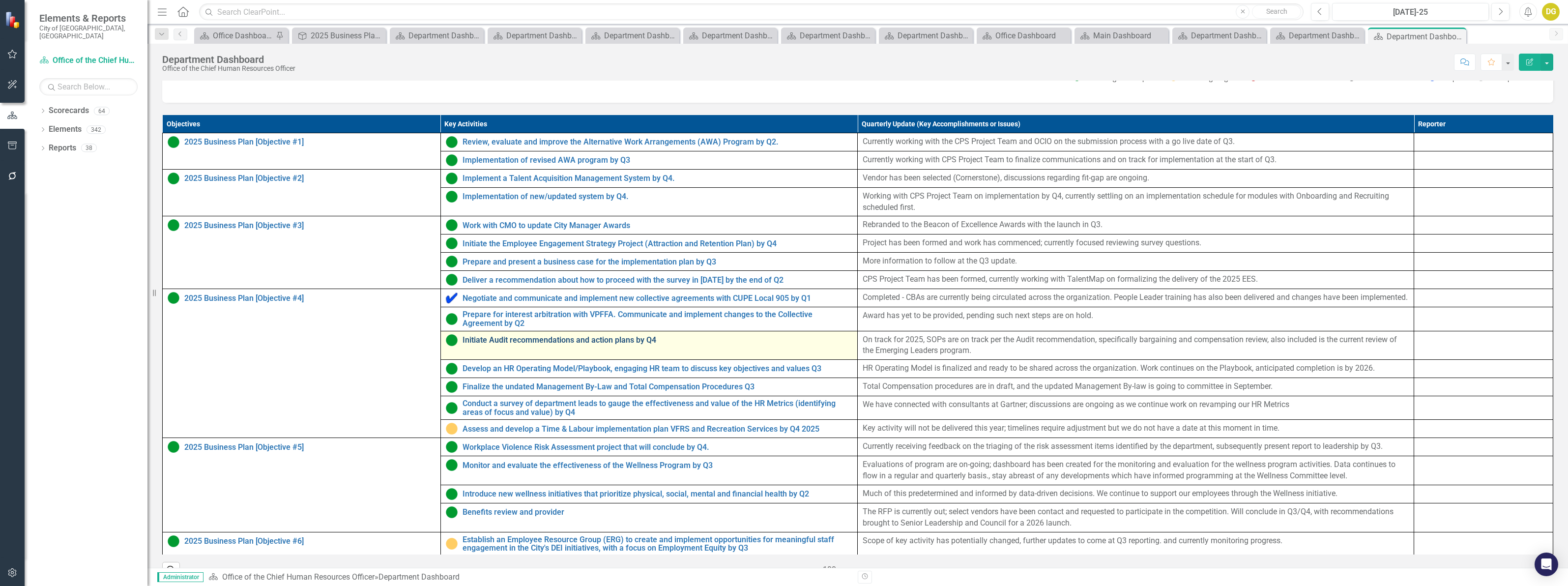
scroll to position [430, 0]
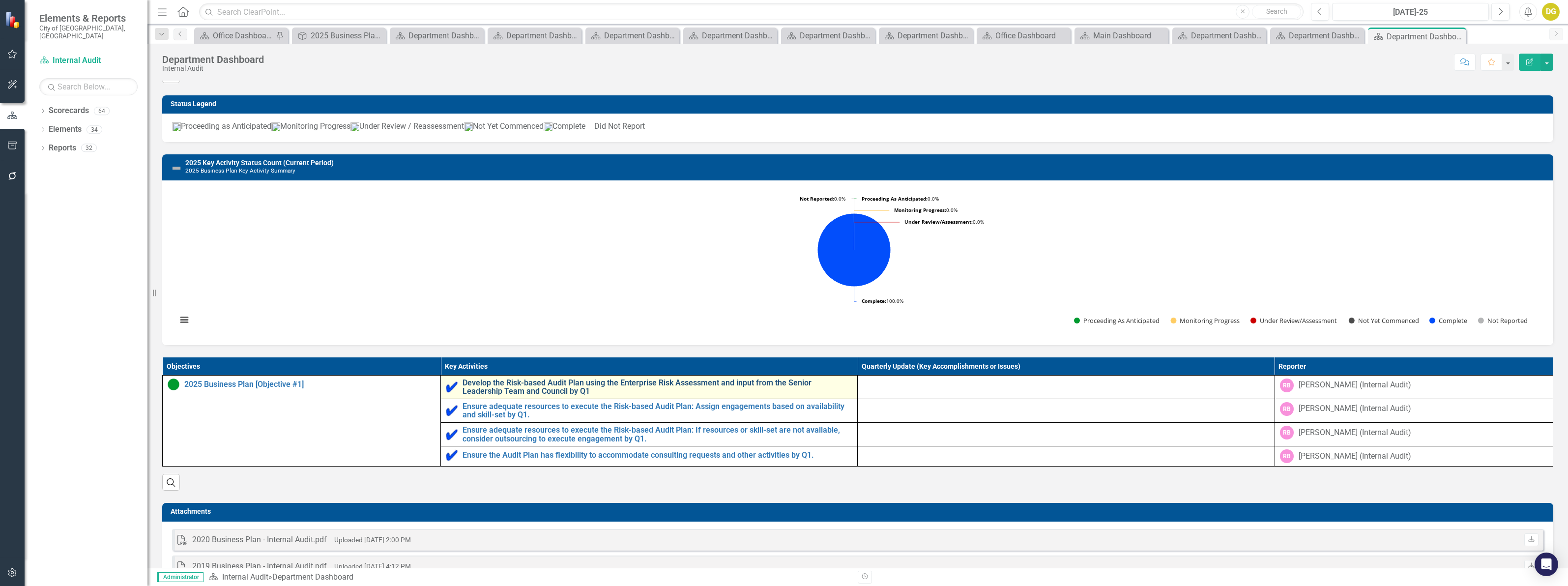
scroll to position [182, 0]
